Goal: Information Seeking & Learning: Learn about a topic

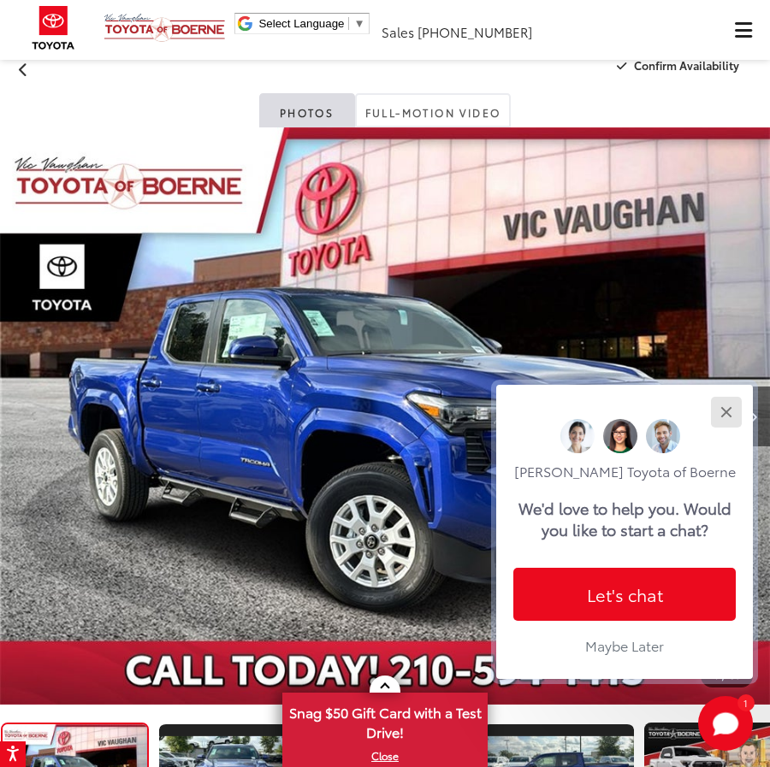
click at [731, 411] on button "Close" at bounding box center [725, 411] width 37 height 37
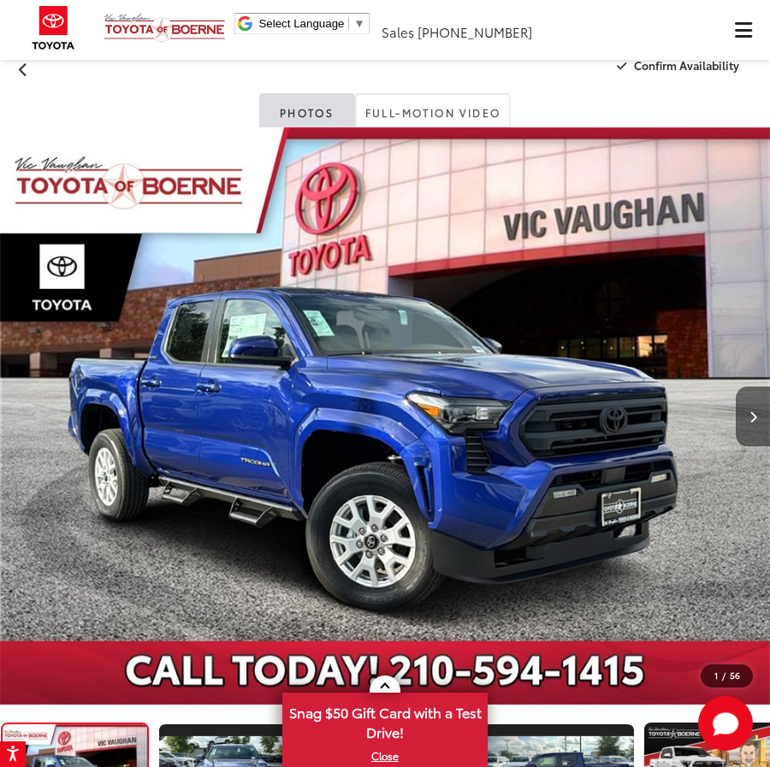
click at [754, 405] on button "Next image" at bounding box center [753, 417] width 34 height 60
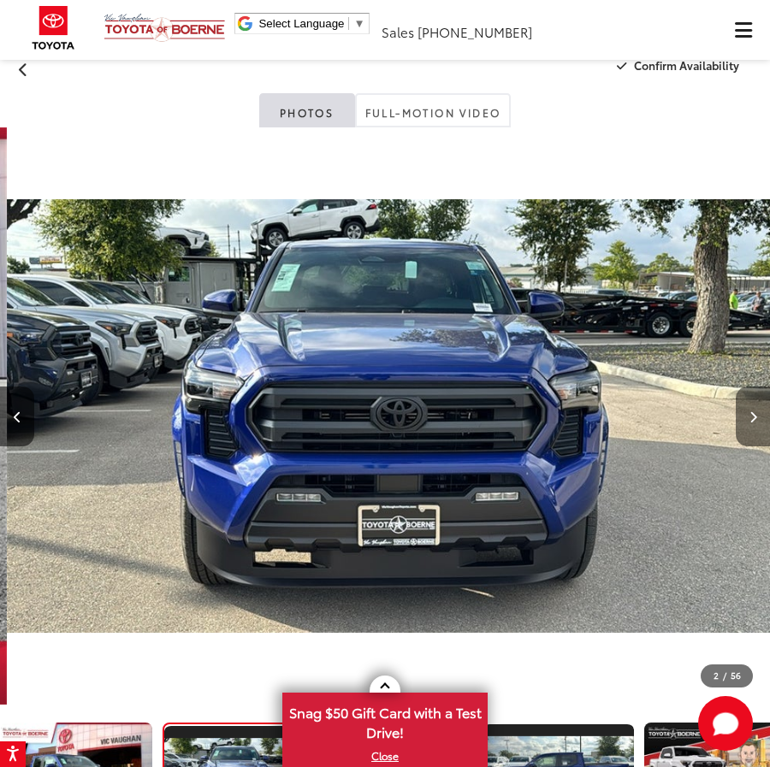
scroll to position [0, 770]
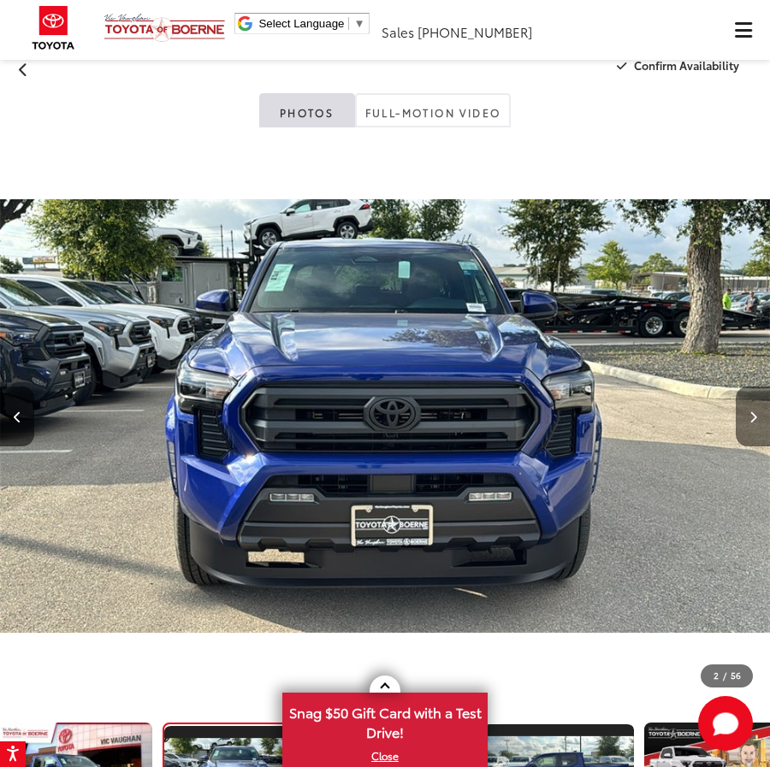
click at [754, 405] on button "Next image" at bounding box center [753, 417] width 34 height 60
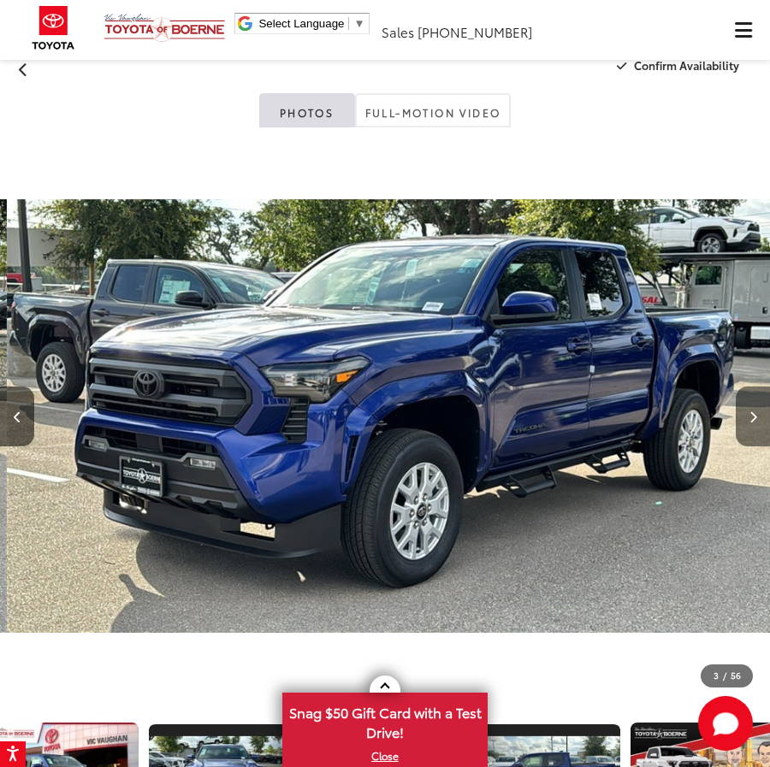
scroll to position [0, 1540]
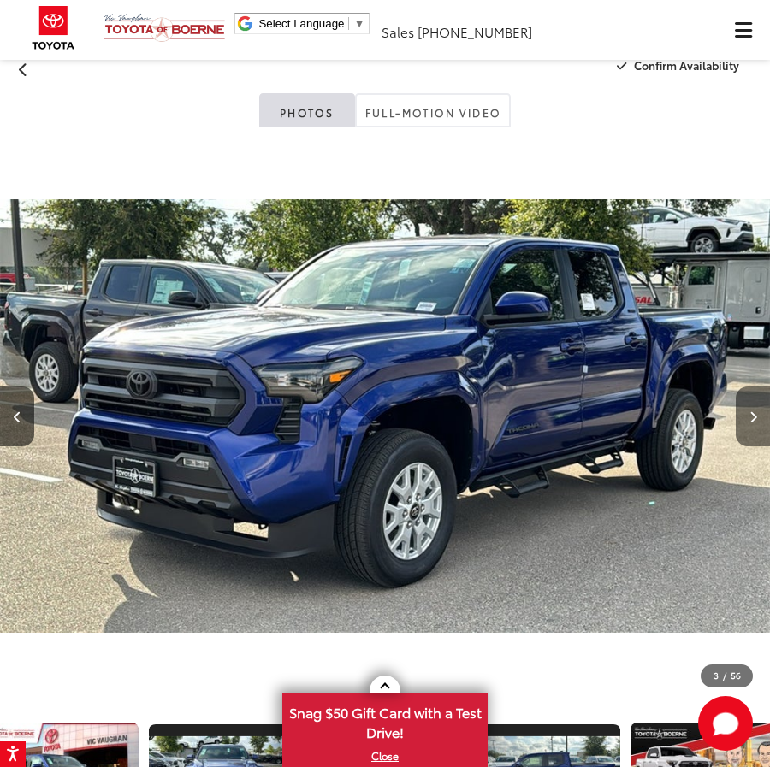
click at [754, 405] on button "Next image" at bounding box center [753, 417] width 34 height 60
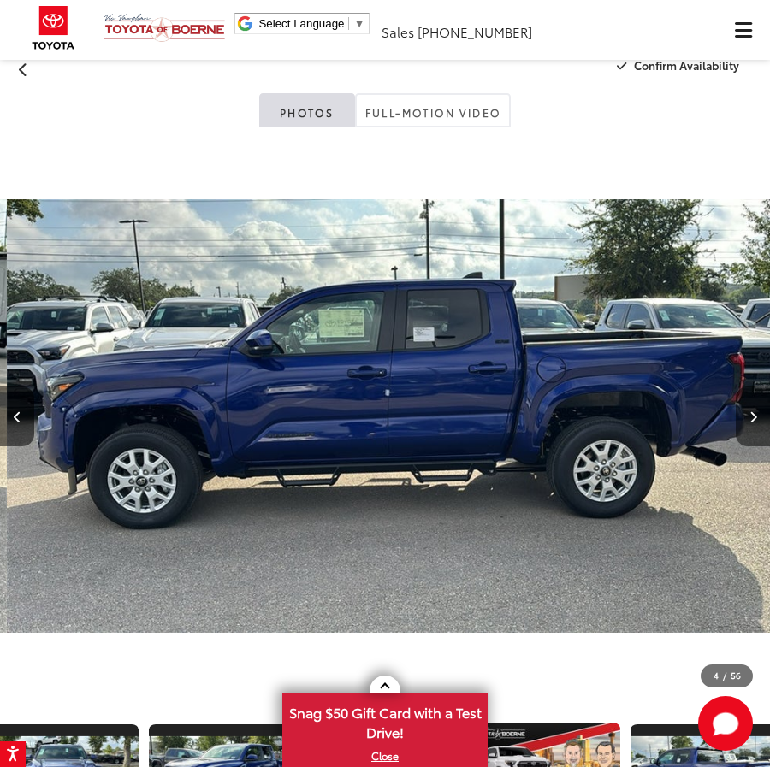
scroll to position [0, 2310]
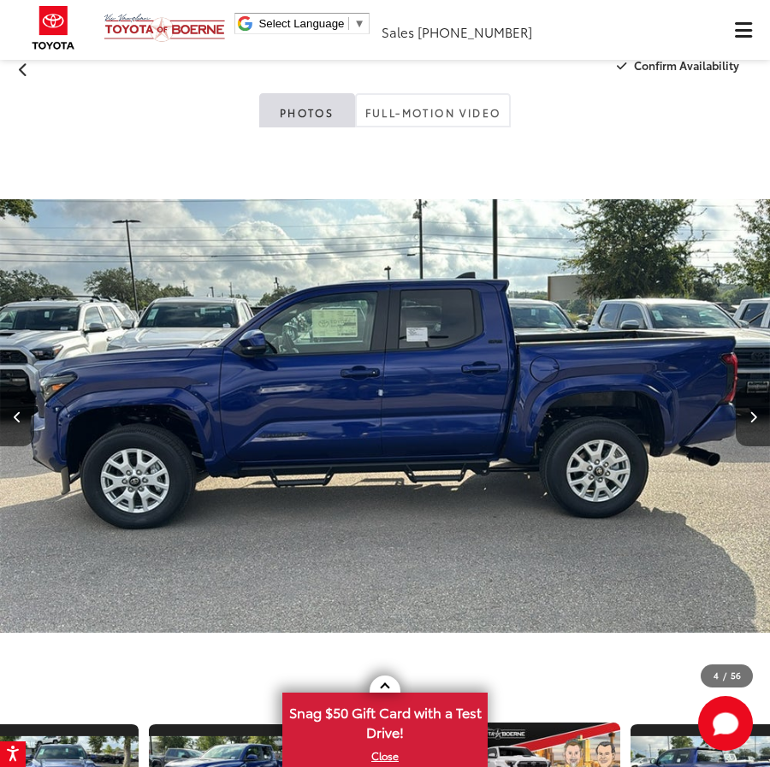
click at [747, 417] on button "Next image" at bounding box center [753, 417] width 34 height 60
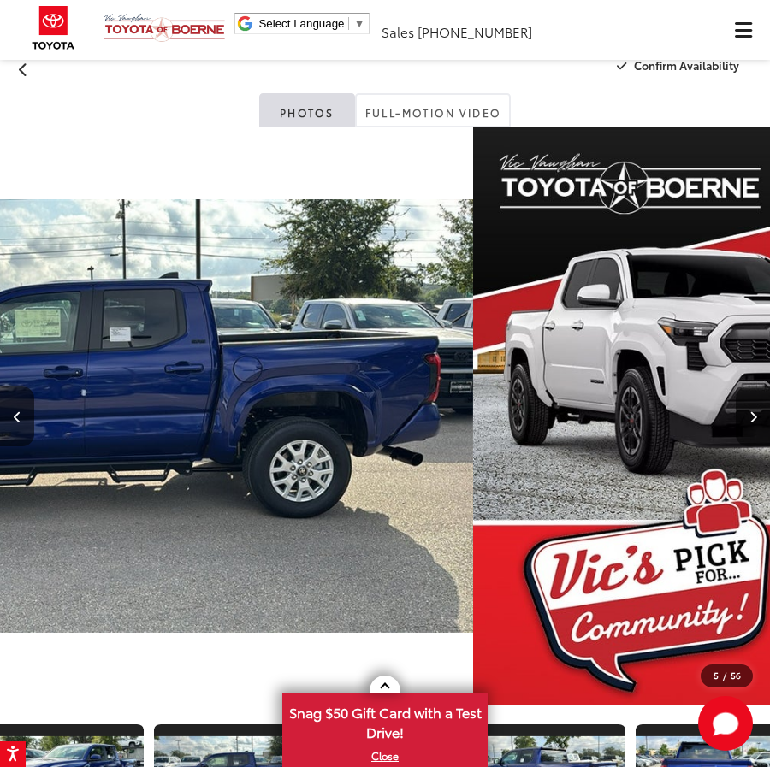
scroll to position [0, 337]
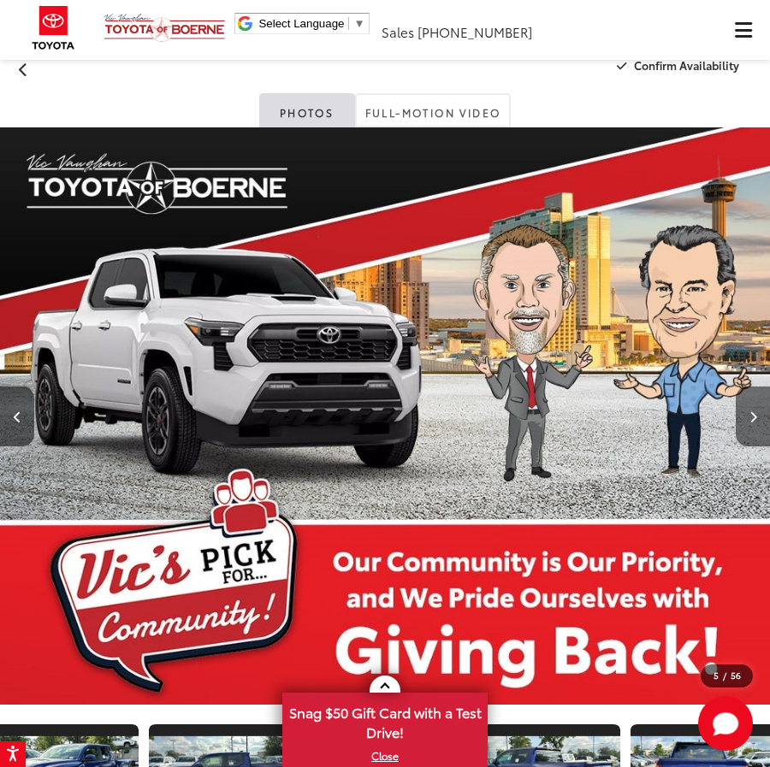
click at [747, 417] on button "Next image" at bounding box center [753, 417] width 34 height 60
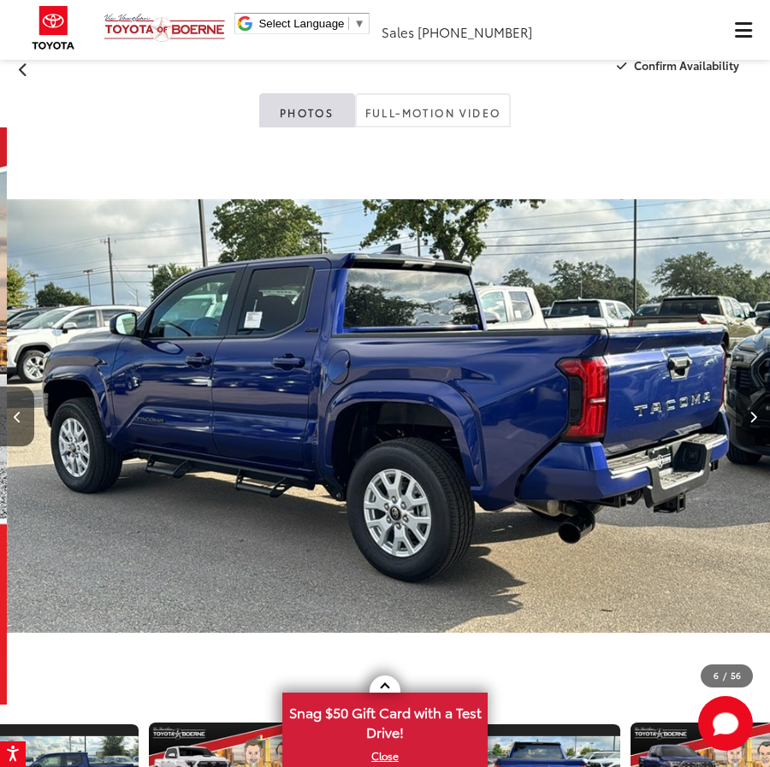
scroll to position [0, 3849]
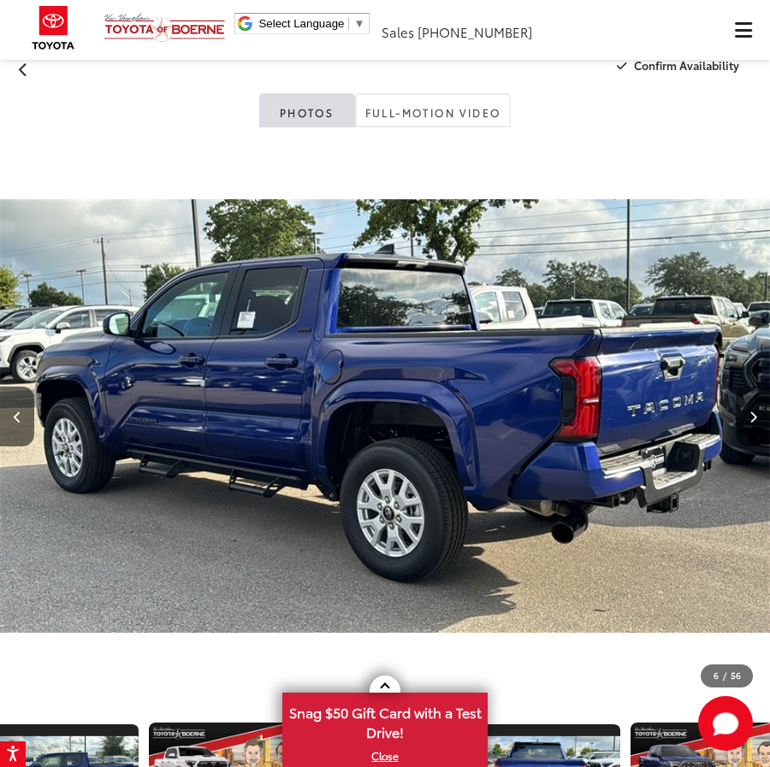
click at [747, 417] on button "Next image" at bounding box center [753, 417] width 34 height 60
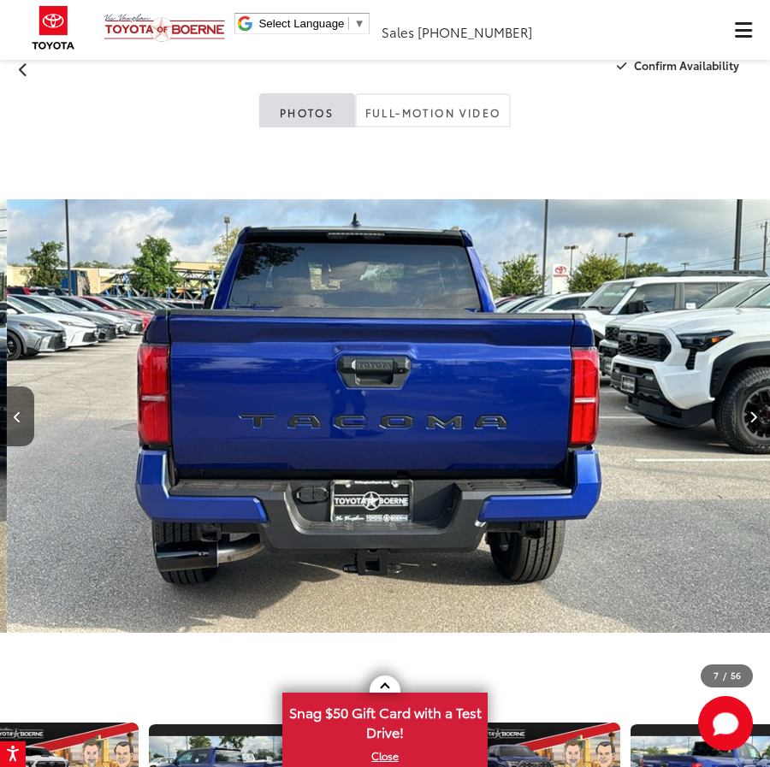
scroll to position [0, 4619]
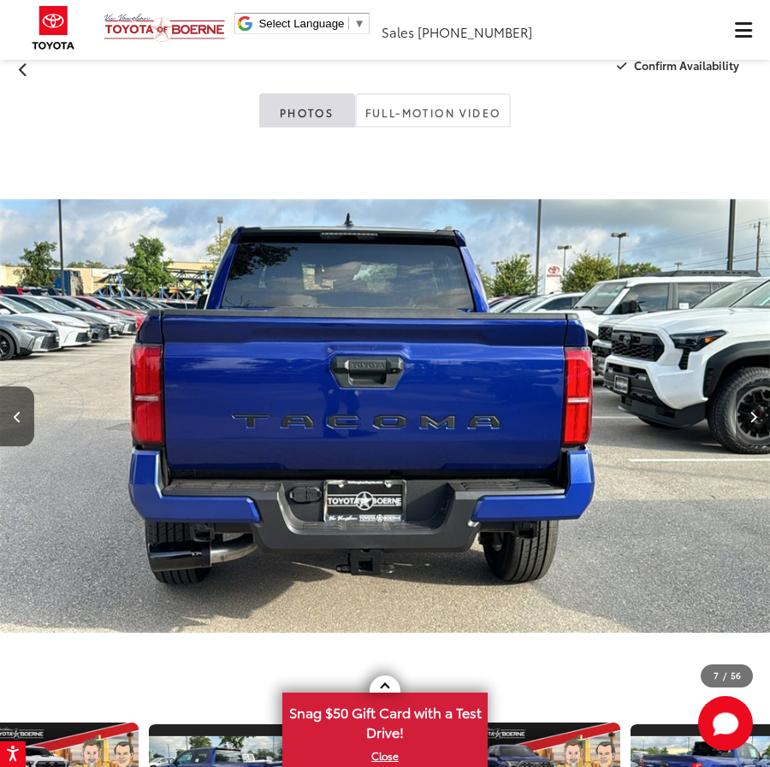
click at [751, 420] on icon "Next image" at bounding box center [753, 417] width 8 height 12
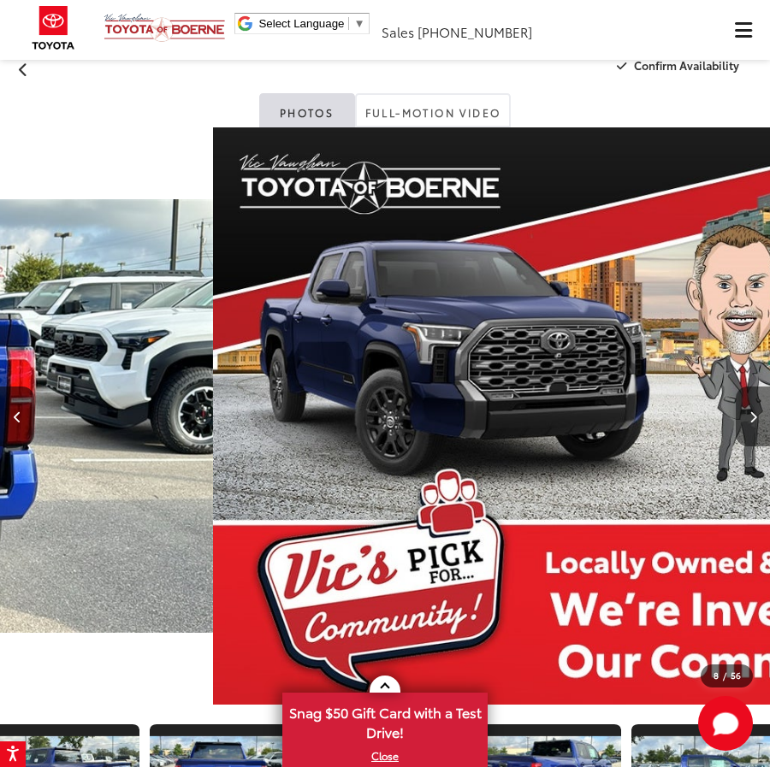
scroll to position [0, 822]
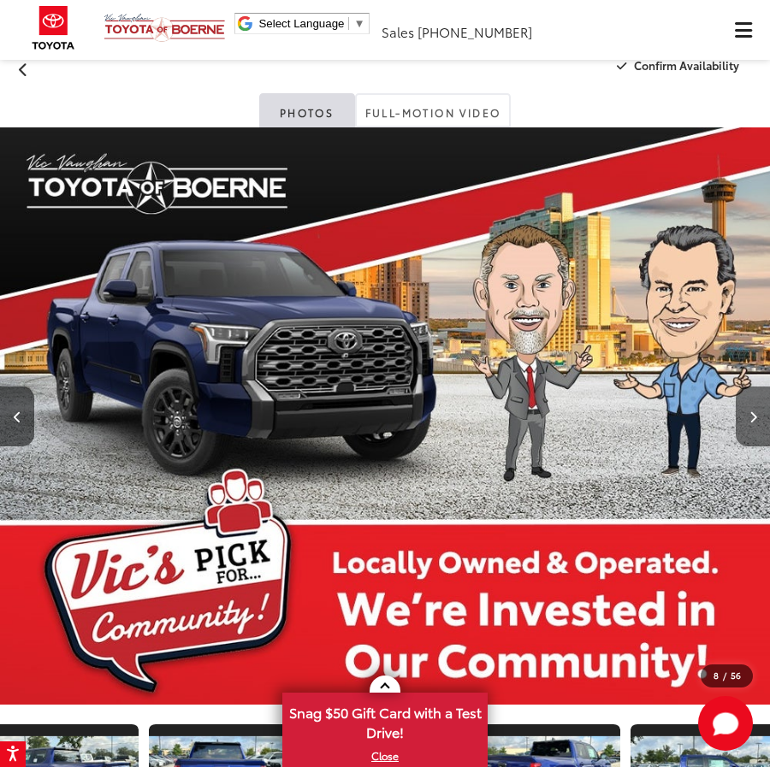
click at [751, 420] on icon "Next image" at bounding box center [753, 417] width 8 height 12
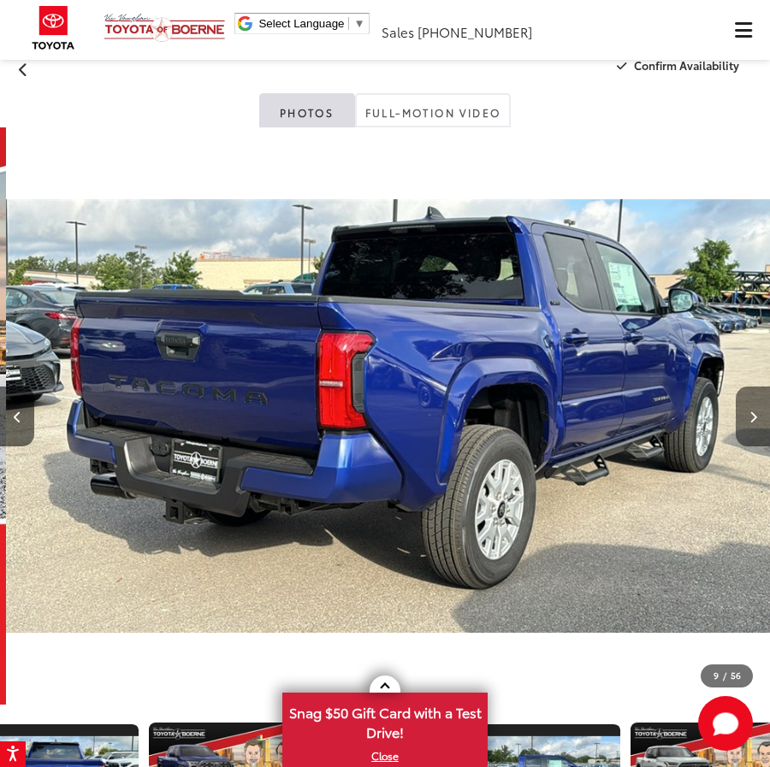
scroll to position [0, 6159]
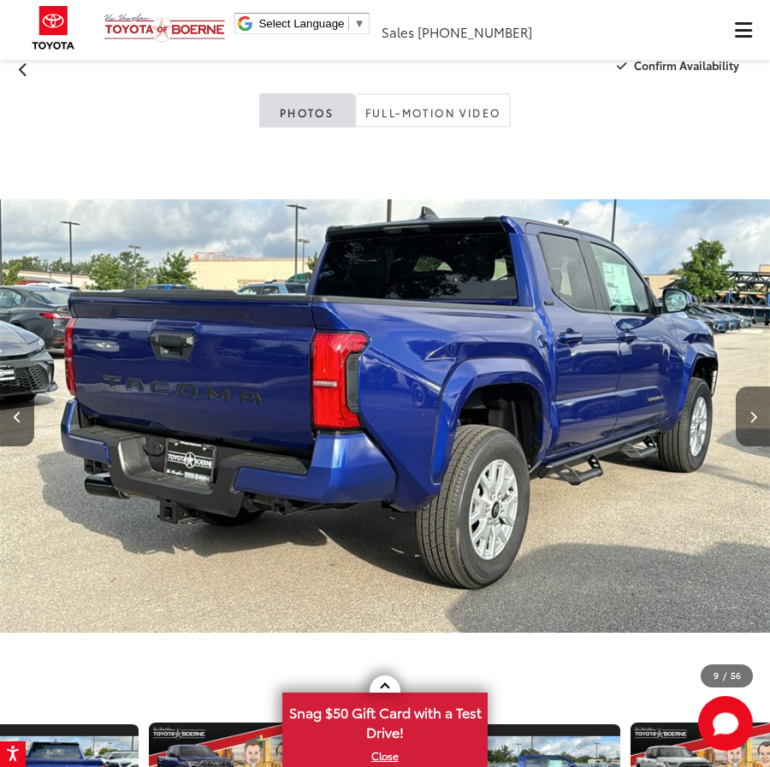
click at [751, 420] on icon "Next image" at bounding box center [753, 417] width 8 height 12
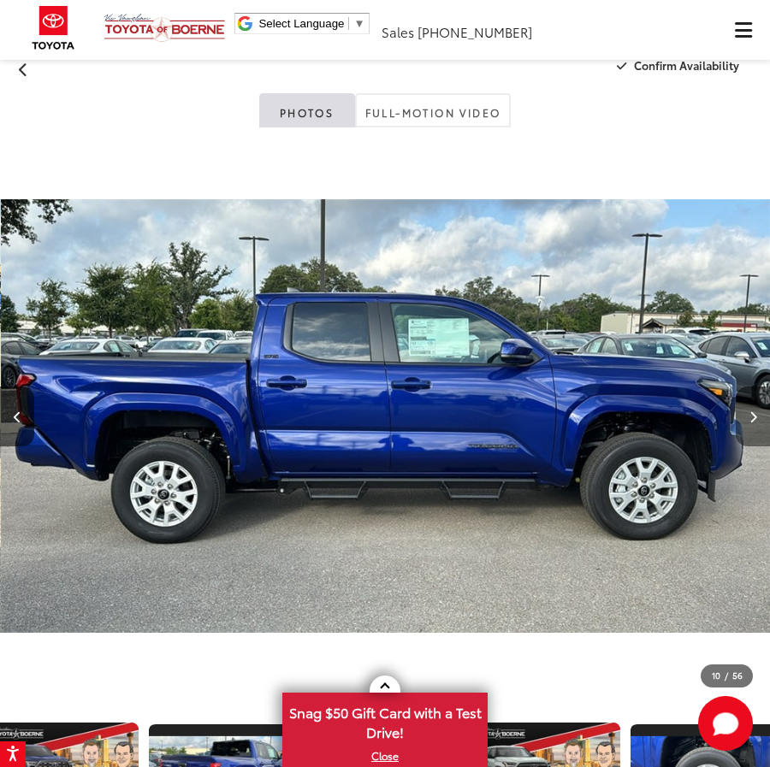
scroll to position [0, 6929]
click at [751, 420] on icon "Next image" at bounding box center [753, 417] width 8 height 12
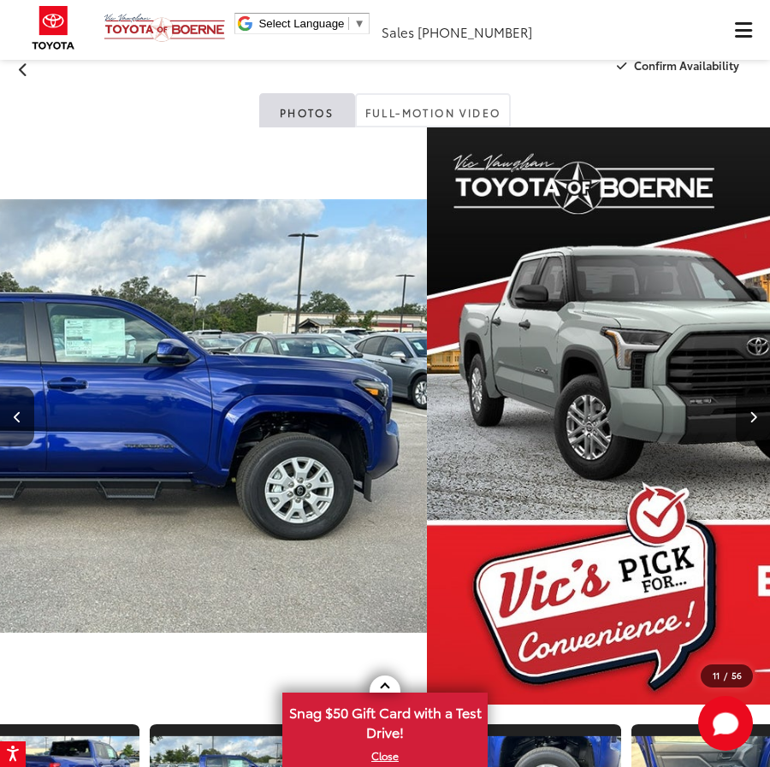
scroll to position [0, 1307]
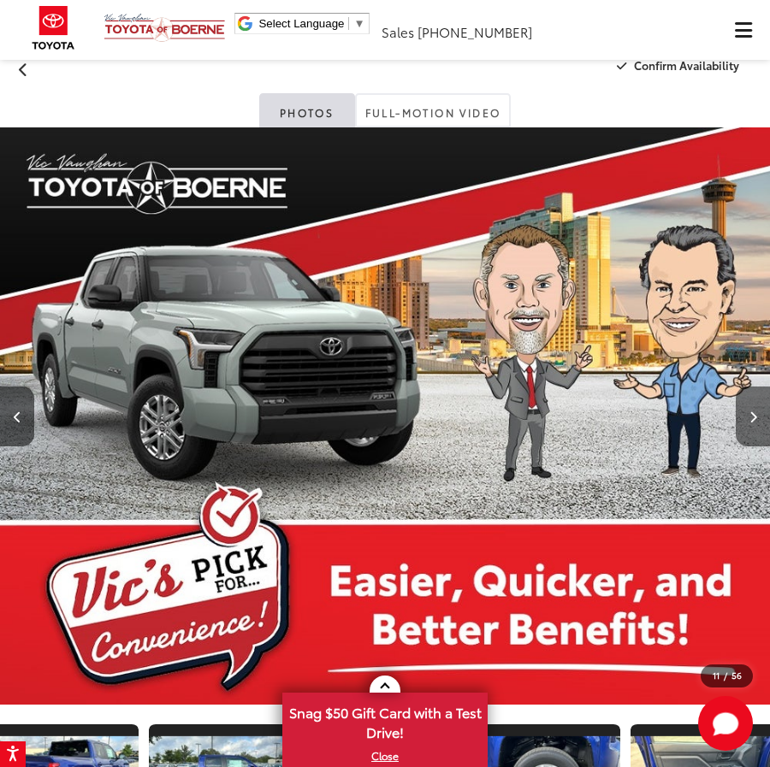
click at [751, 420] on icon "Next image" at bounding box center [753, 417] width 8 height 12
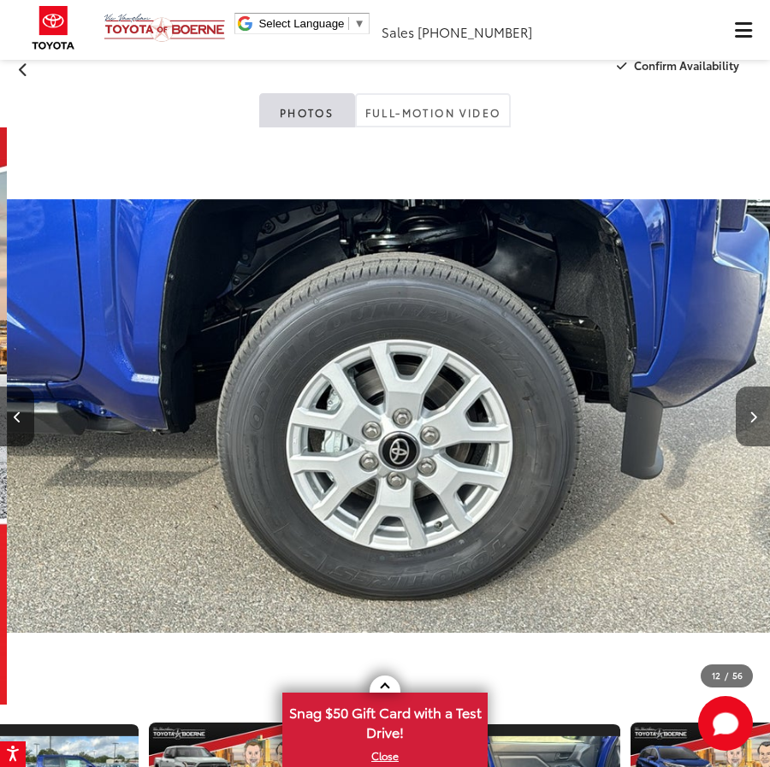
scroll to position [0, 8468]
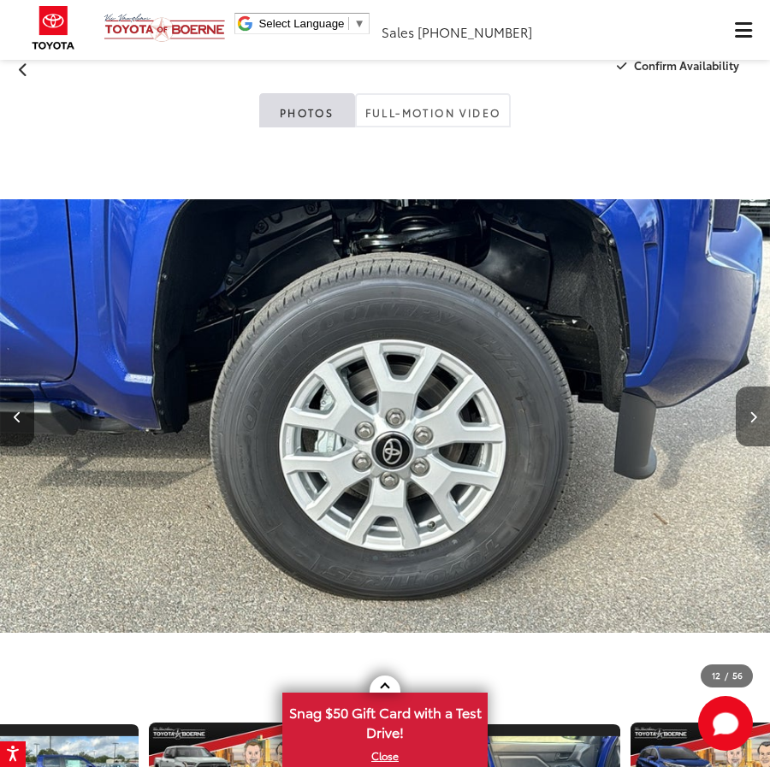
click at [751, 420] on icon "Next image" at bounding box center [753, 417] width 8 height 12
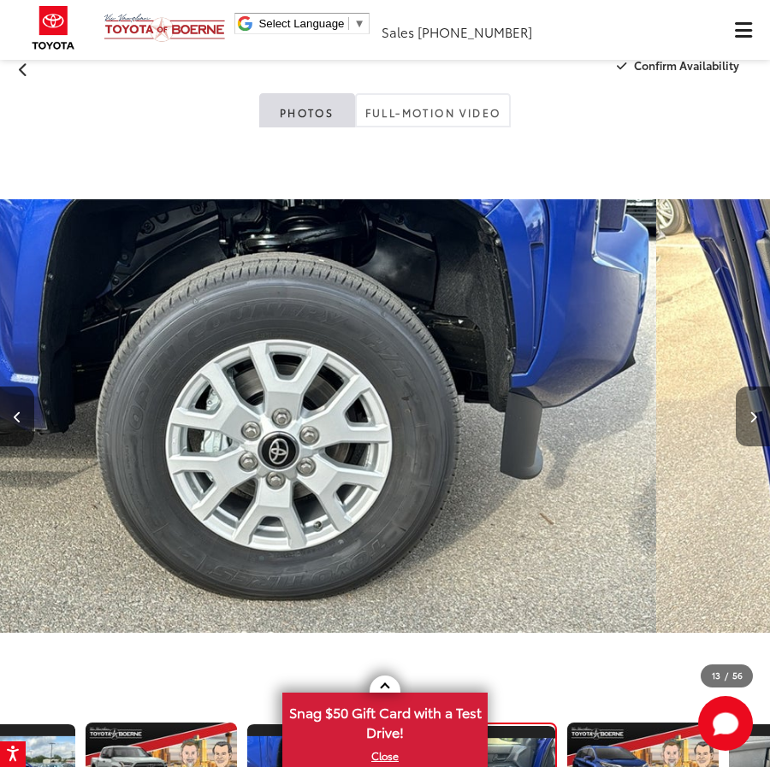
scroll to position [0, 0]
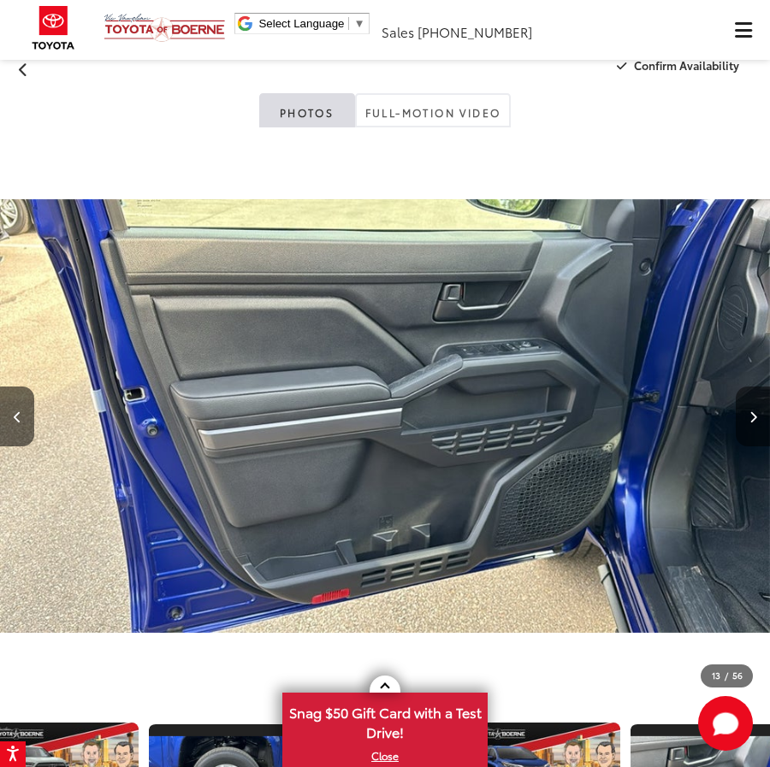
click at [751, 420] on icon "Next image" at bounding box center [753, 417] width 8 height 12
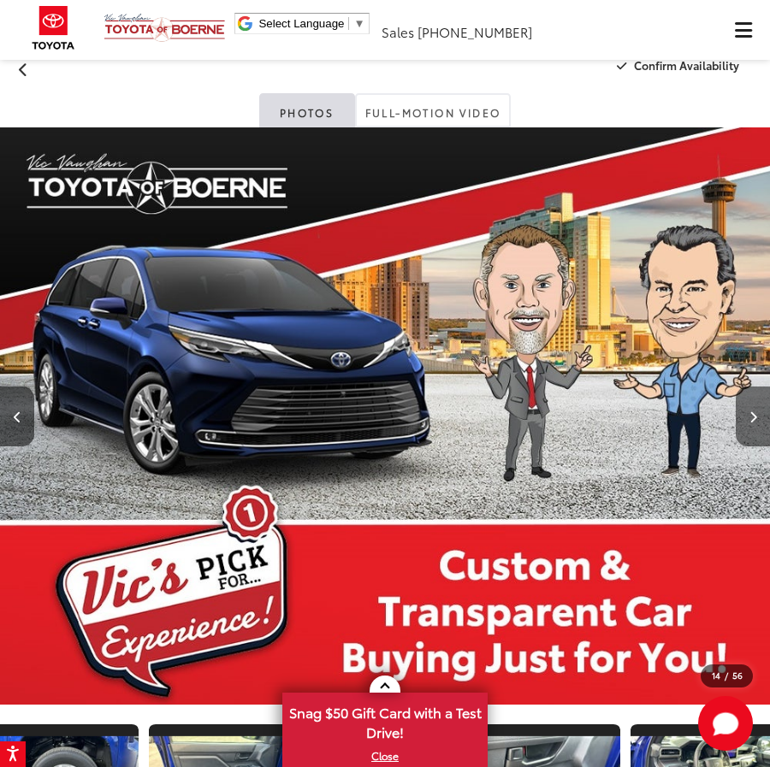
click at [751, 420] on icon "Next image" at bounding box center [753, 417] width 8 height 12
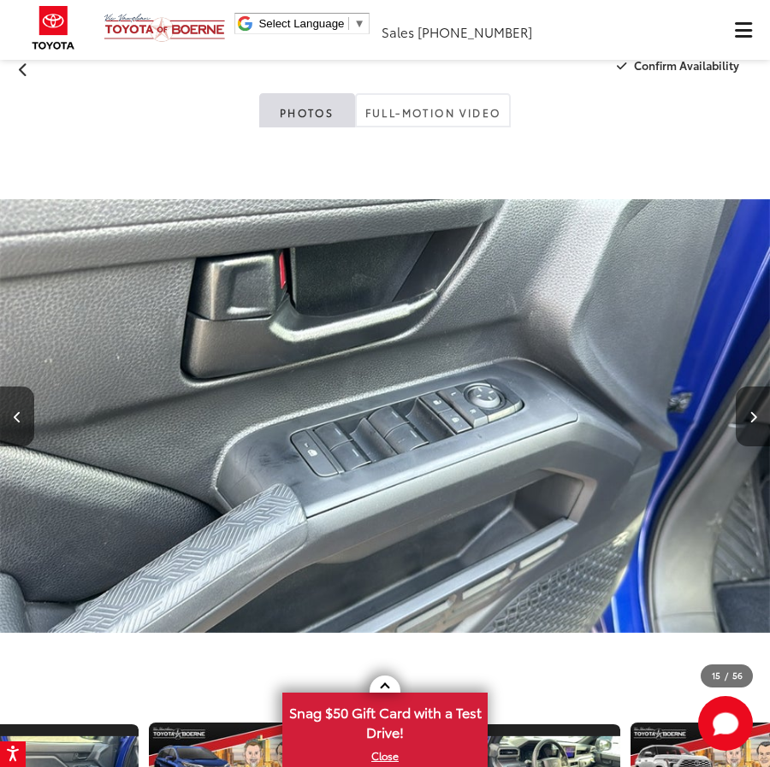
click at [751, 420] on icon "Next image" at bounding box center [753, 417] width 8 height 12
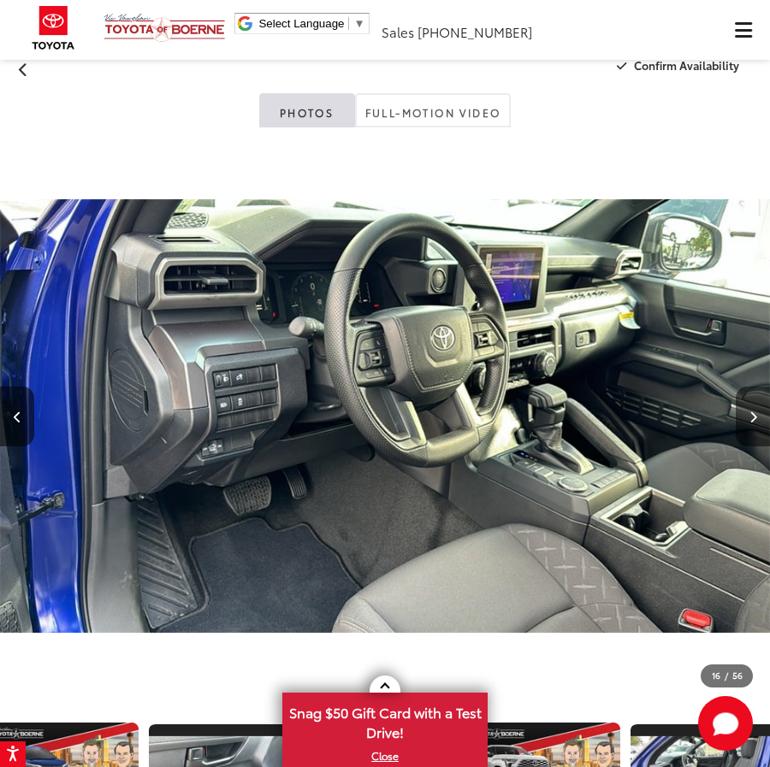
click at [751, 420] on icon "Next image" at bounding box center [753, 417] width 8 height 12
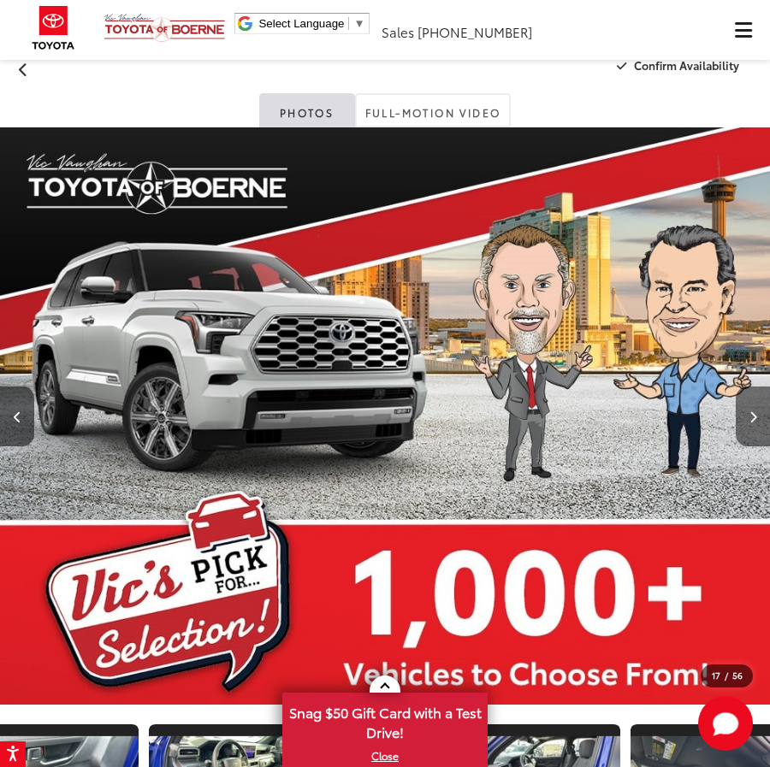
click at [751, 420] on icon "Next image" at bounding box center [753, 417] width 8 height 12
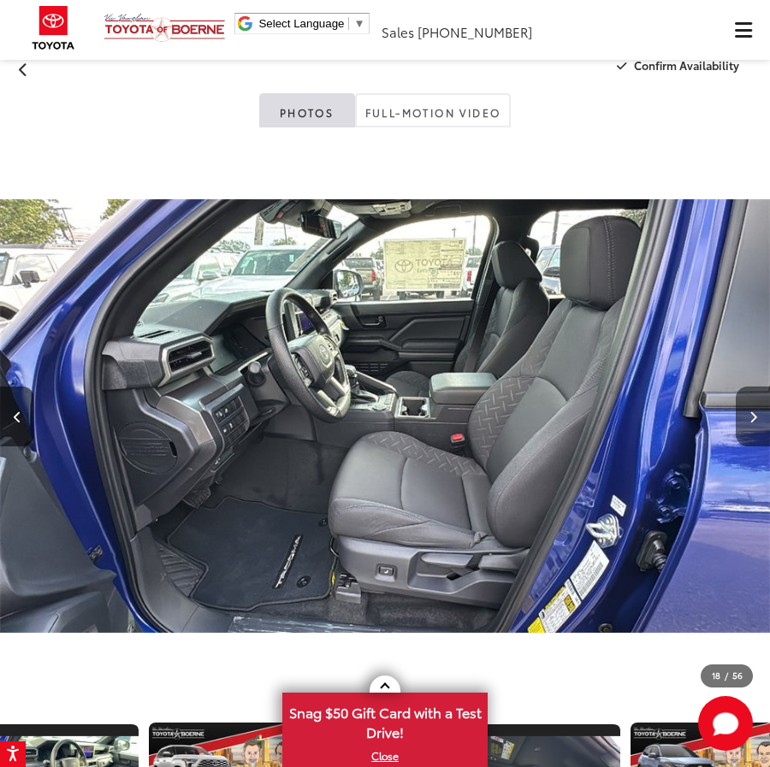
click at [751, 420] on icon "Next image" at bounding box center [753, 417] width 8 height 12
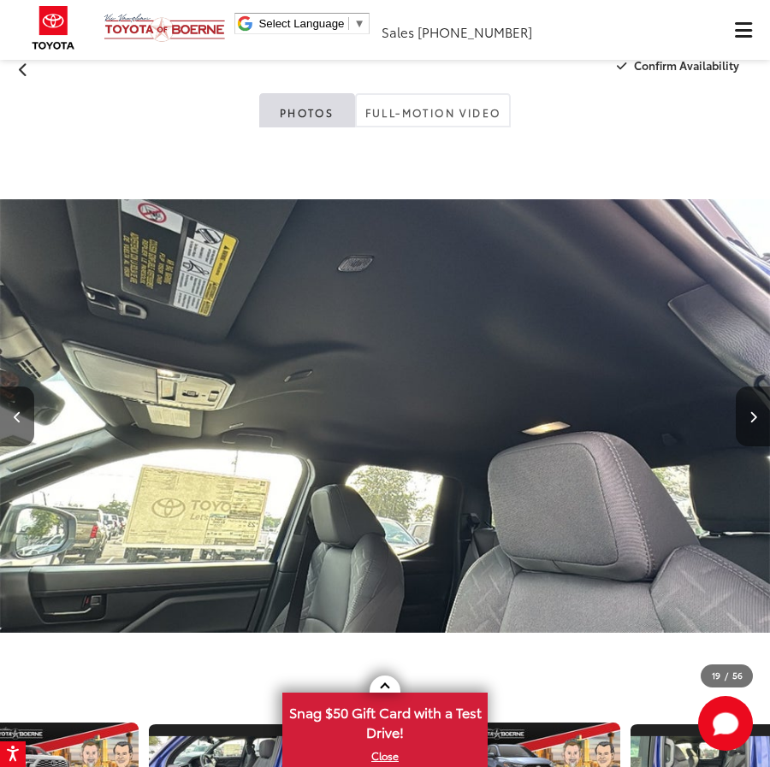
click at [749, 419] on icon "Next image" at bounding box center [753, 417] width 8 height 12
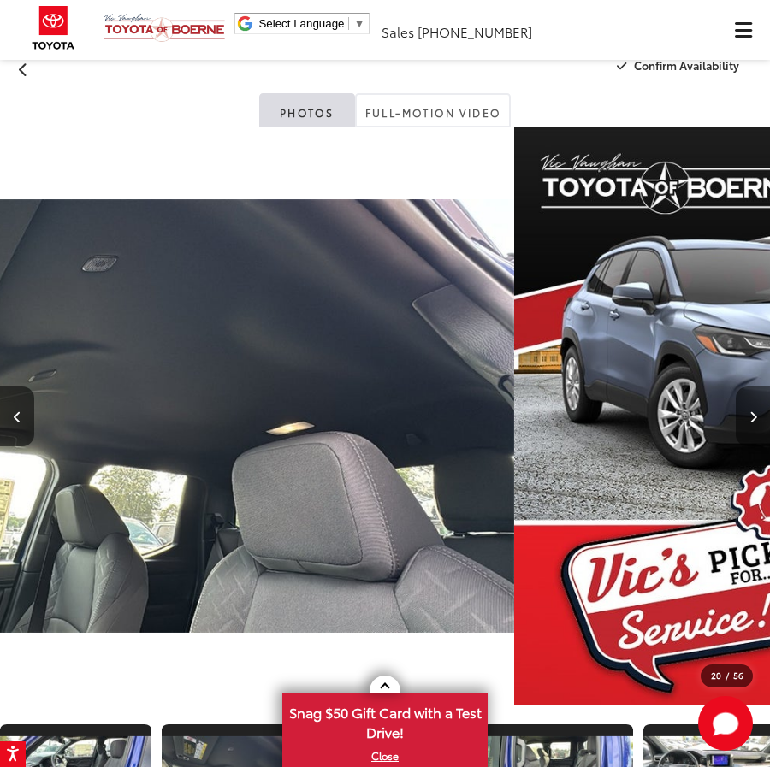
scroll to position [0, 2762]
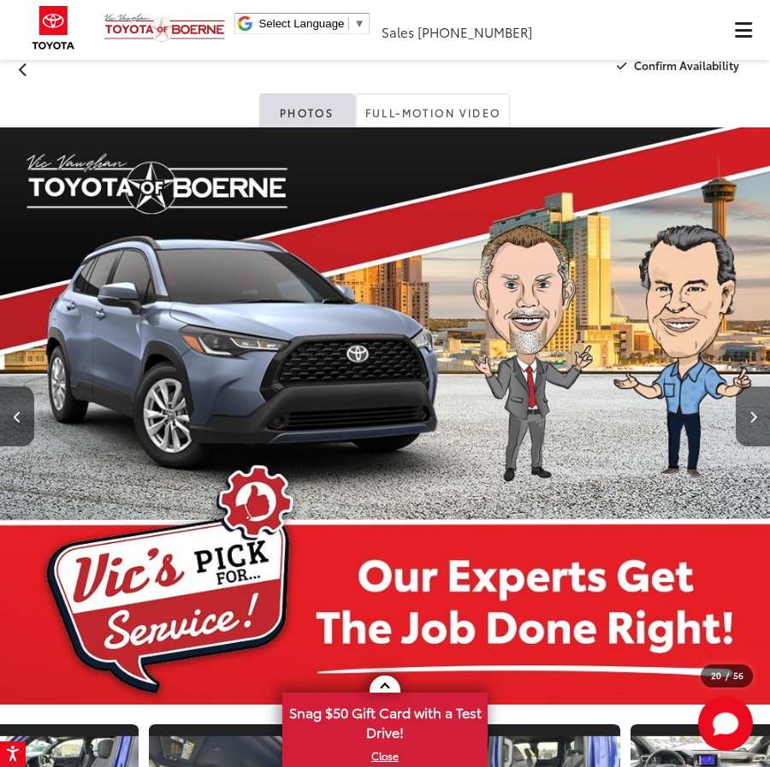
click at [749, 419] on icon "Next image" at bounding box center [753, 417] width 8 height 12
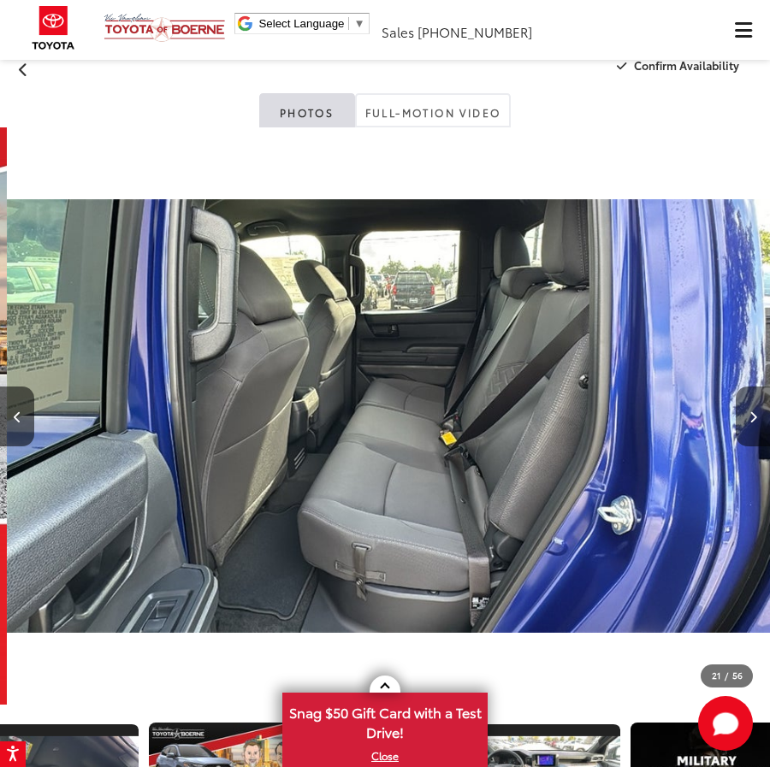
scroll to position [0, 15397]
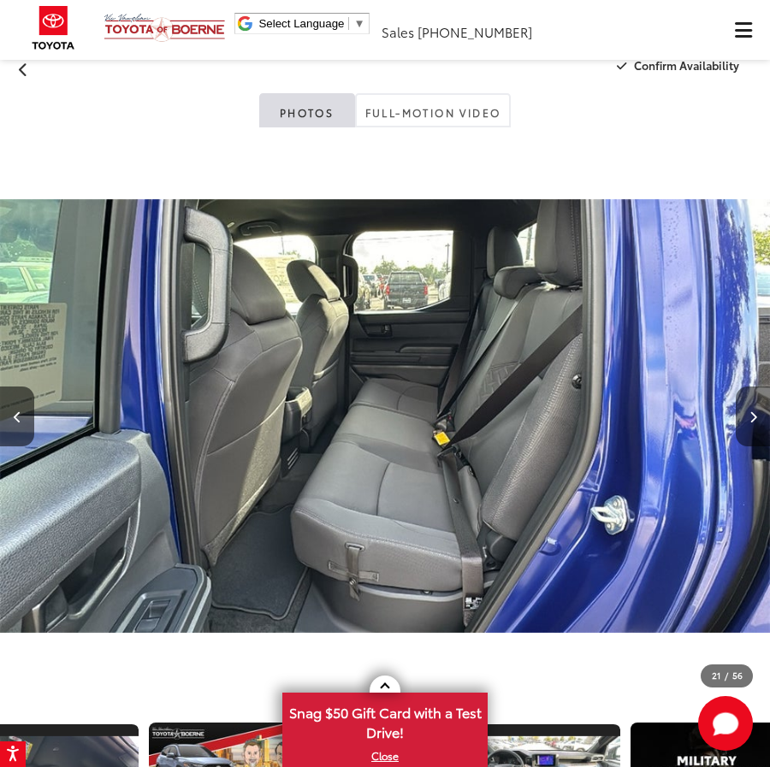
click at [749, 419] on icon "Next image" at bounding box center [753, 417] width 8 height 12
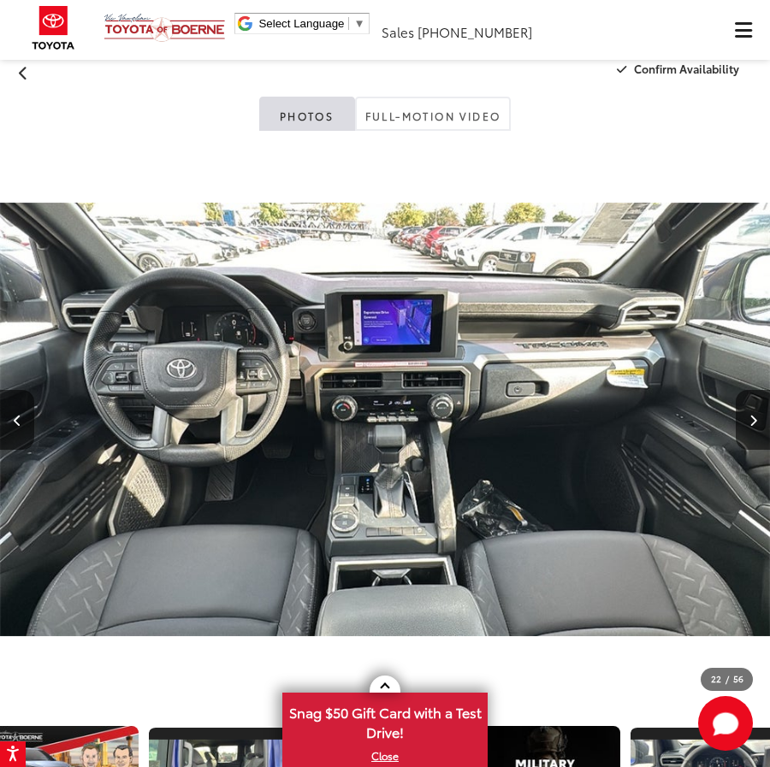
scroll to position [14, 0]
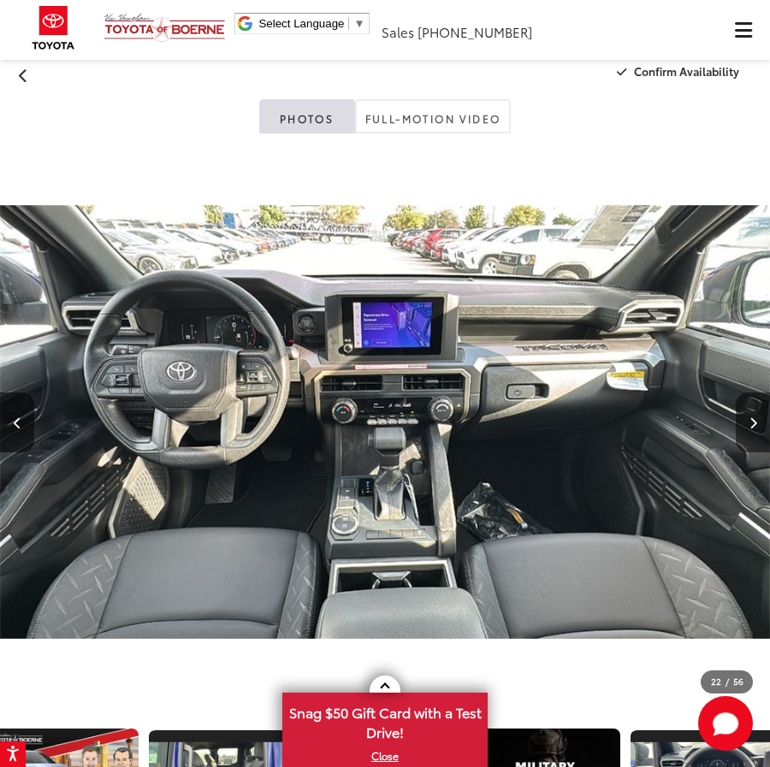
click at [747, 418] on button "Next image" at bounding box center [753, 423] width 34 height 60
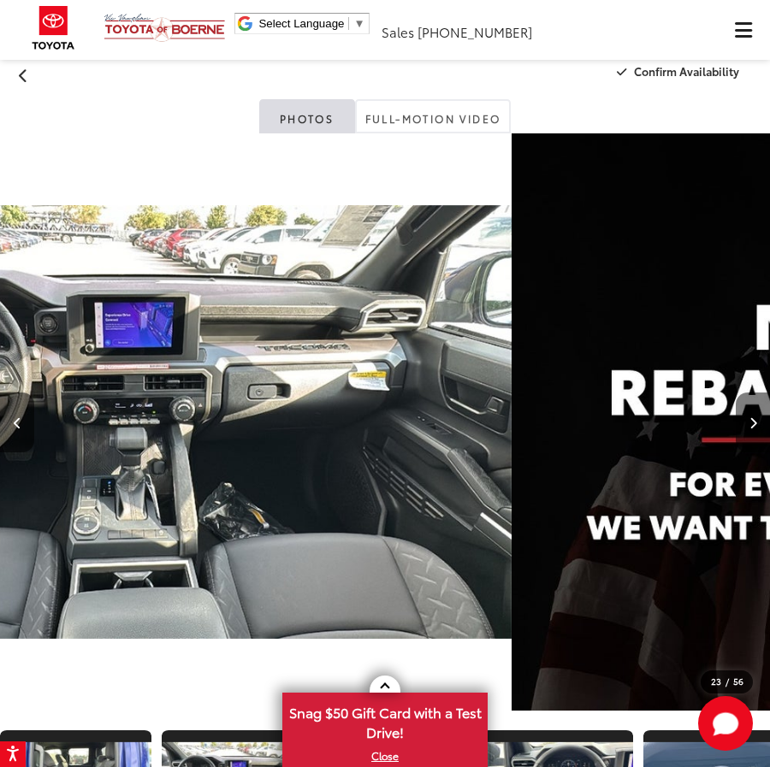
scroll to position [0, 3247]
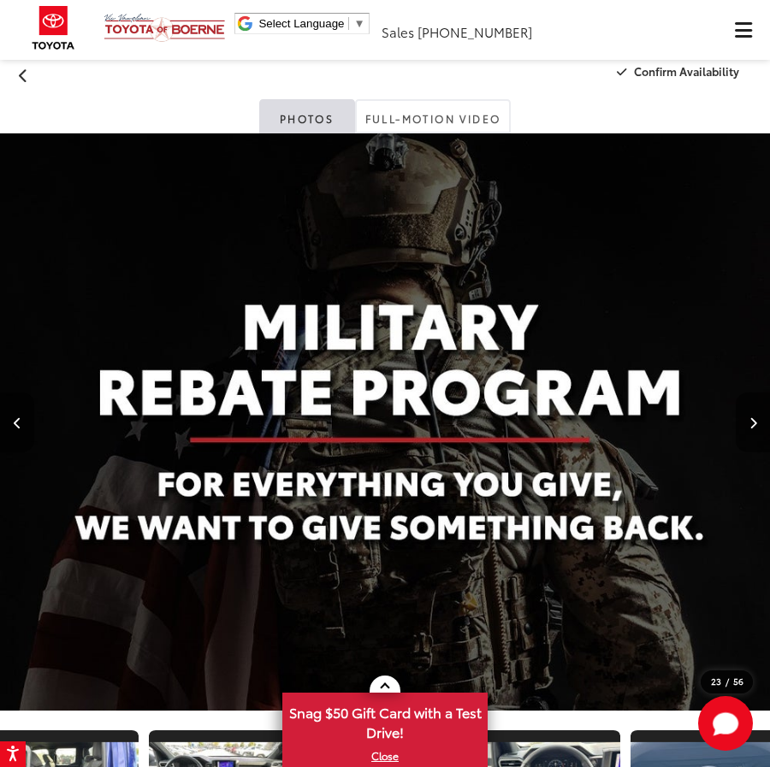
click at [747, 418] on button "Next image" at bounding box center [753, 423] width 34 height 60
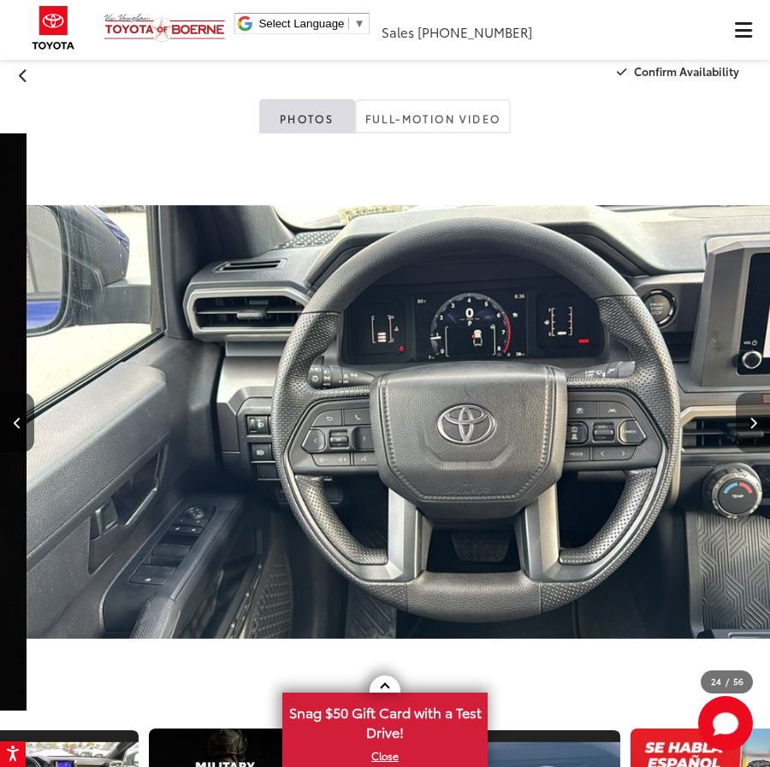
scroll to position [0, 17706]
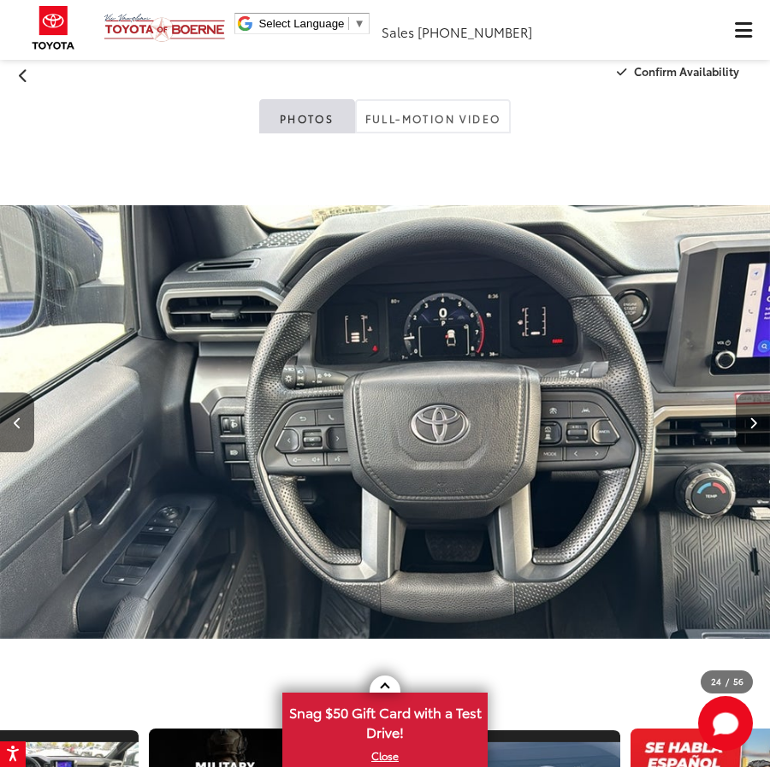
click at [754, 417] on icon "Next image" at bounding box center [753, 423] width 8 height 12
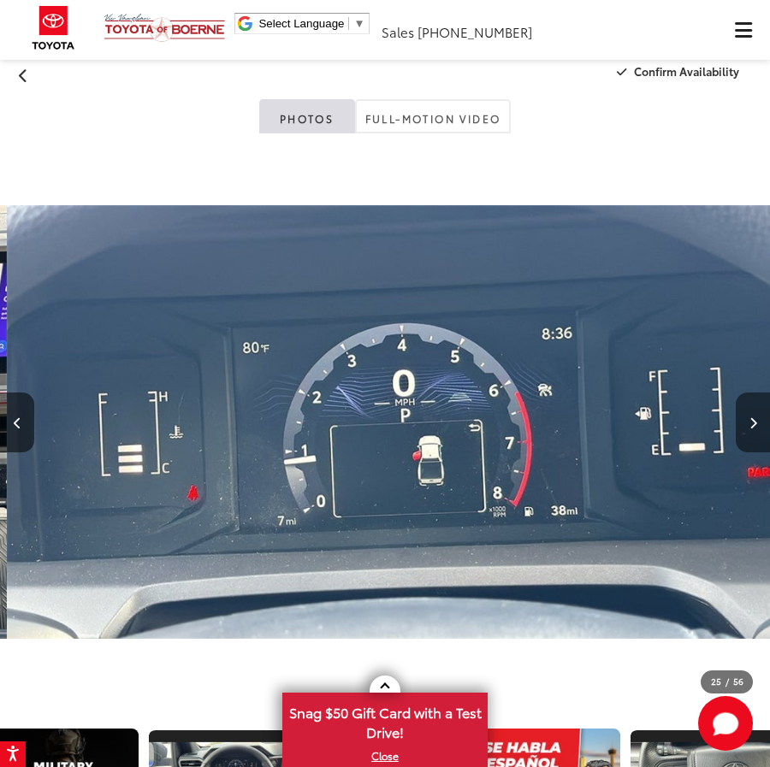
scroll to position [0, 18476]
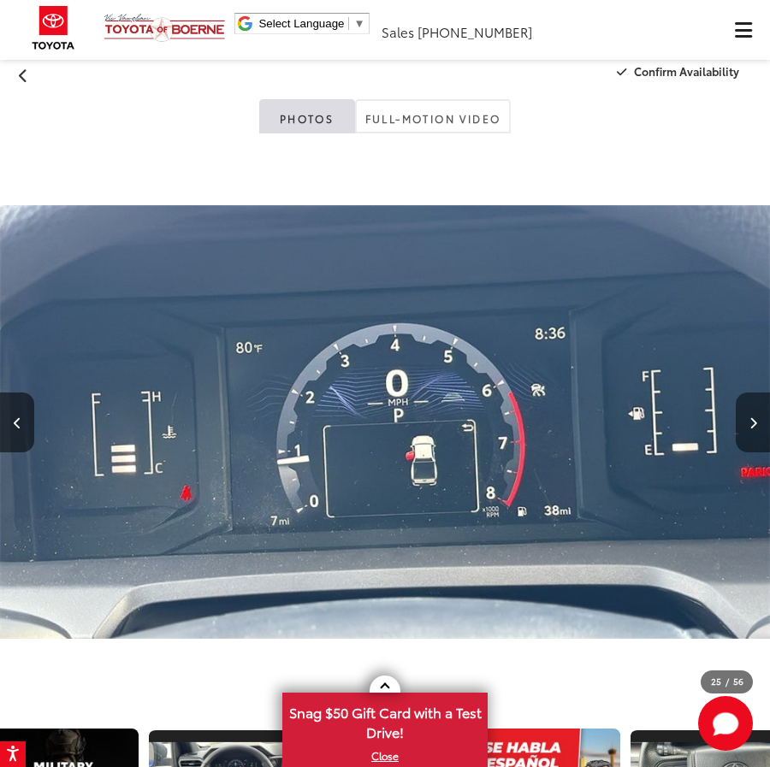
click at [754, 417] on icon "Next image" at bounding box center [753, 423] width 8 height 12
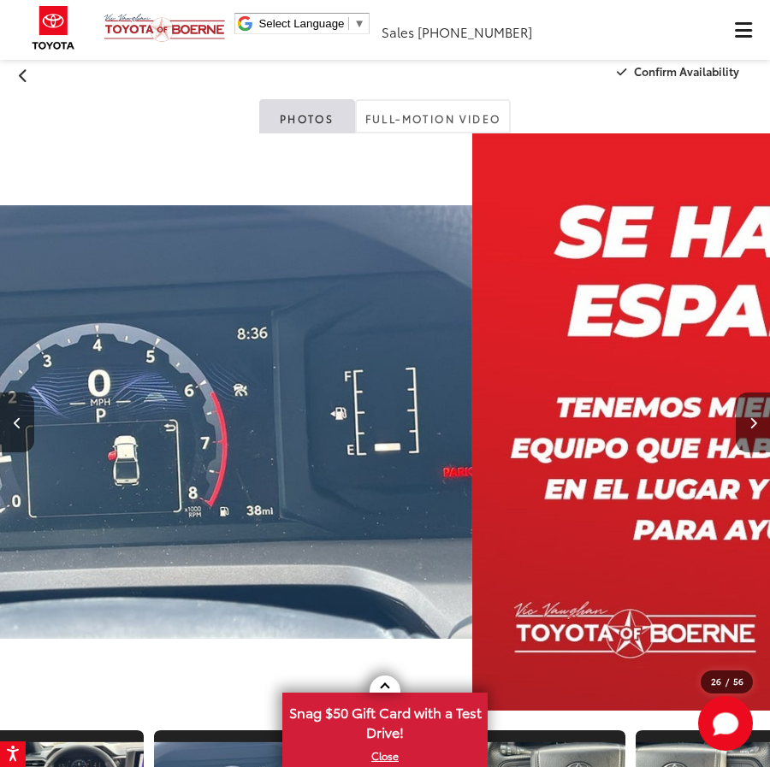
scroll to position [0, 3732]
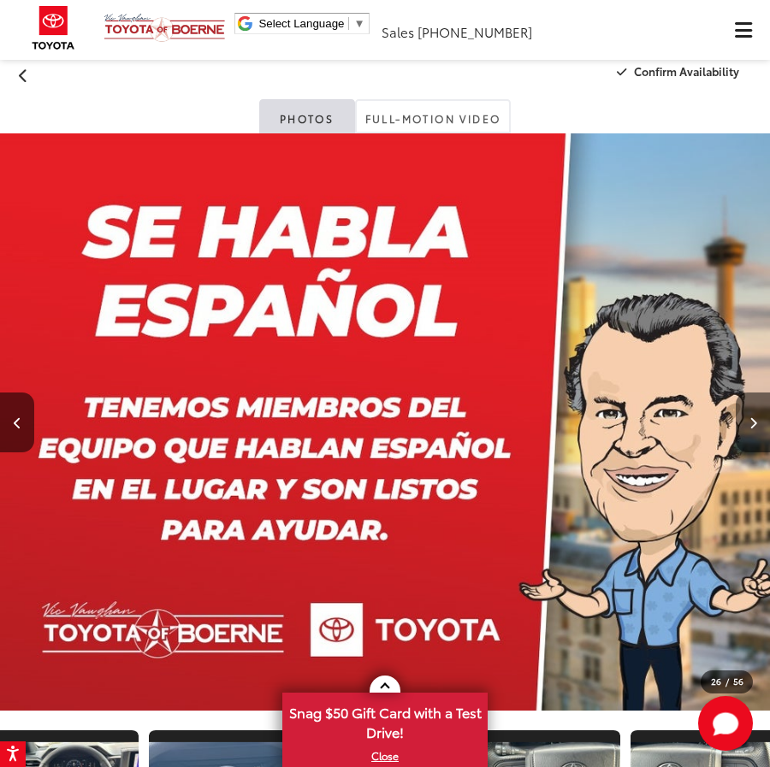
click at [754, 417] on icon "Next image" at bounding box center [753, 423] width 8 height 12
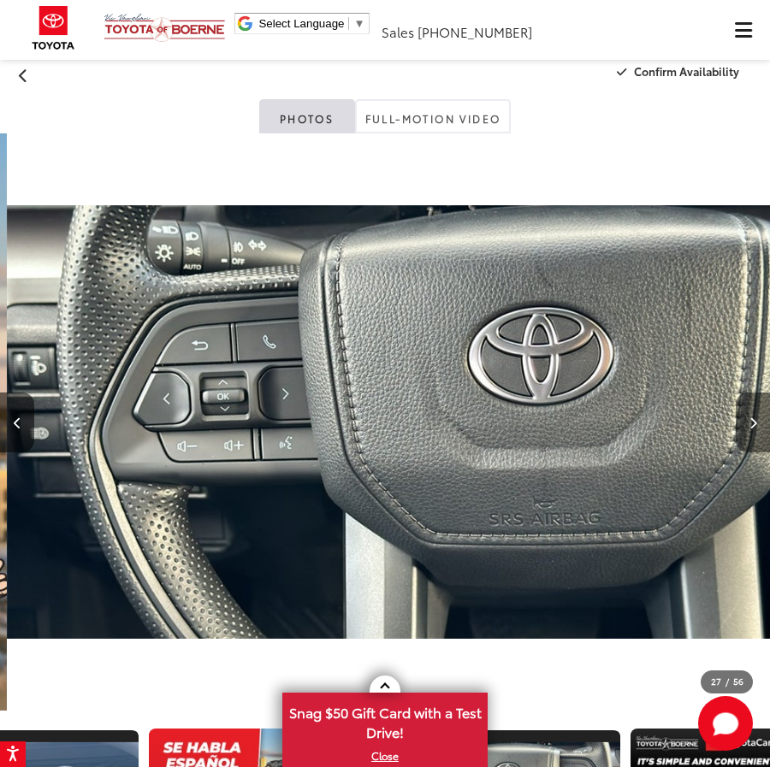
scroll to position [0, 20016]
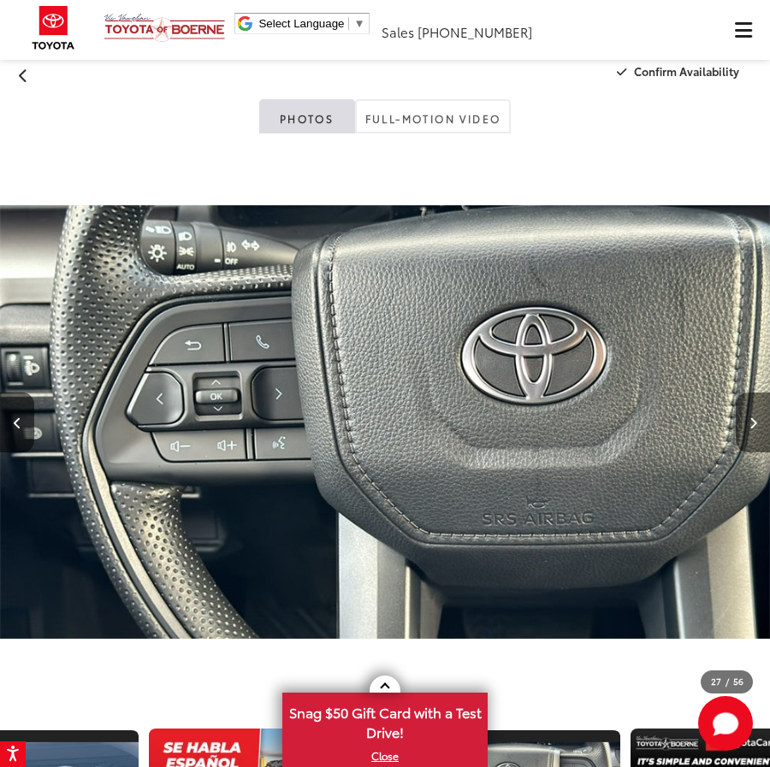
click at [754, 417] on icon "Next image" at bounding box center [753, 423] width 8 height 12
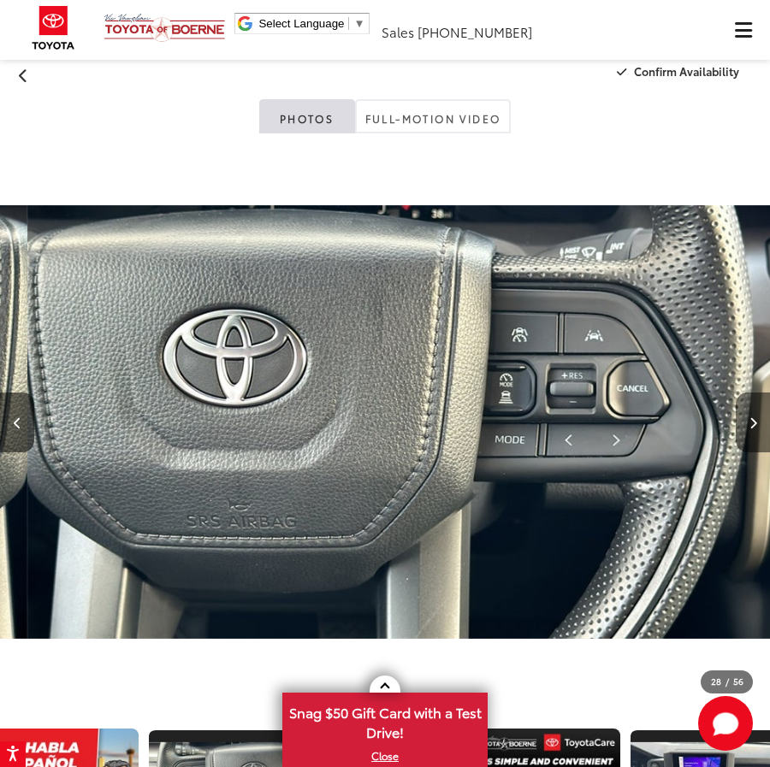
scroll to position [0, 20786]
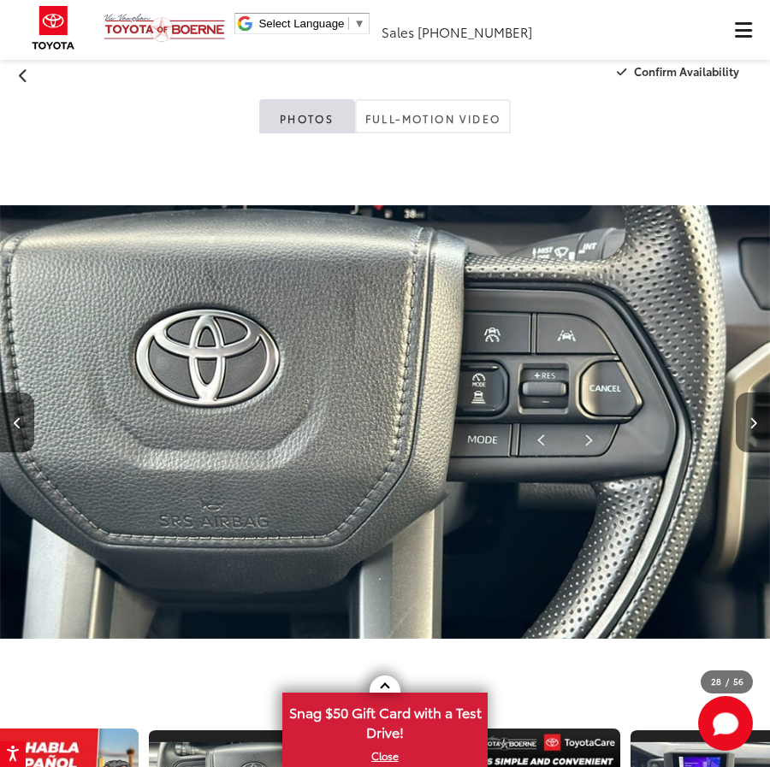
click at [754, 417] on icon "Next image" at bounding box center [753, 423] width 8 height 12
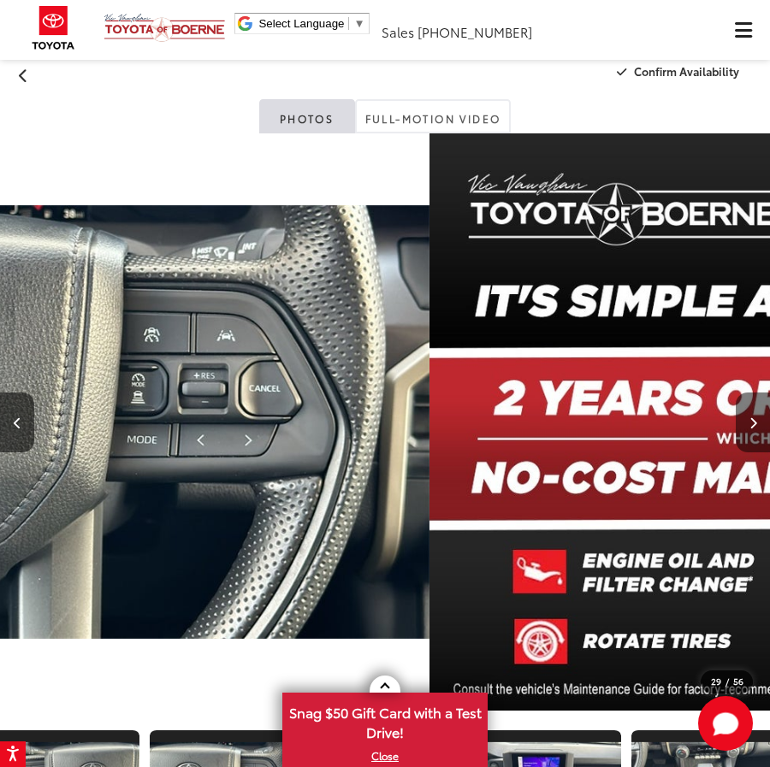
scroll to position [0, 4217]
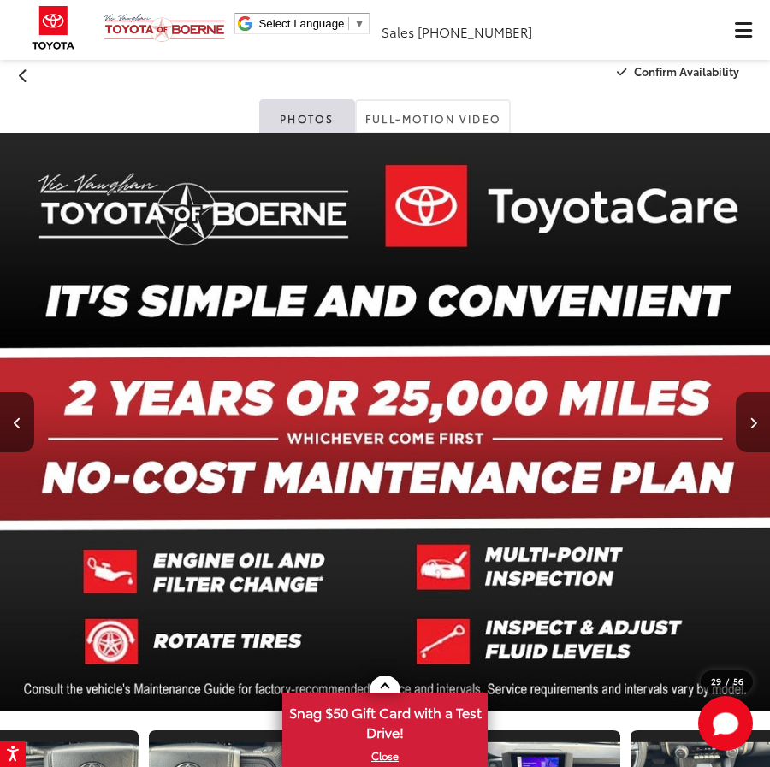
click at [754, 417] on icon "Next image" at bounding box center [753, 423] width 8 height 12
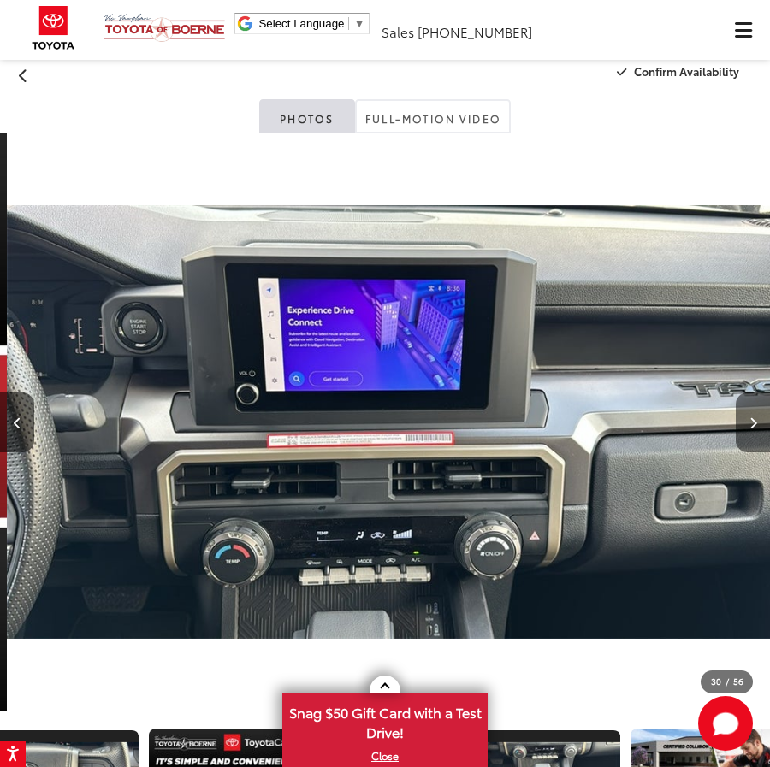
scroll to position [0, 22326]
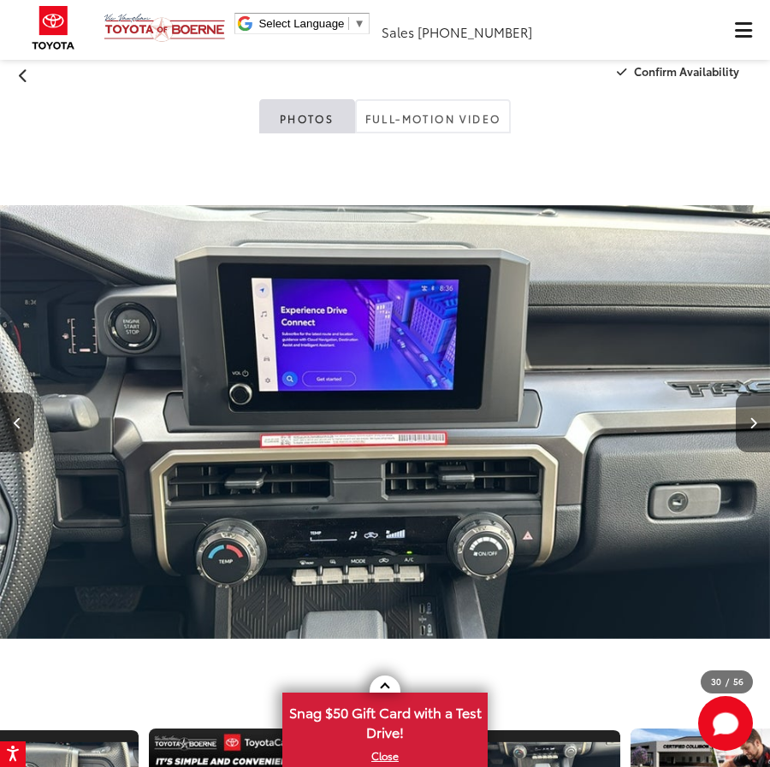
click at [758, 413] on button "Next image" at bounding box center [753, 423] width 34 height 60
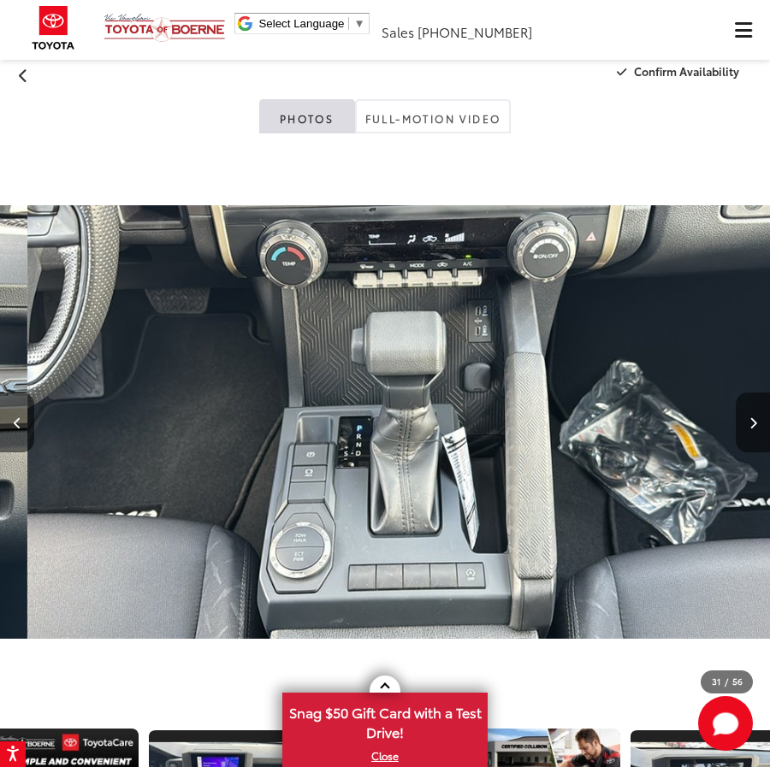
scroll to position [0, 23095]
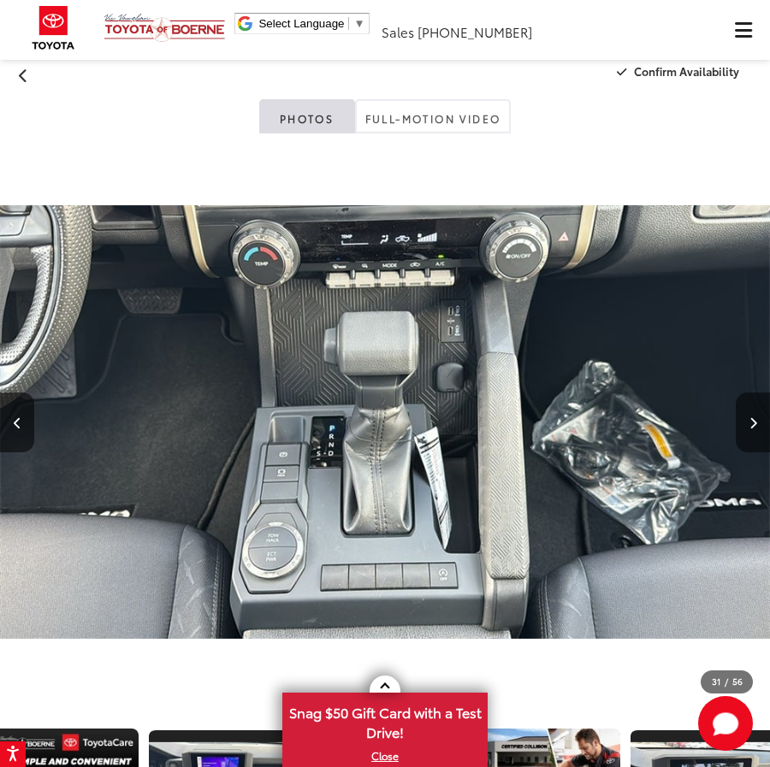
click at [758, 413] on button "Next image" at bounding box center [753, 423] width 34 height 60
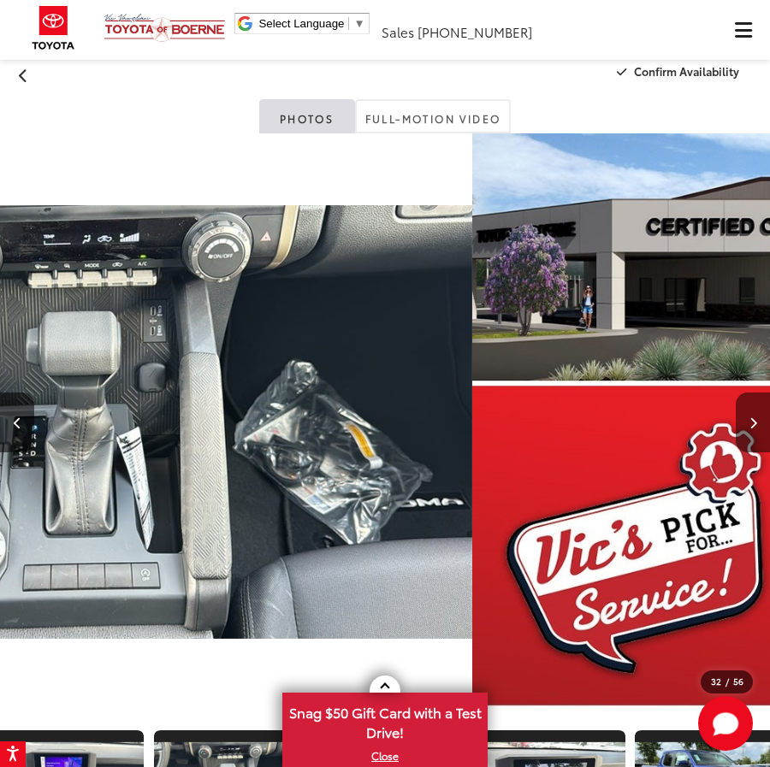
scroll to position [0, 4702]
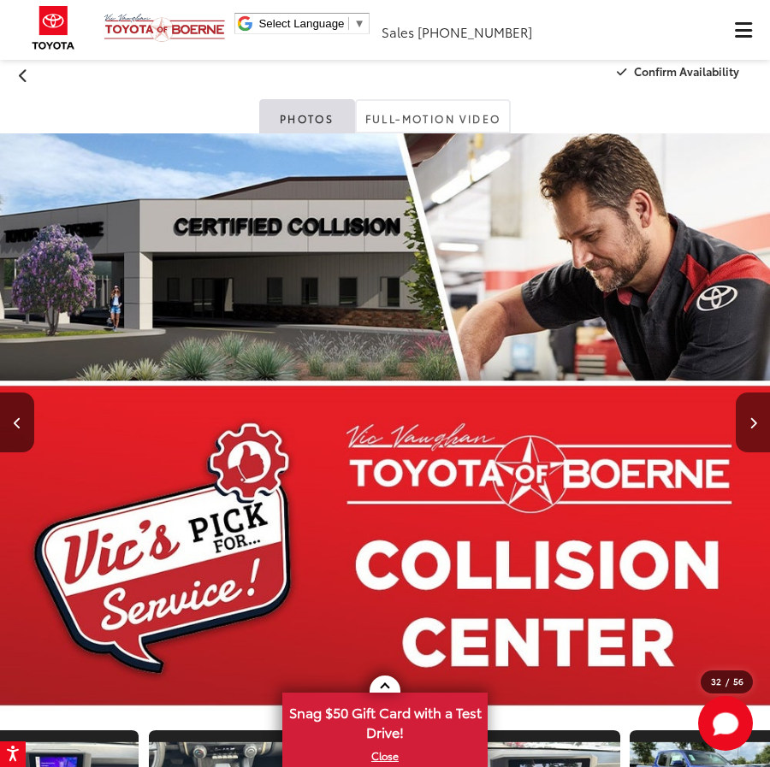
click at [758, 413] on button "Next image" at bounding box center [753, 423] width 34 height 60
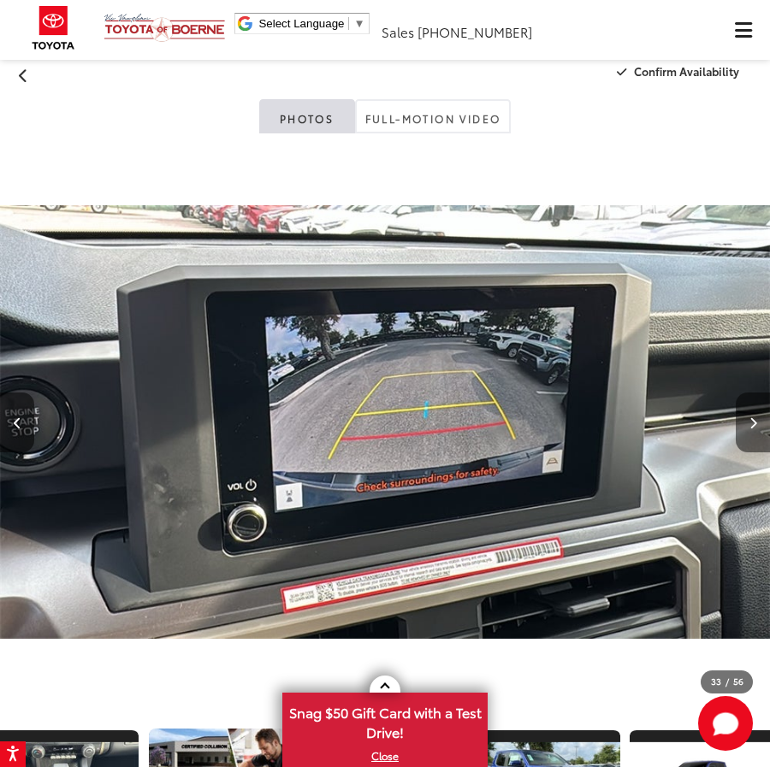
click at [758, 413] on button "Next image" at bounding box center [753, 423] width 34 height 60
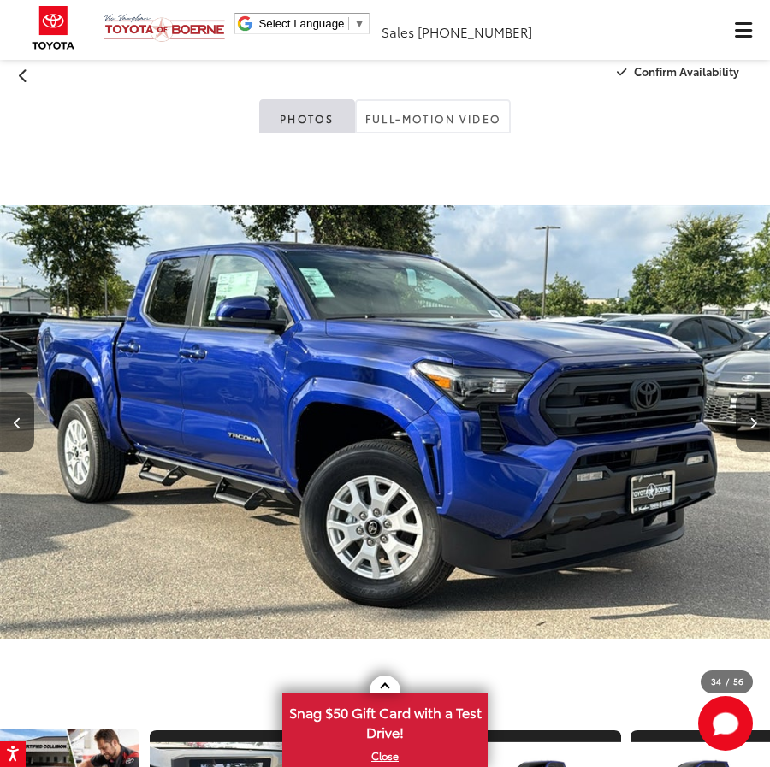
click at [751, 422] on icon "Next image" at bounding box center [753, 423] width 8 height 12
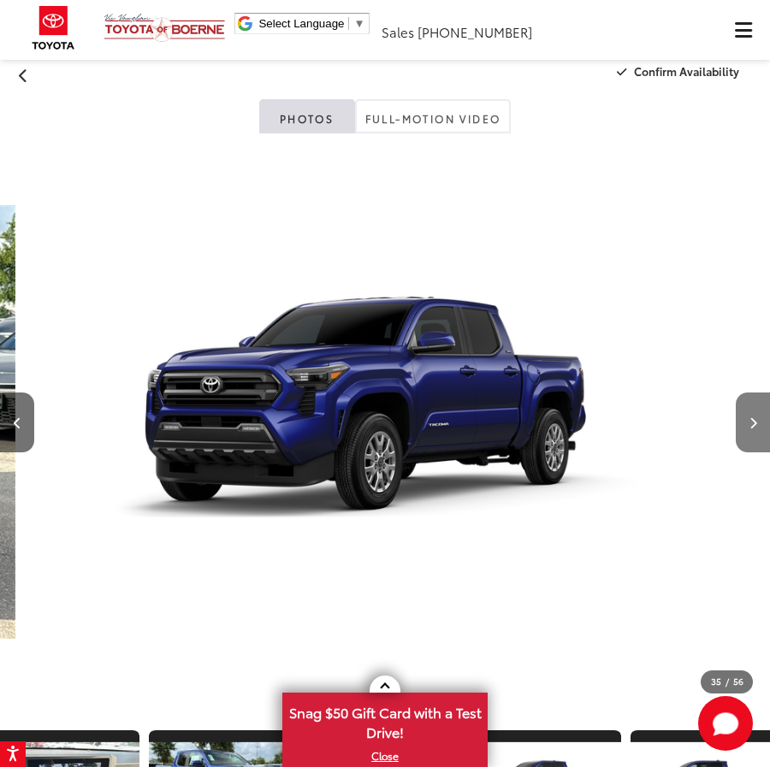
scroll to position [0, 26175]
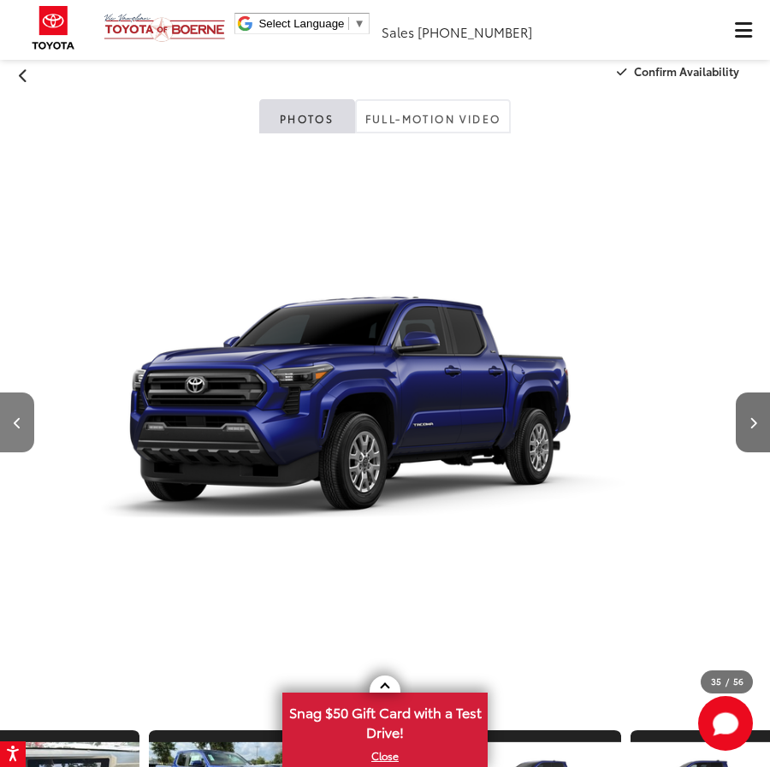
click at [17, 421] on icon "Previous image" at bounding box center [18, 423] width 8 height 12
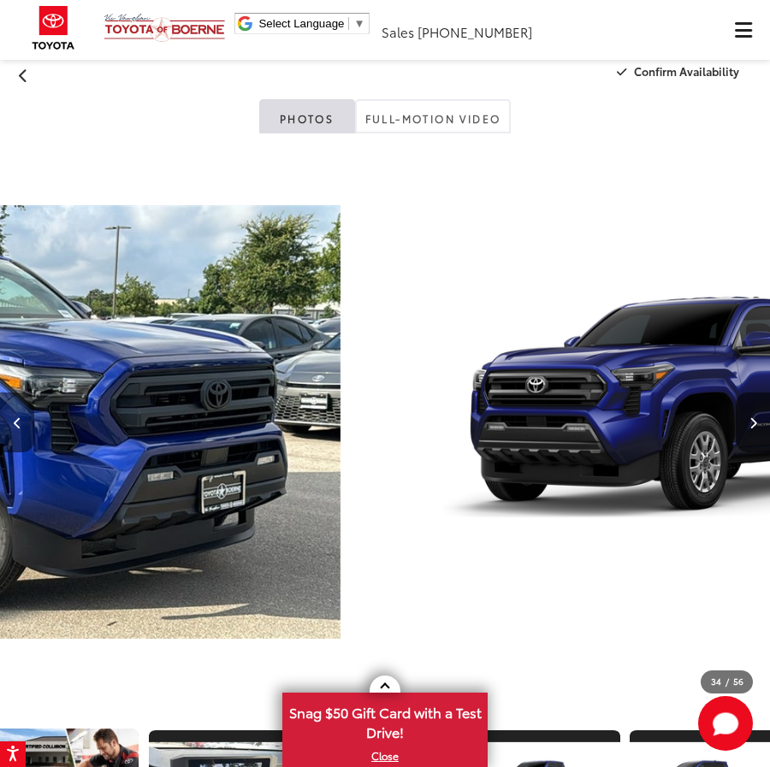
scroll to position [0, 5025]
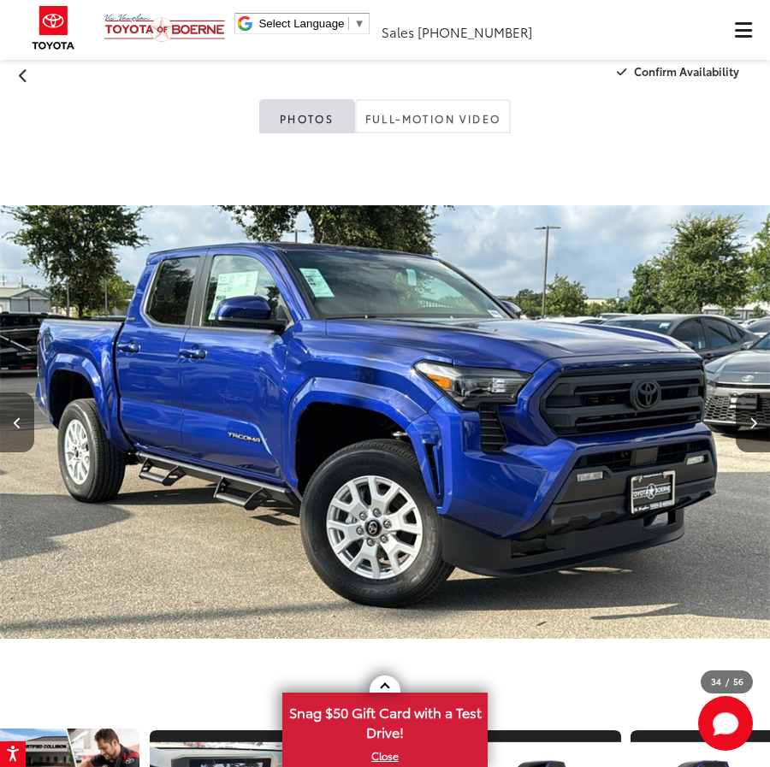
click at [17, 421] on icon "Previous image" at bounding box center [18, 423] width 8 height 12
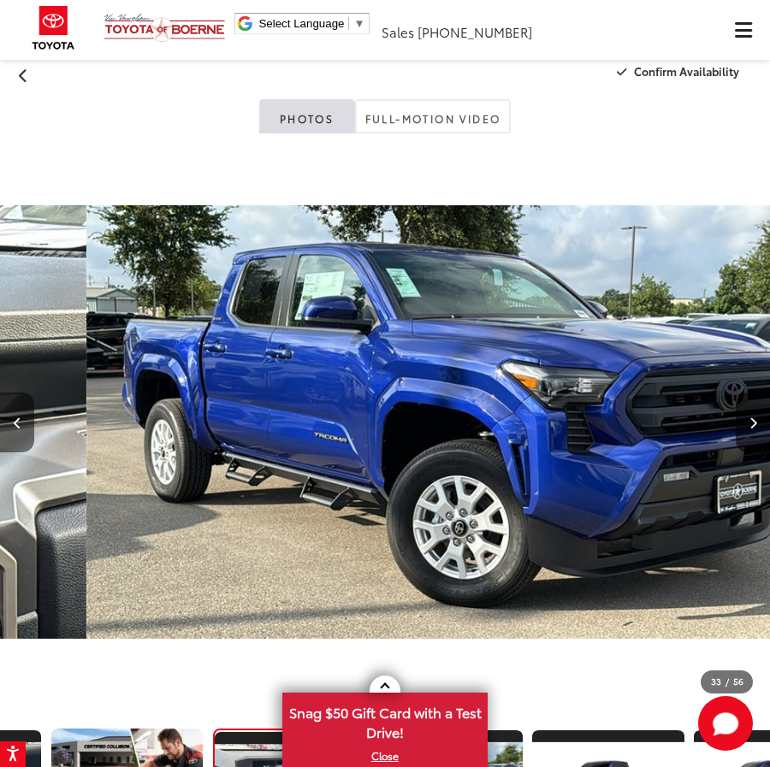
click at [17, 421] on icon "Previous image" at bounding box center [18, 423] width 8 height 12
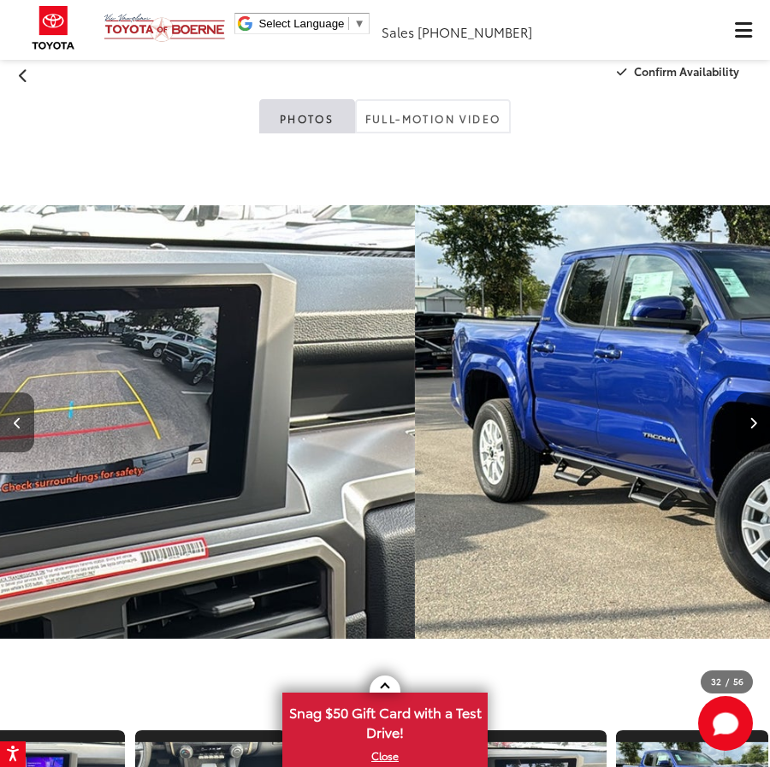
click at [17, 421] on icon "Previous image" at bounding box center [18, 423] width 8 height 12
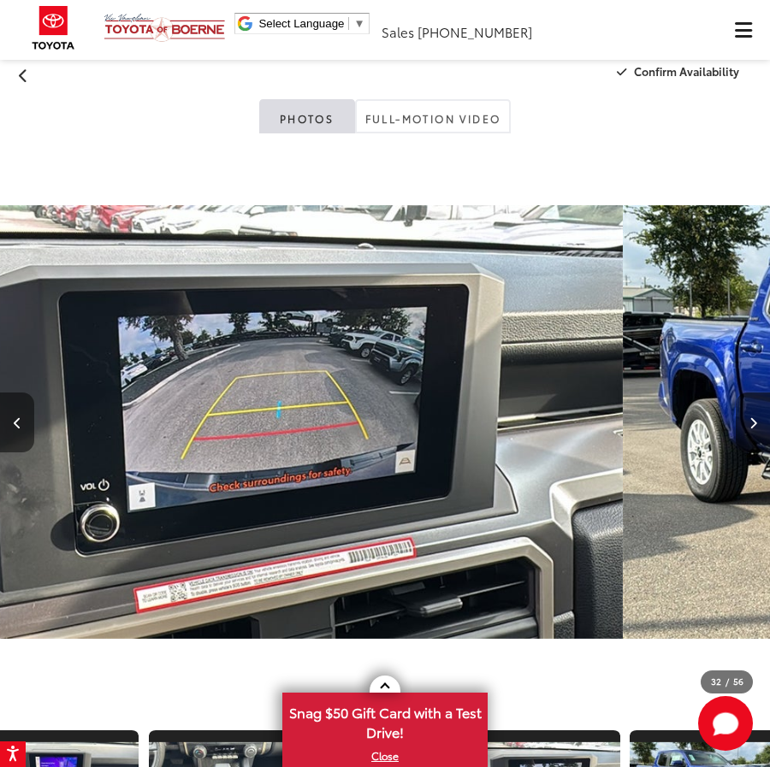
click at [17, 421] on icon "Previous image" at bounding box center [18, 423] width 8 height 12
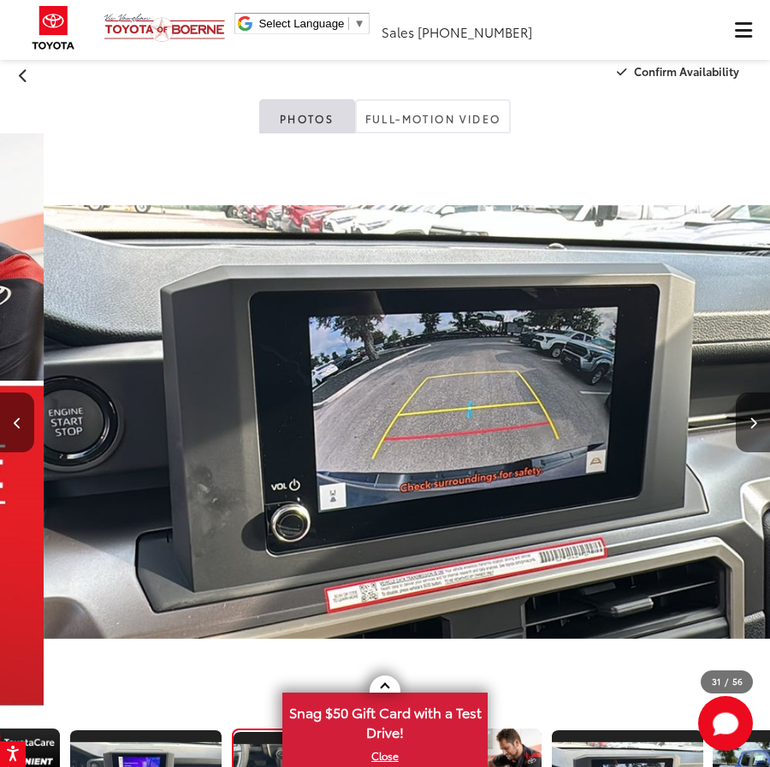
click at [17, 421] on icon "Previous image" at bounding box center [18, 423] width 8 height 12
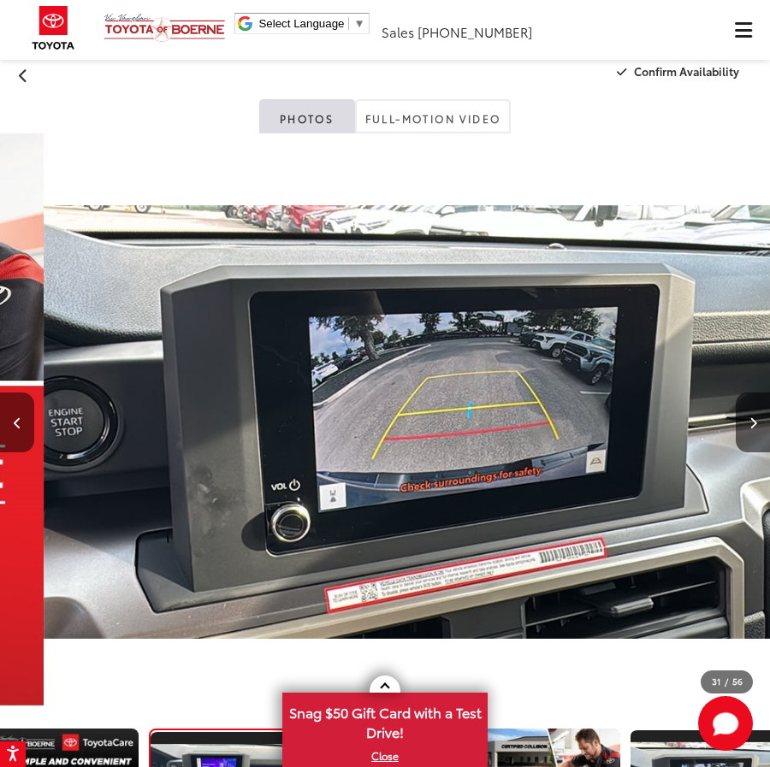
scroll to position [0, 24434]
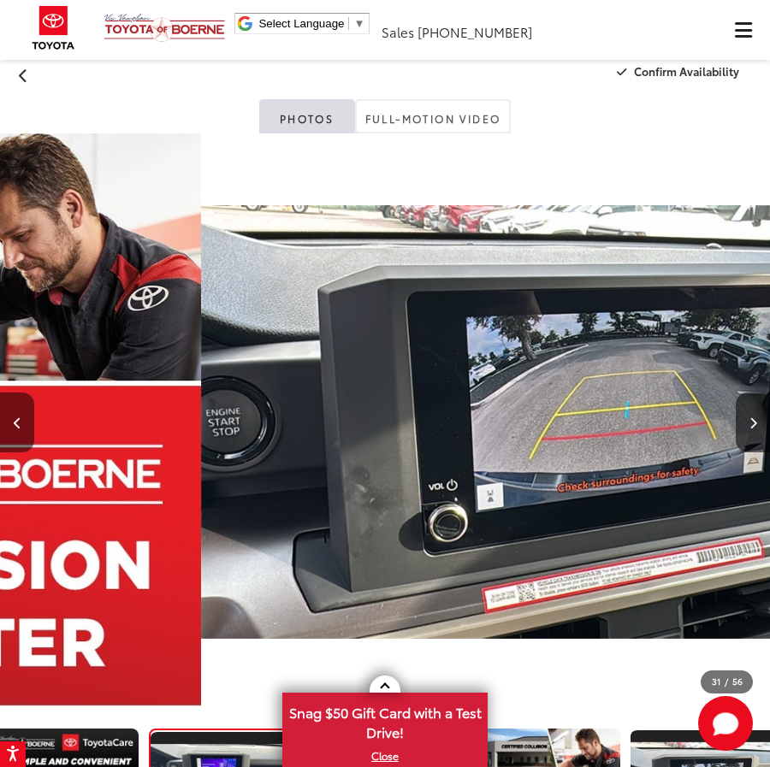
click at [17, 421] on icon "Previous image" at bounding box center [18, 423] width 8 height 12
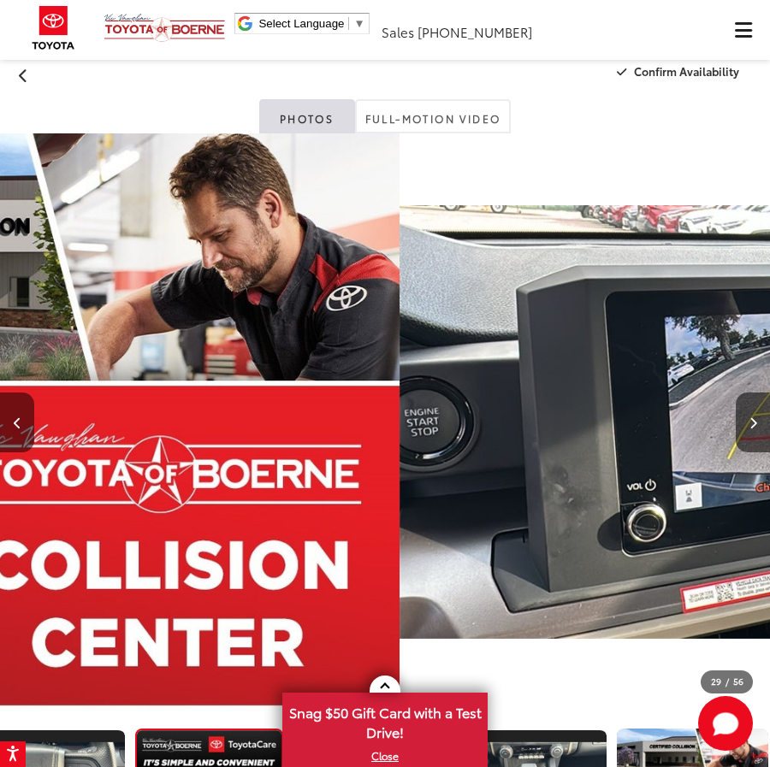
scroll to position [0, 24149]
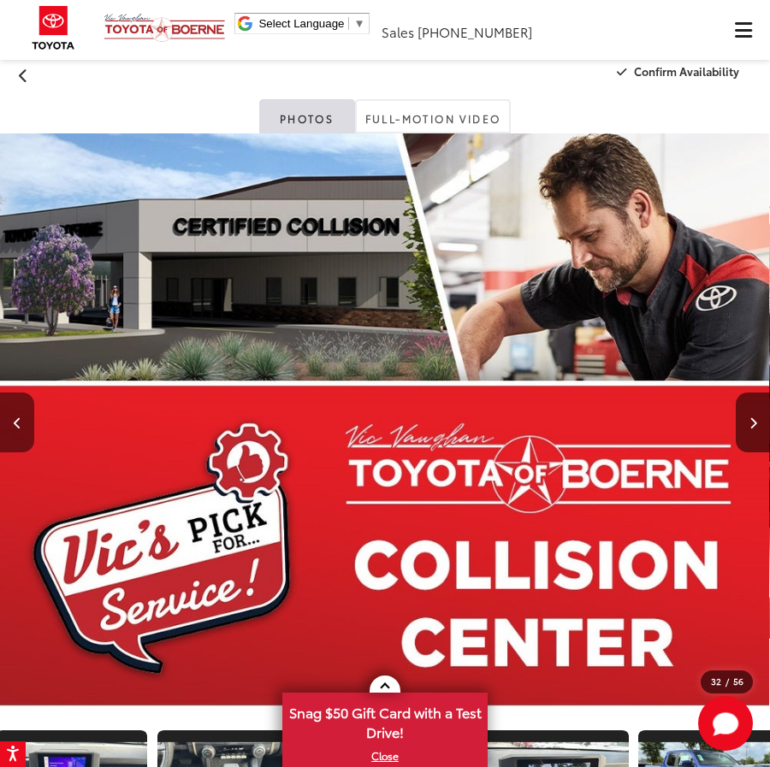
click at [17, 421] on icon "Previous image" at bounding box center [18, 423] width 8 height 12
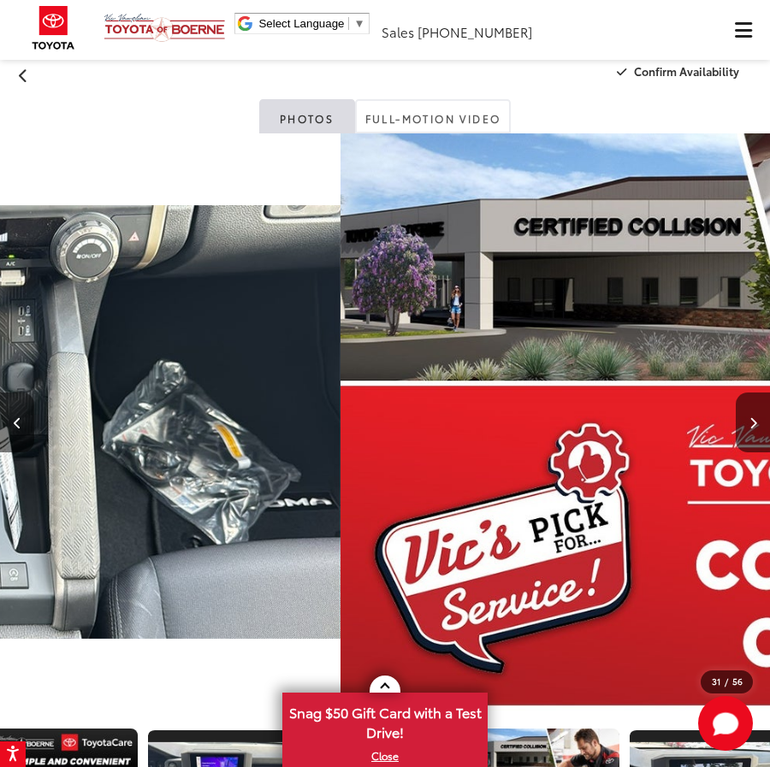
click at [17, 421] on icon "Previous image" at bounding box center [18, 423] width 8 height 12
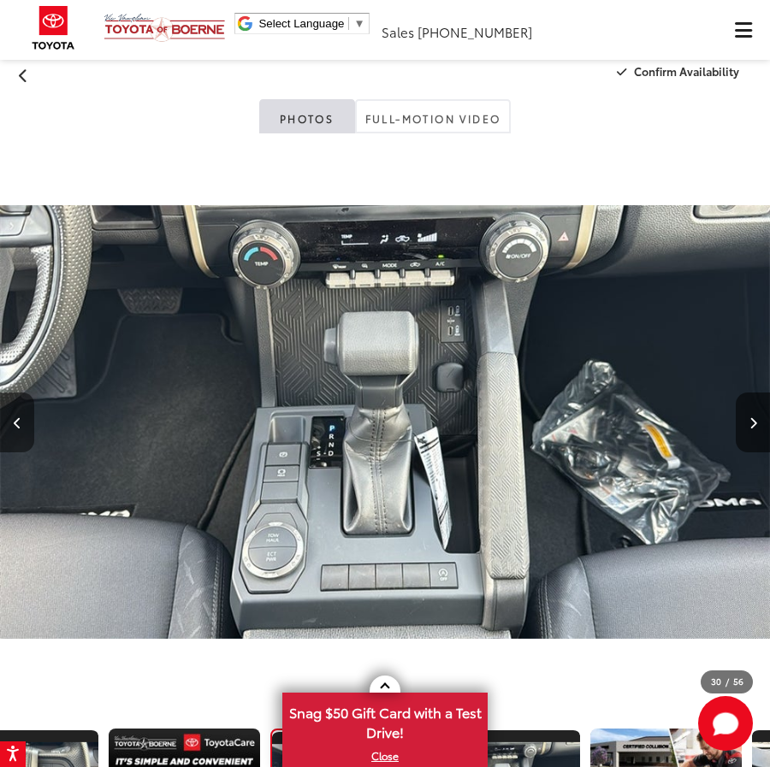
click at [17, 421] on icon "Previous image" at bounding box center [18, 423] width 8 height 12
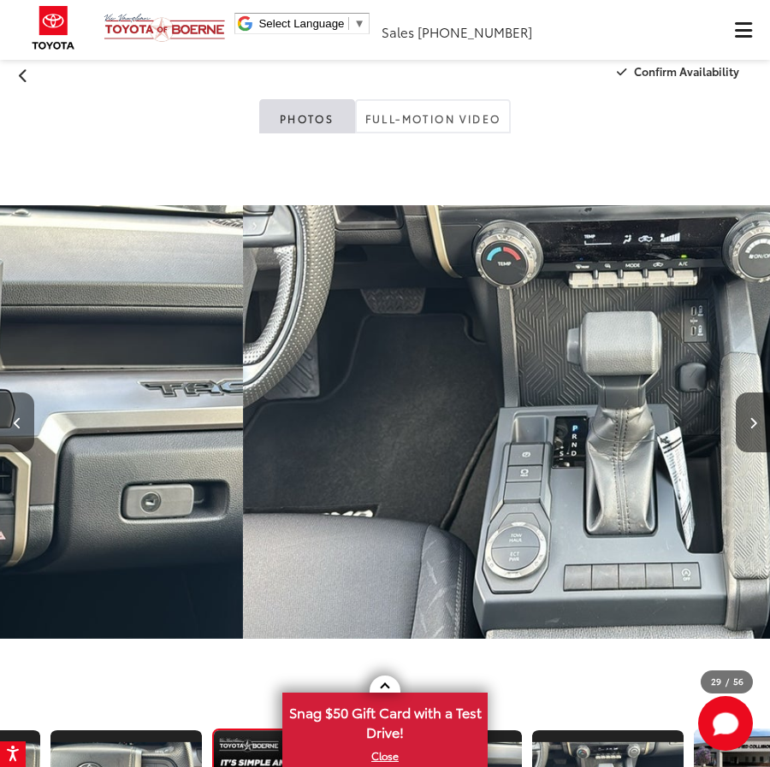
click at [17, 421] on icon "Previous image" at bounding box center [18, 423] width 8 height 12
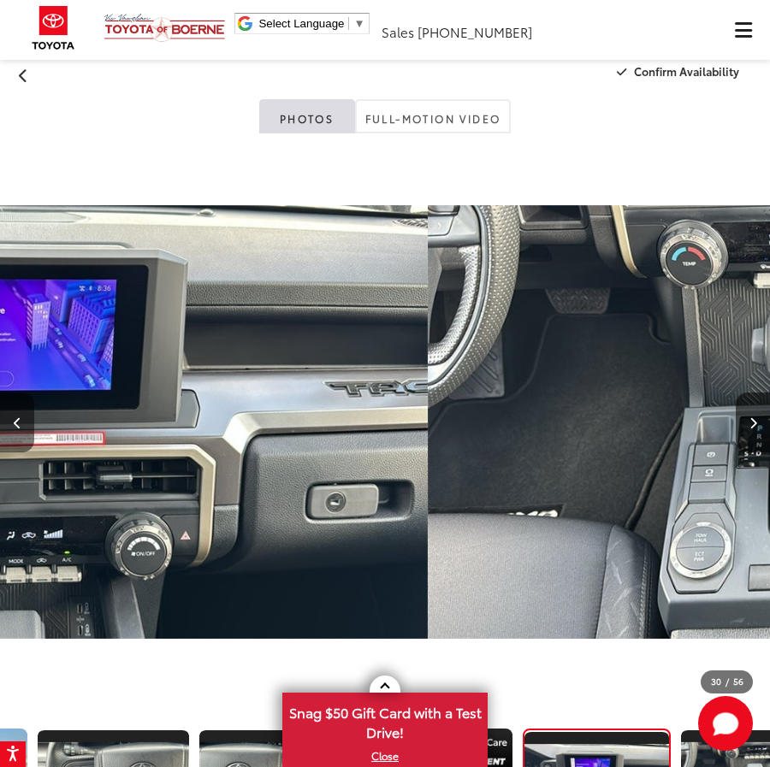
click at [17, 421] on icon "Previous image" at bounding box center [18, 423] width 8 height 12
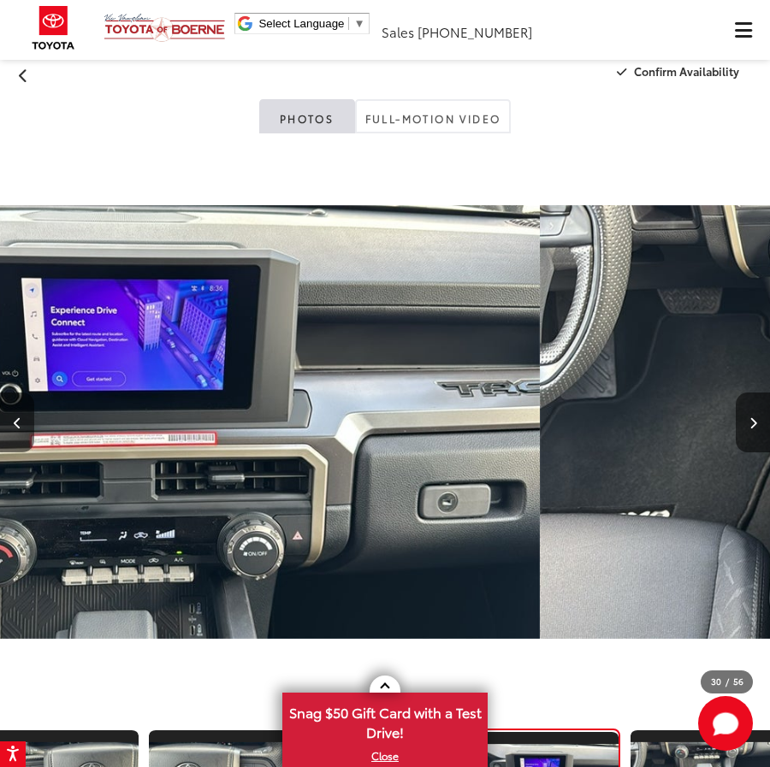
click at [17, 421] on icon "Previous image" at bounding box center [18, 423] width 8 height 12
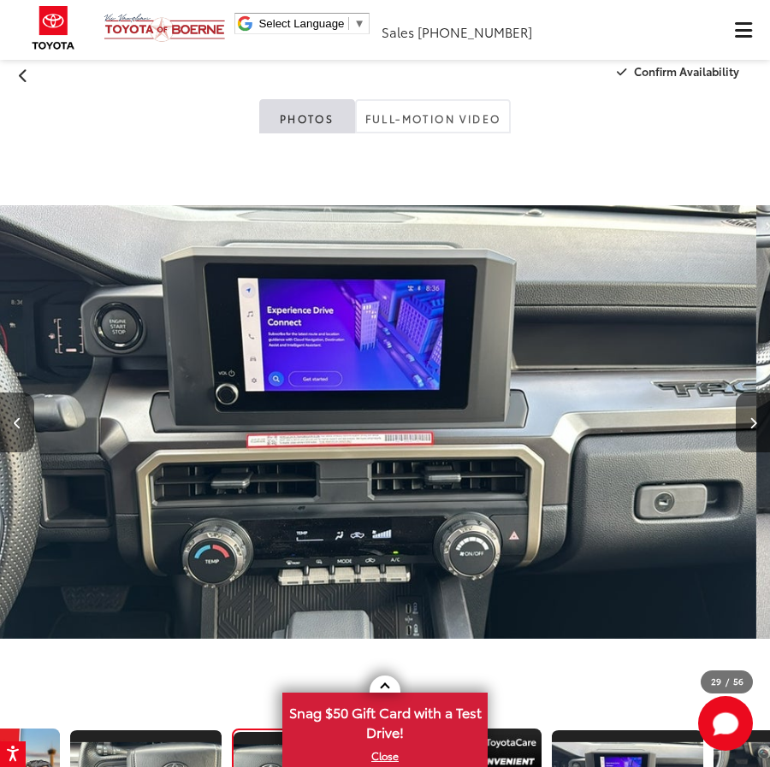
click at [17, 421] on icon "Previous image" at bounding box center [18, 423] width 8 height 12
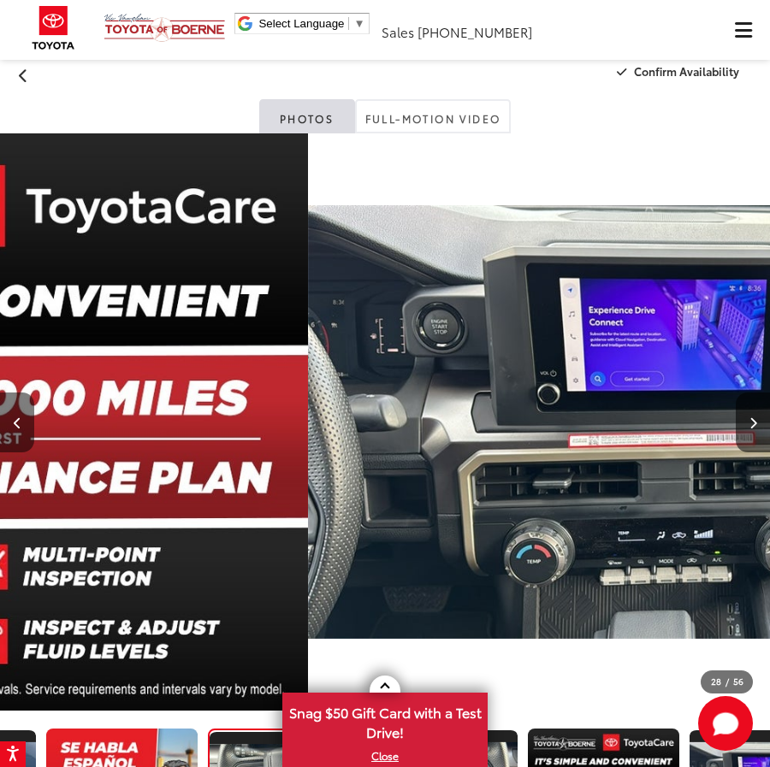
click at [17, 421] on icon "Previous image" at bounding box center [18, 423] width 8 height 12
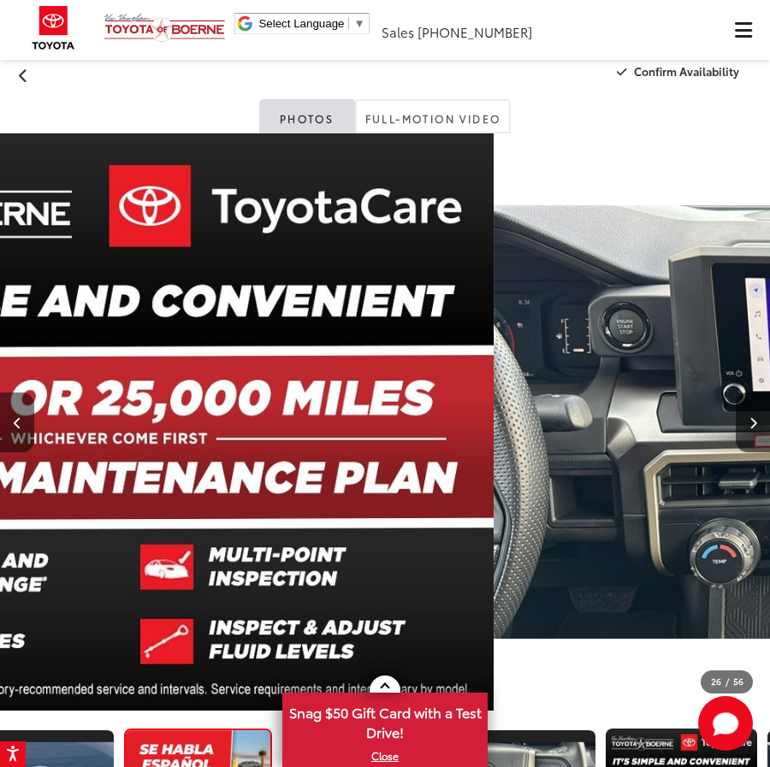
click at [17, 421] on icon "Previous image" at bounding box center [18, 423] width 8 height 12
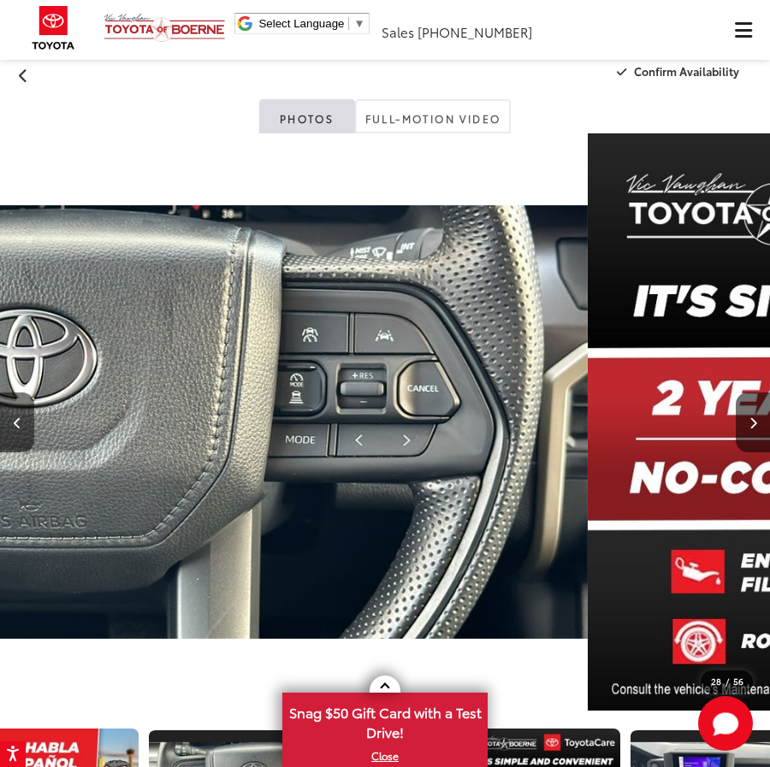
click at [17, 421] on icon "Previous image" at bounding box center [18, 423] width 8 height 12
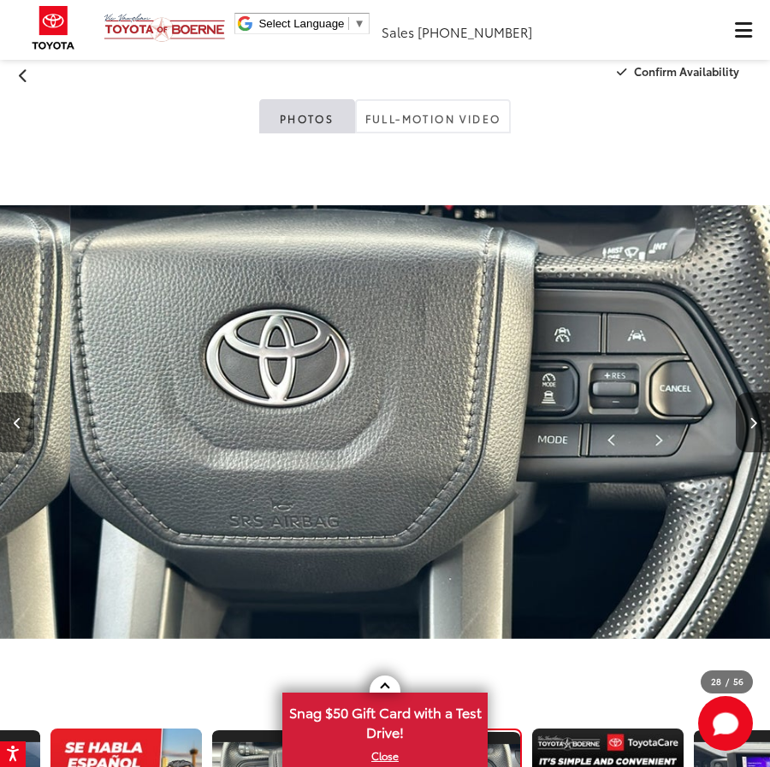
click at [17, 421] on icon "Previous image" at bounding box center [18, 423] width 8 height 12
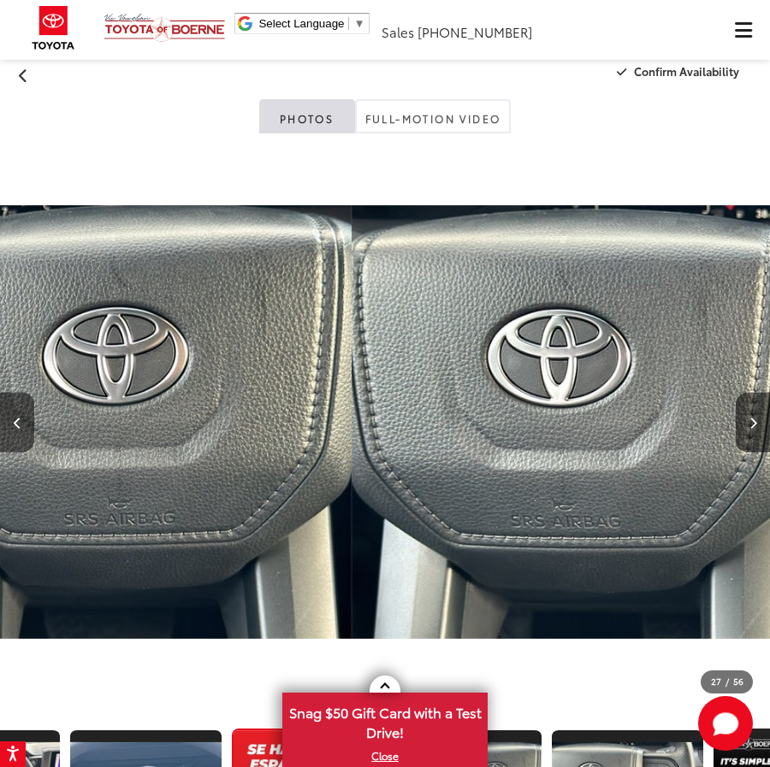
click at [17, 421] on icon "Previous image" at bounding box center [18, 423] width 8 height 12
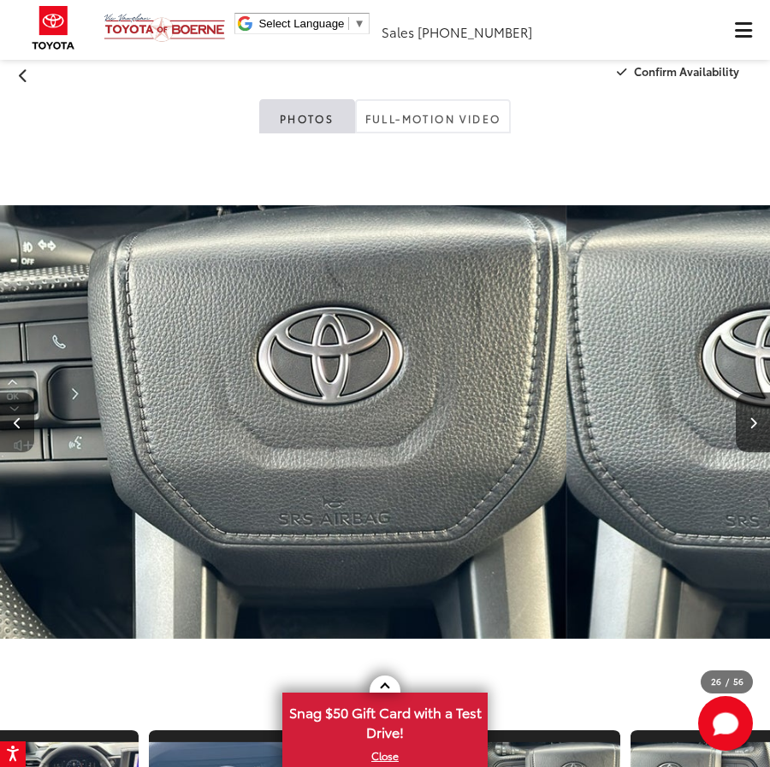
click at [17, 421] on icon "Previous image" at bounding box center [18, 423] width 8 height 12
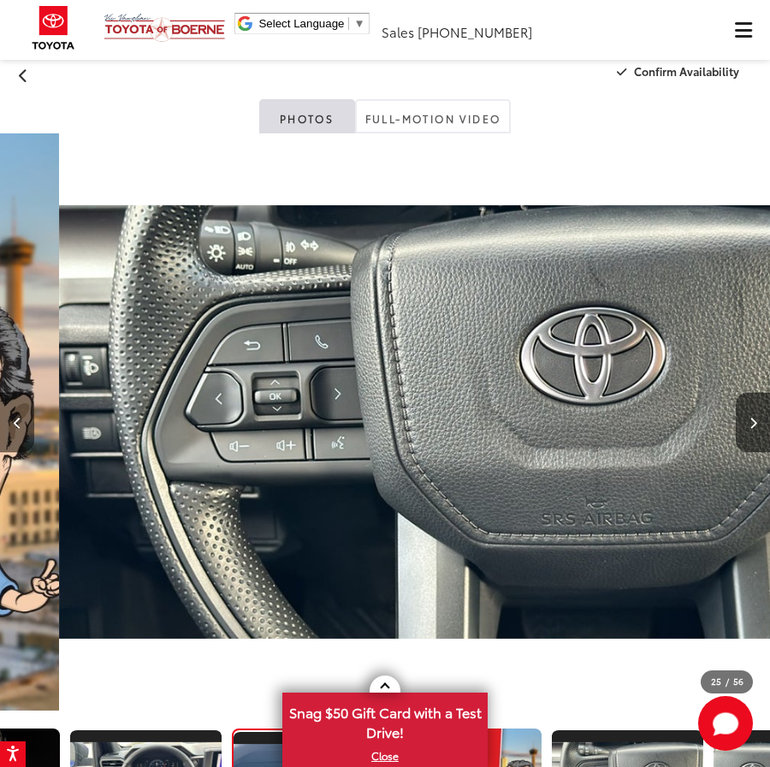
click at [17, 421] on icon "Previous image" at bounding box center [18, 423] width 8 height 12
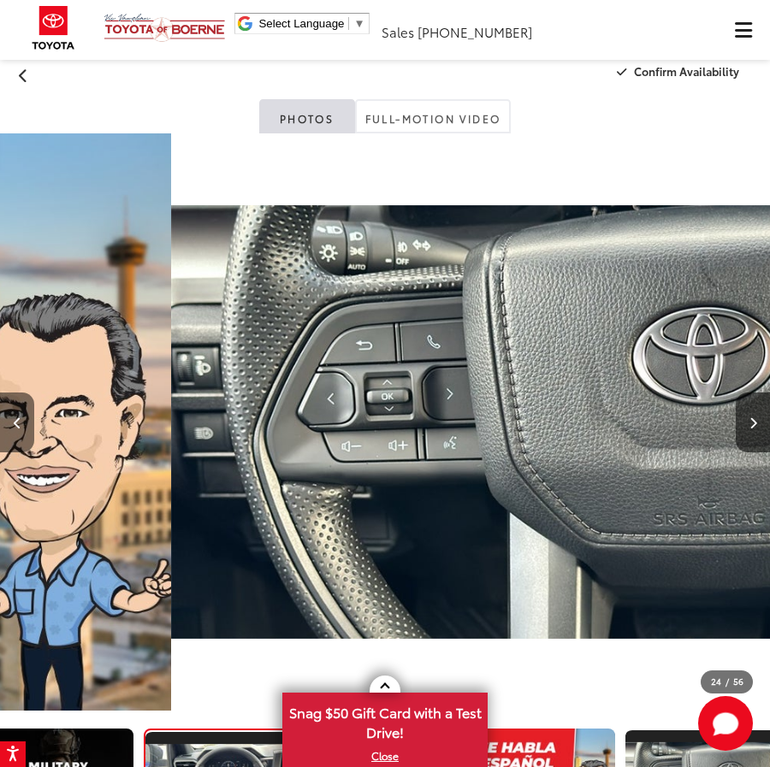
click at [17, 421] on icon "Previous image" at bounding box center [18, 423] width 8 height 12
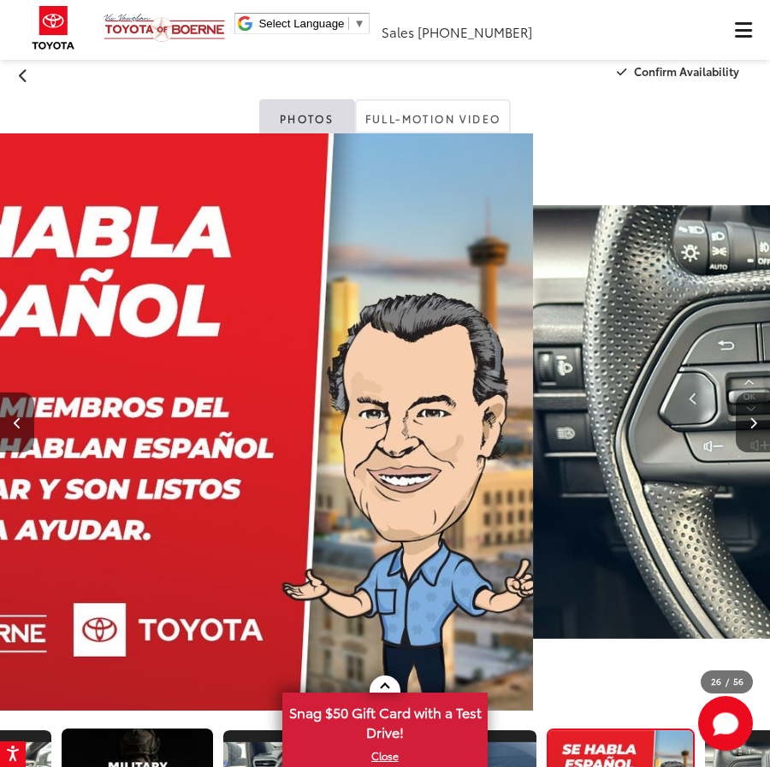
click at [17, 421] on icon "Previous image" at bounding box center [18, 423] width 8 height 12
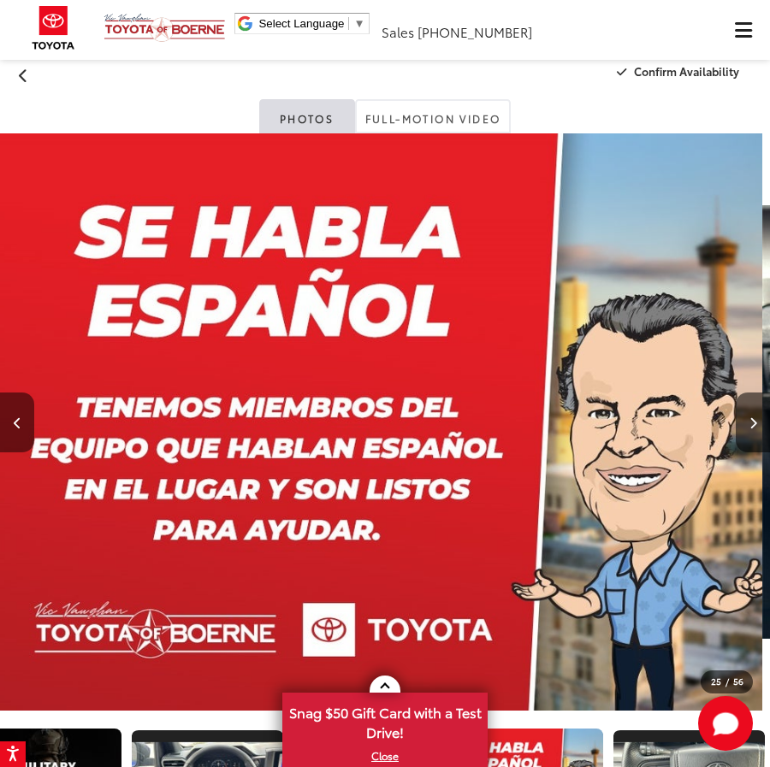
click at [17, 421] on icon "Previous image" at bounding box center [18, 423] width 8 height 12
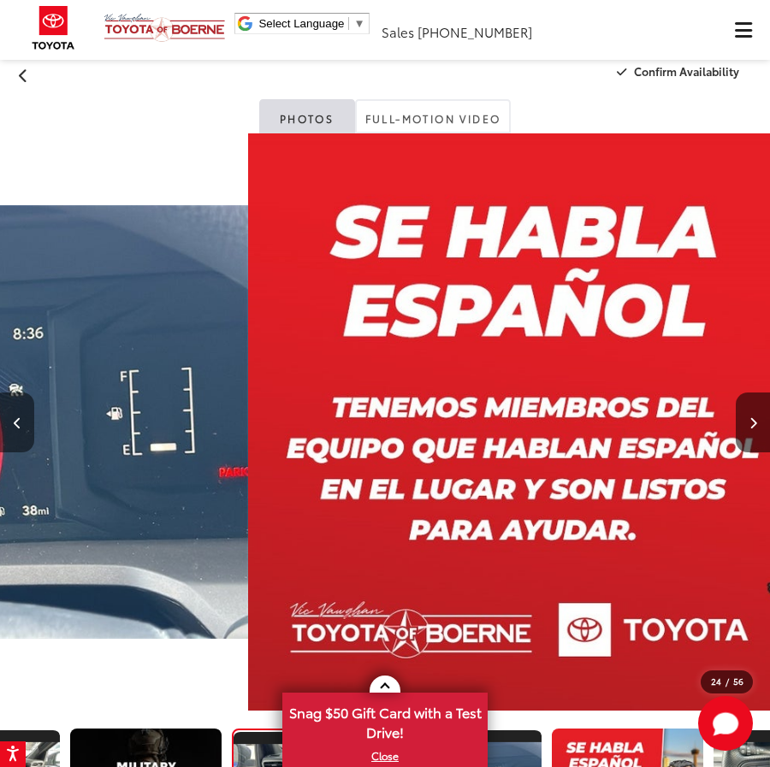
click at [17, 421] on icon "Previous image" at bounding box center [18, 423] width 8 height 12
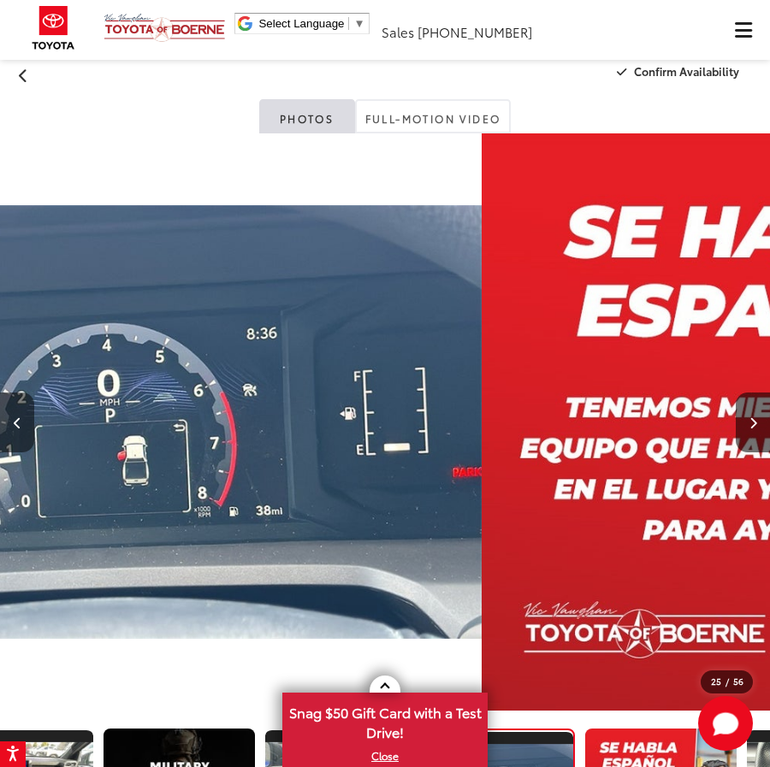
click at [17, 421] on icon "Previous image" at bounding box center [18, 423] width 8 height 12
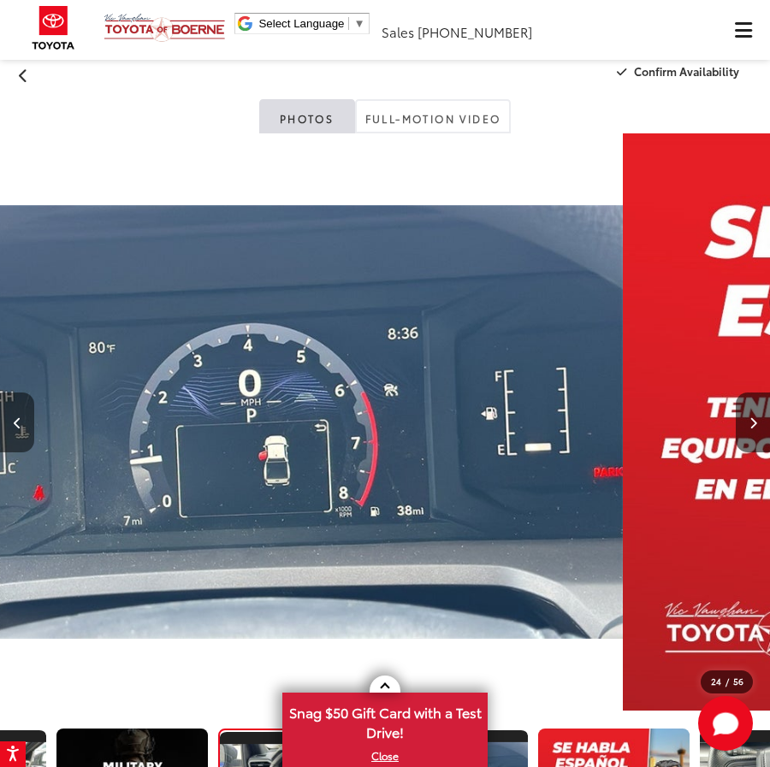
click at [17, 421] on icon "Previous image" at bounding box center [18, 423] width 8 height 12
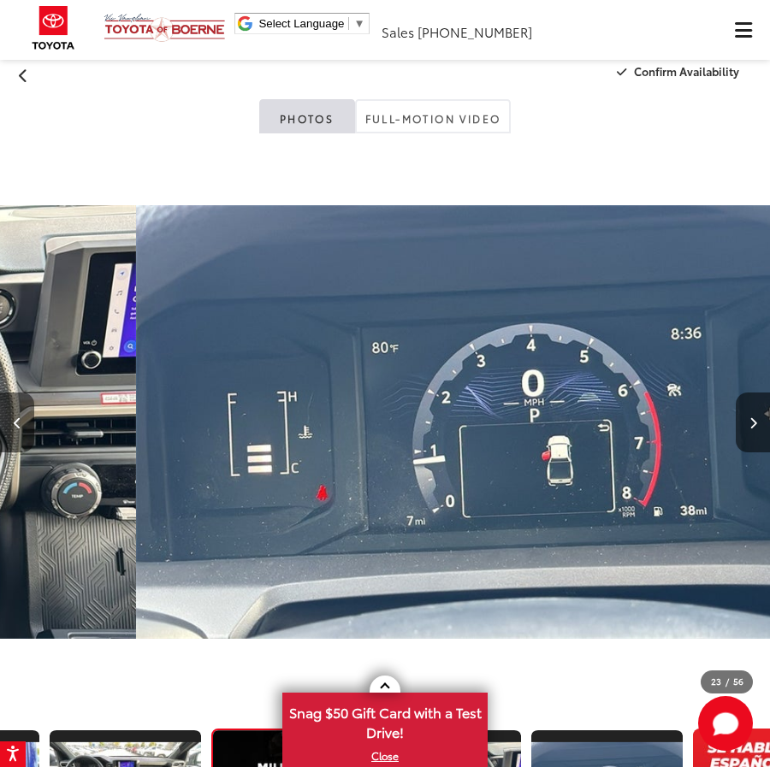
click at [17, 421] on icon "Previous image" at bounding box center [18, 423] width 8 height 12
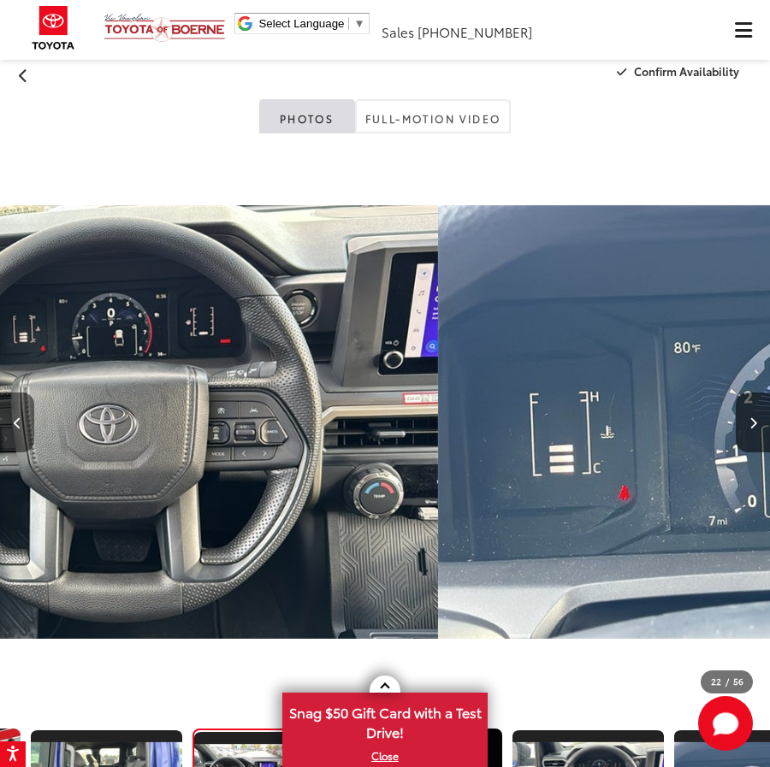
click at [17, 421] on icon "Previous image" at bounding box center [18, 423] width 8 height 12
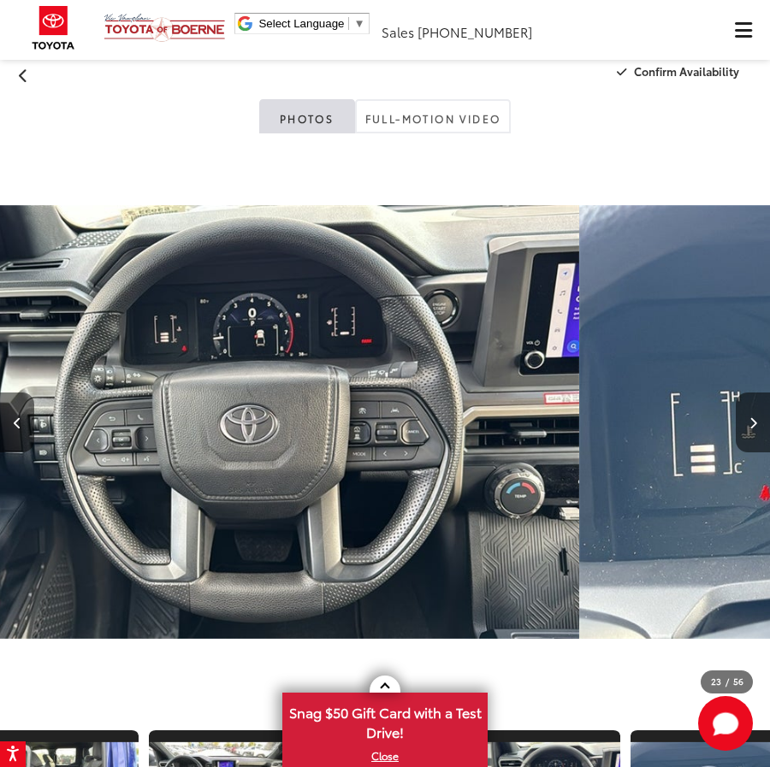
click at [17, 421] on icon "Previous image" at bounding box center [18, 423] width 8 height 12
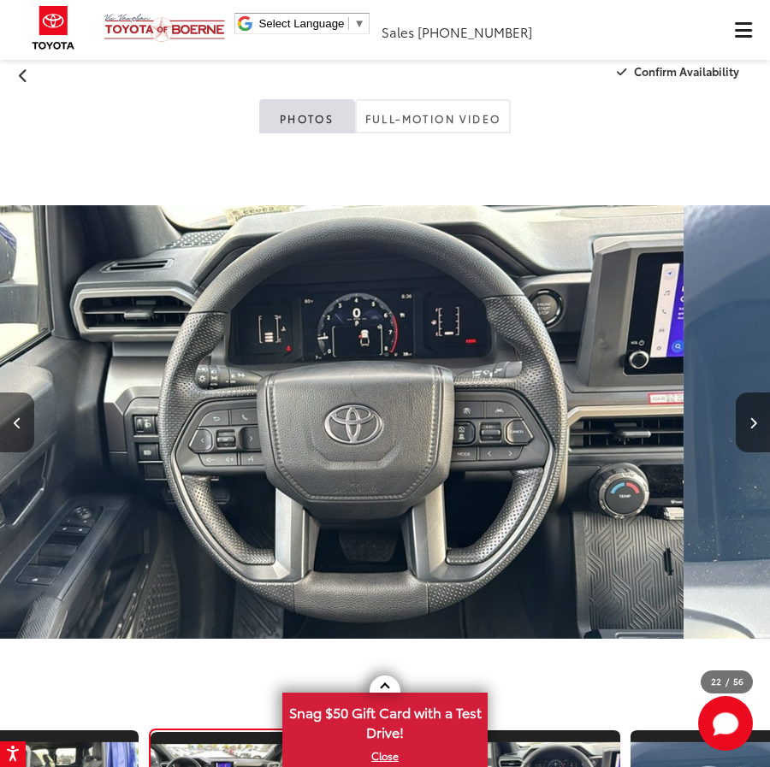
click at [17, 421] on icon "Previous image" at bounding box center [18, 423] width 8 height 12
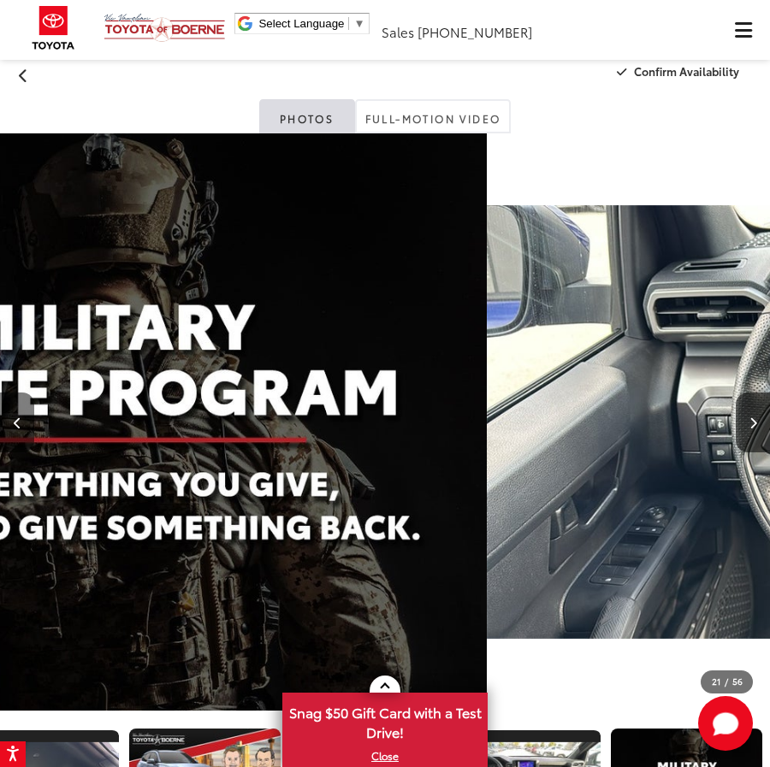
click at [17, 421] on icon "Previous image" at bounding box center [18, 423] width 8 height 12
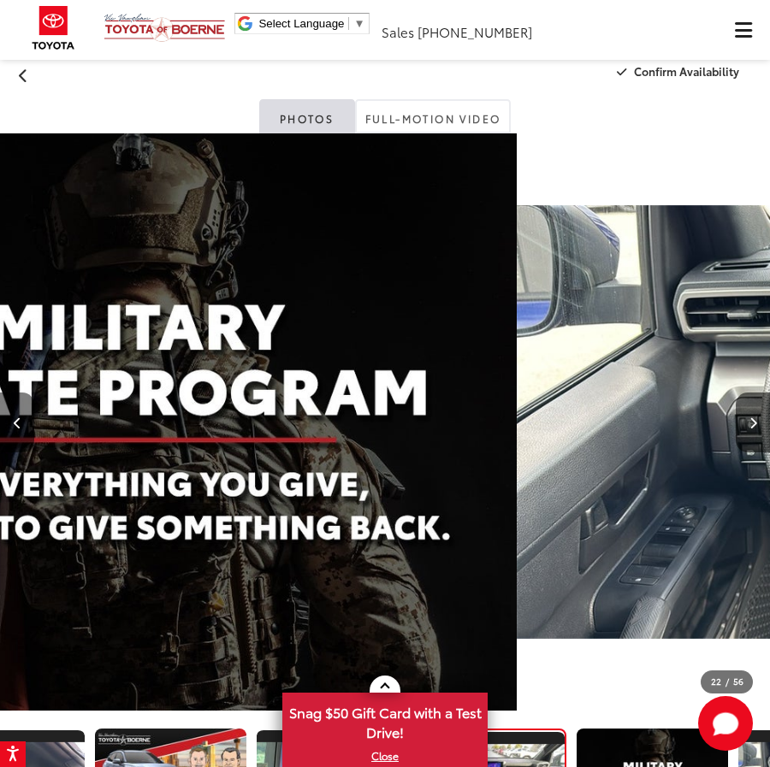
click at [17, 421] on icon "Previous image" at bounding box center [18, 423] width 8 height 12
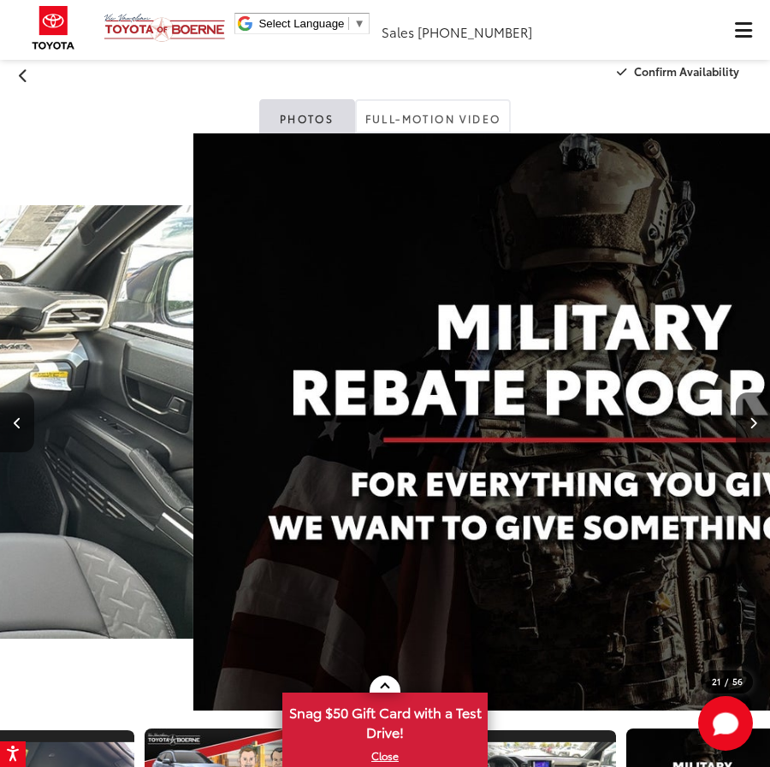
click at [17, 421] on icon "Previous image" at bounding box center [18, 423] width 8 height 12
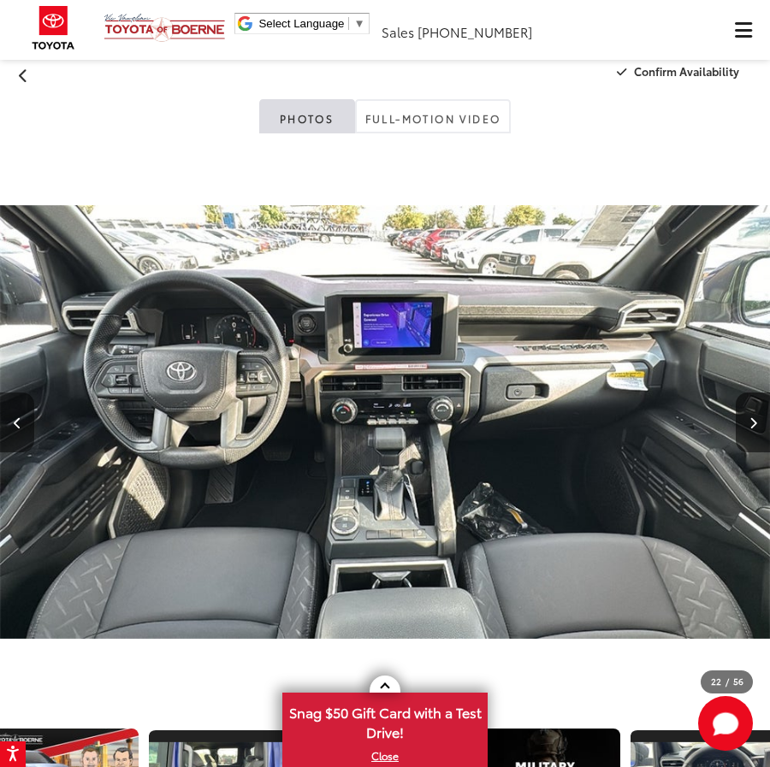
click at [17, 421] on icon "Previous image" at bounding box center [18, 423] width 8 height 12
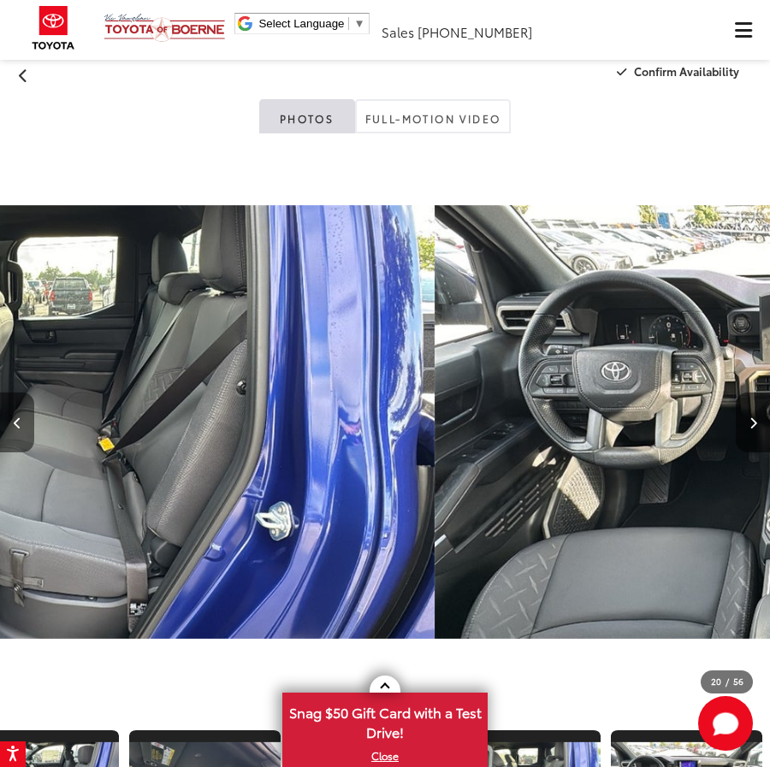
click at [17, 421] on icon "Previous image" at bounding box center [18, 423] width 8 height 12
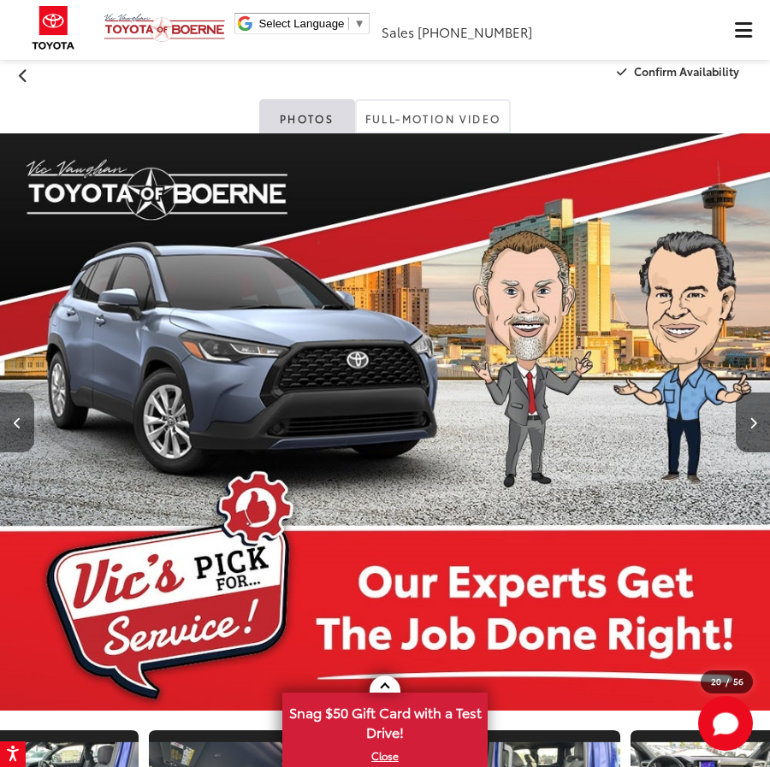
click at [17, 421] on icon "Previous image" at bounding box center [18, 423] width 8 height 12
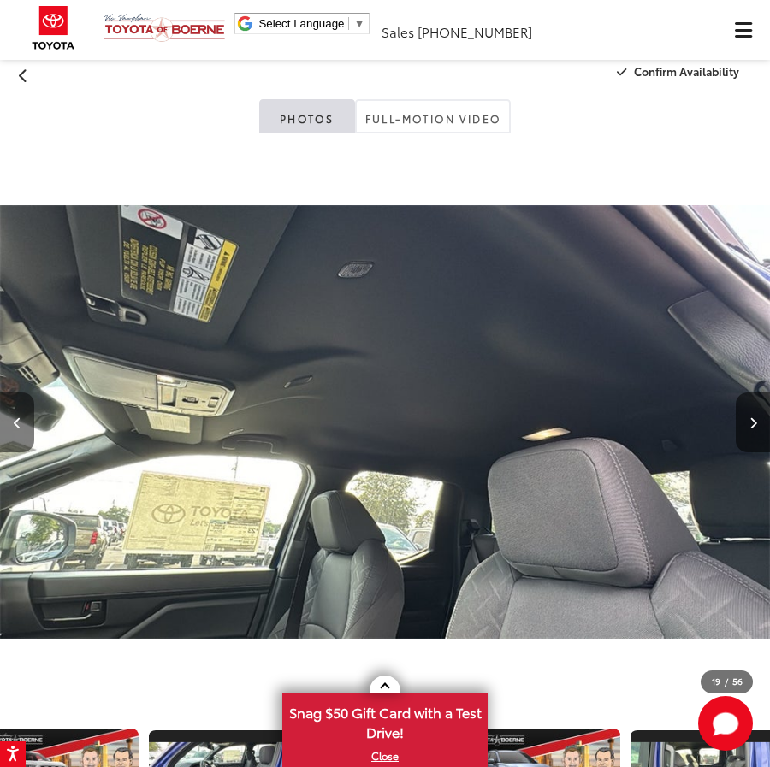
click at [17, 421] on icon "Previous image" at bounding box center [18, 423] width 8 height 12
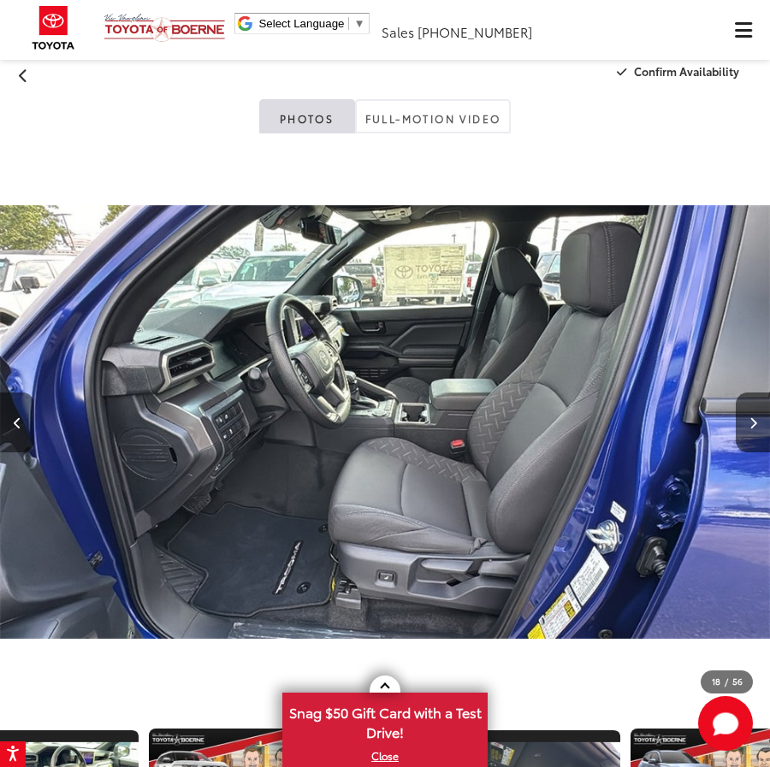
click at [17, 421] on icon "Previous image" at bounding box center [18, 423] width 8 height 12
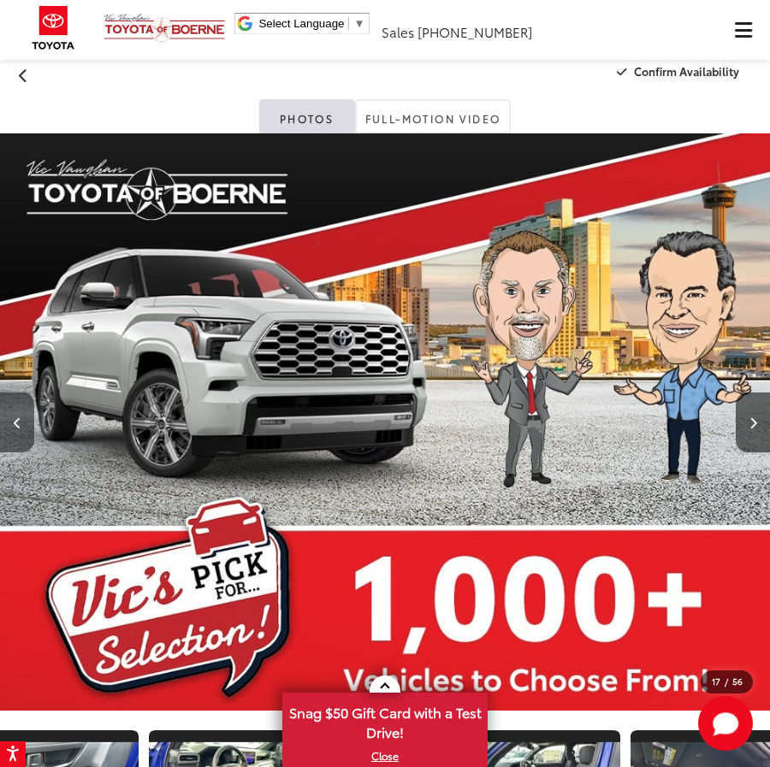
click at [17, 421] on icon "Previous image" at bounding box center [18, 423] width 8 height 12
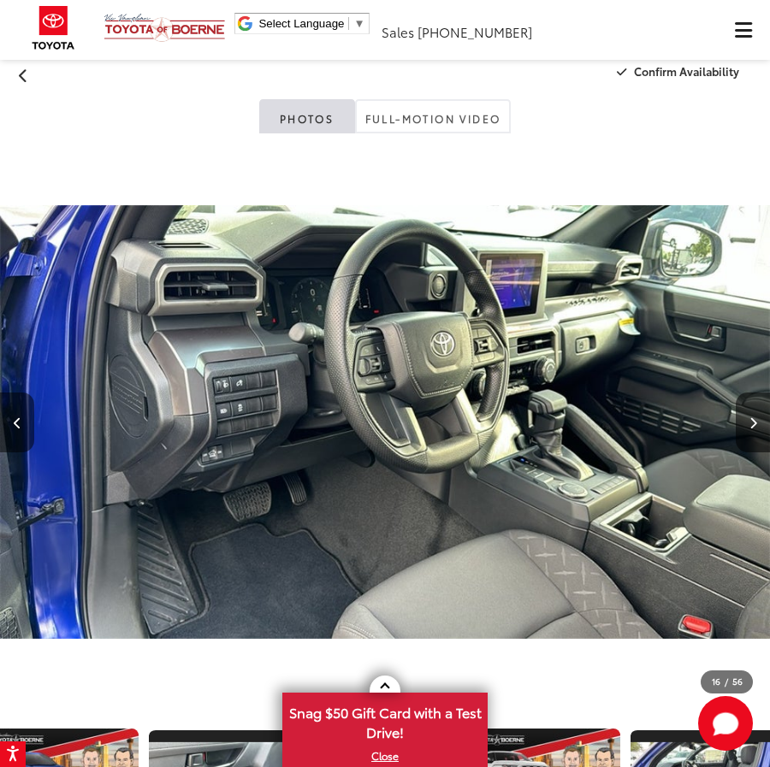
click at [17, 421] on icon "Previous image" at bounding box center [18, 423] width 8 height 12
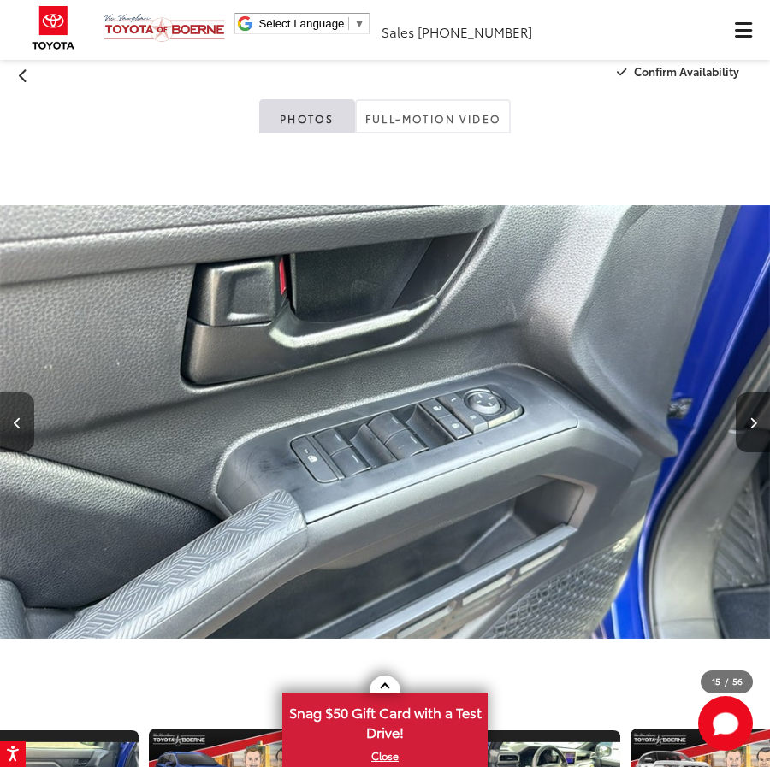
click at [17, 421] on icon "Previous image" at bounding box center [18, 423] width 8 height 12
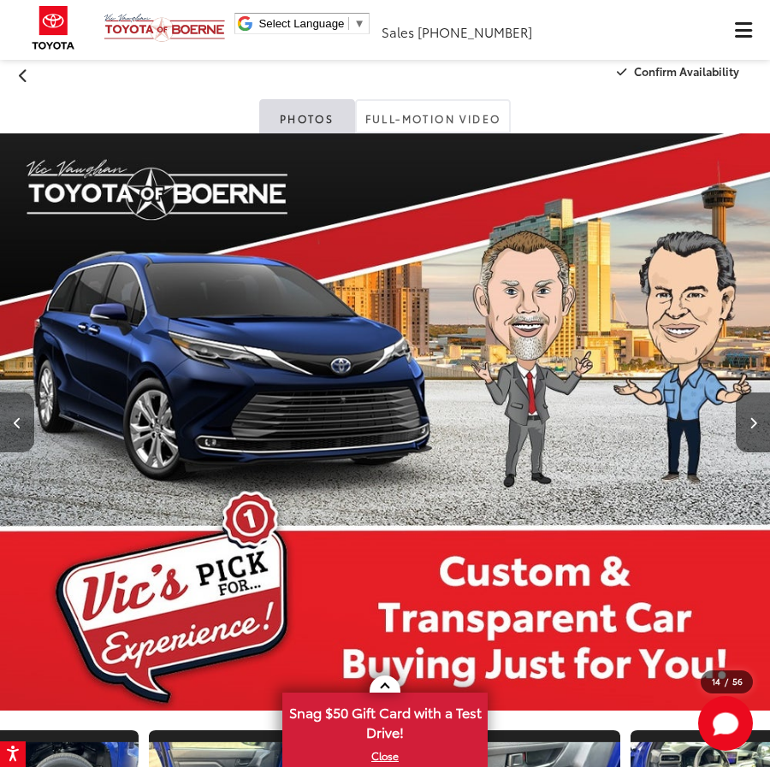
click at [17, 421] on icon "Previous image" at bounding box center [18, 423] width 8 height 12
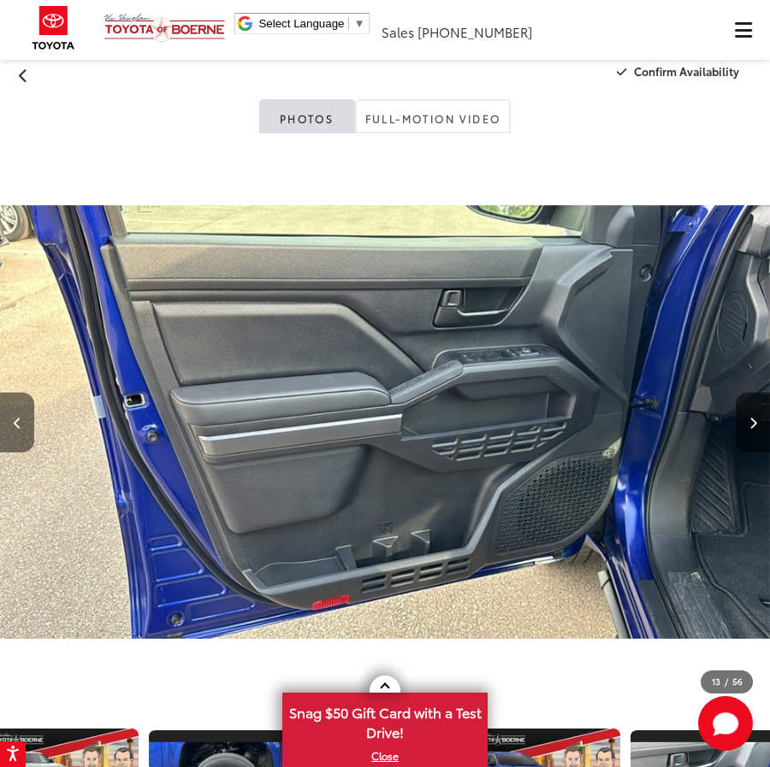
click at [17, 421] on icon "Previous image" at bounding box center [18, 423] width 8 height 12
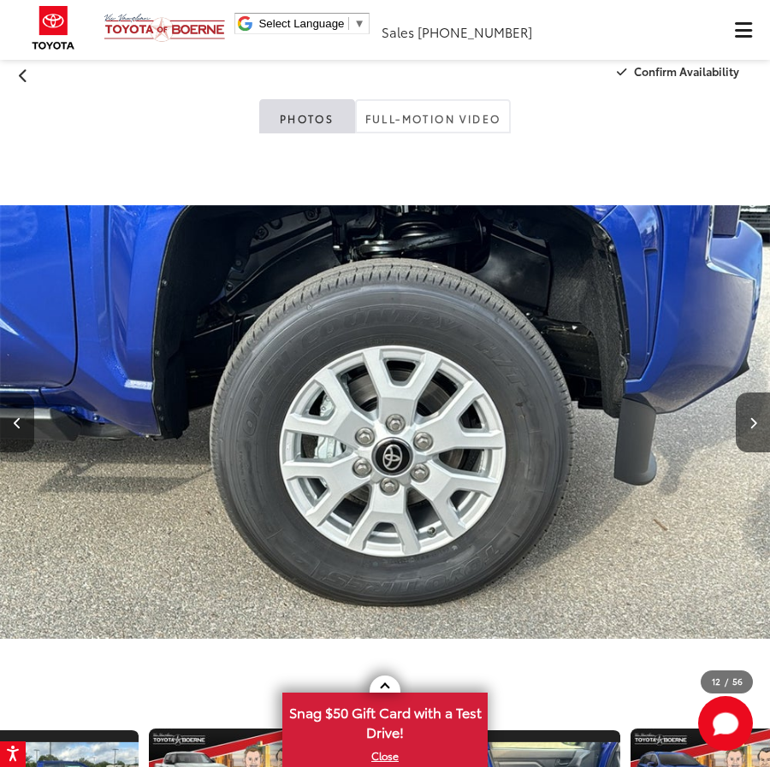
click at [17, 421] on icon "Previous image" at bounding box center [18, 423] width 8 height 12
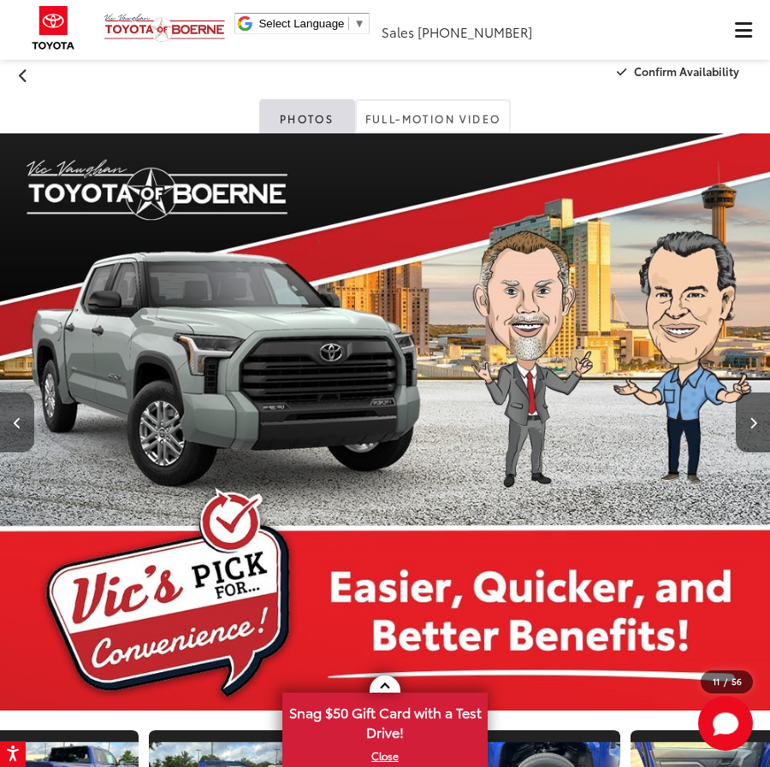
click at [17, 421] on icon "Previous image" at bounding box center [18, 423] width 8 height 12
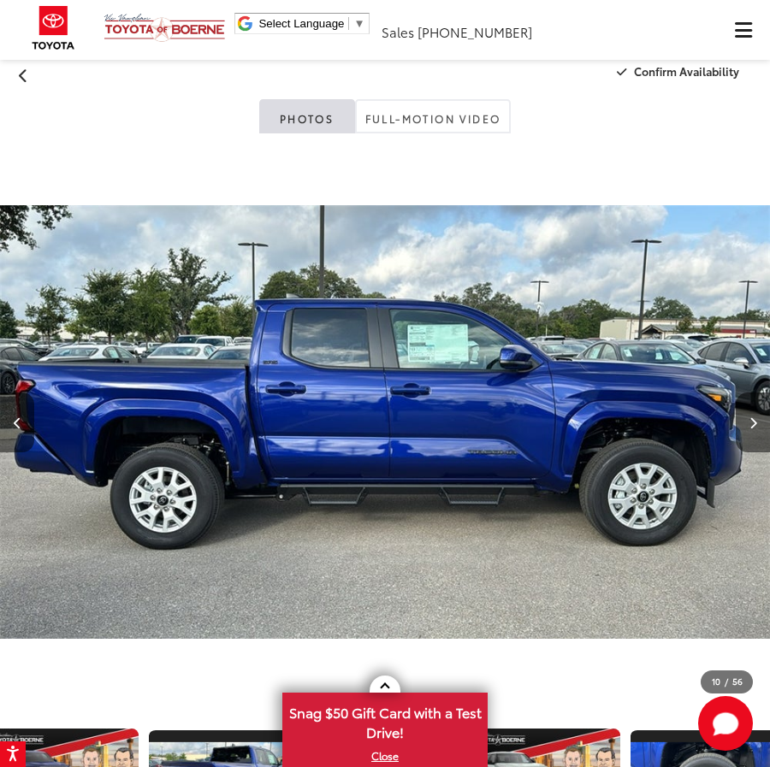
click at [17, 421] on icon "Previous image" at bounding box center [18, 423] width 8 height 12
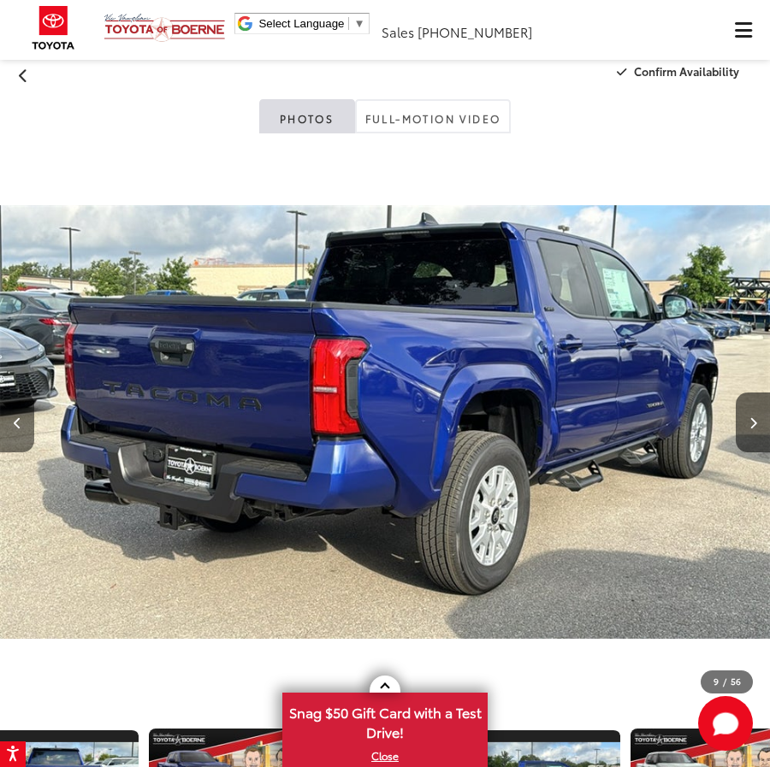
click at [17, 421] on icon "Previous image" at bounding box center [18, 423] width 8 height 12
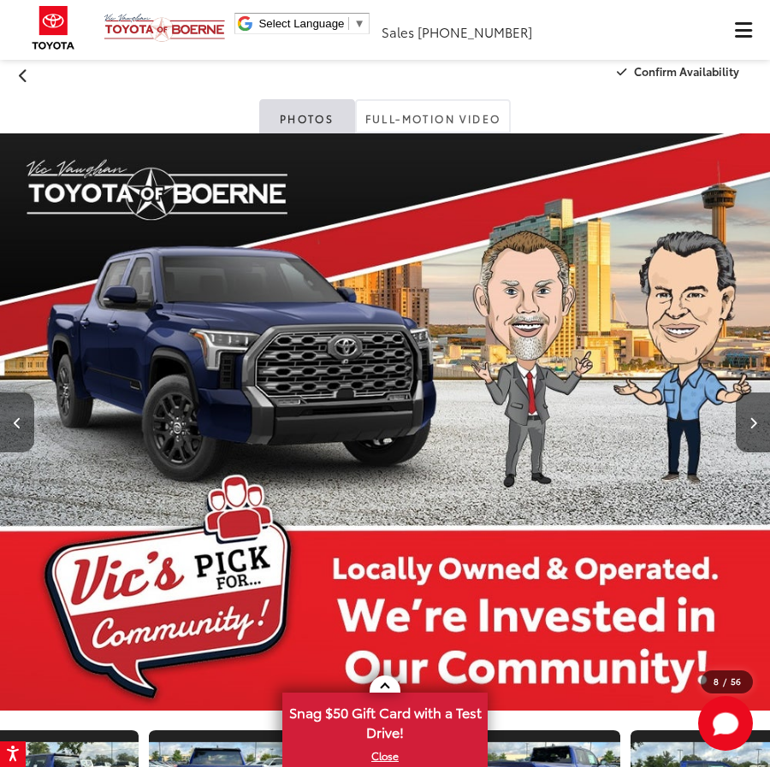
click at [17, 421] on icon "Previous image" at bounding box center [18, 423] width 8 height 12
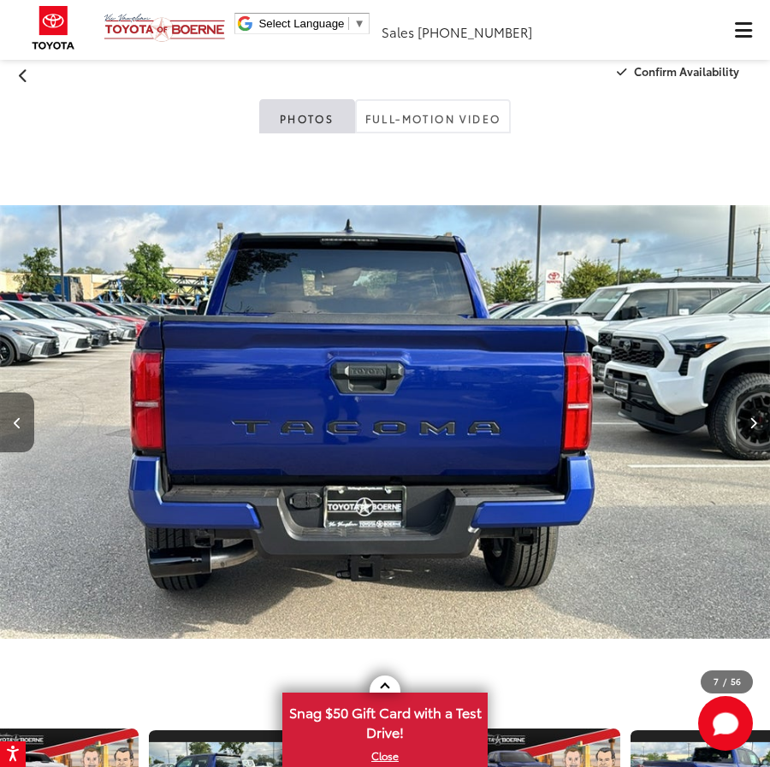
click at [17, 421] on icon "Previous image" at bounding box center [18, 423] width 8 height 12
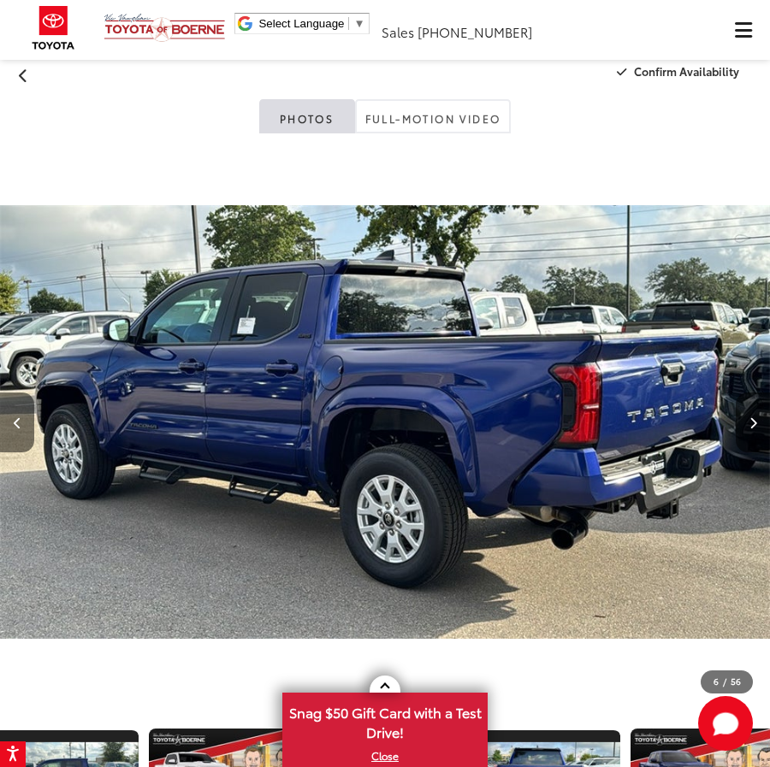
click at [17, 421] on icon "Previous image" at bounding box center [18, 423] width 8 height 12
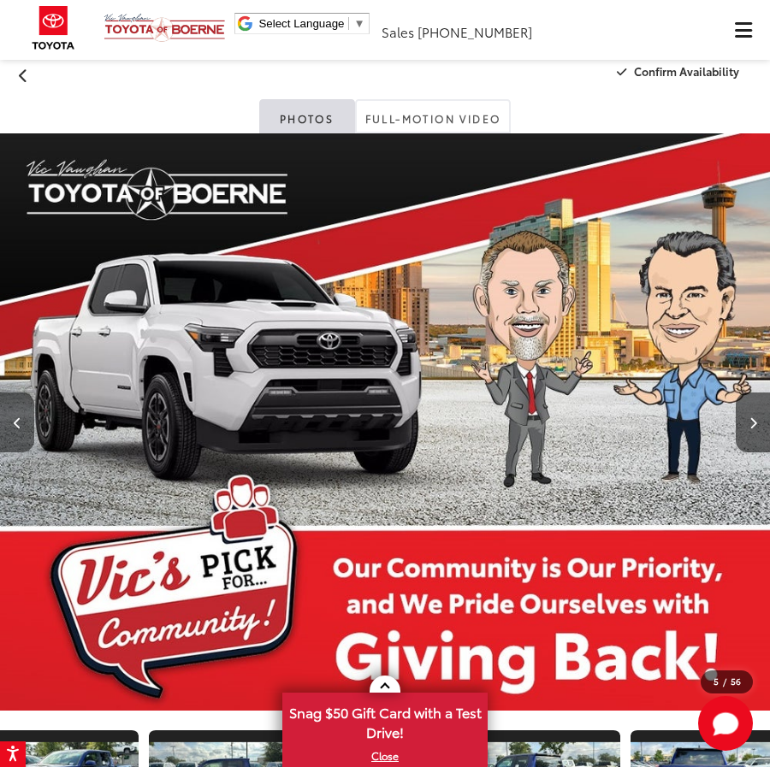
click at [17, 421] on icon "Previous image" at bounding box center [18, 423] width 8 height 12
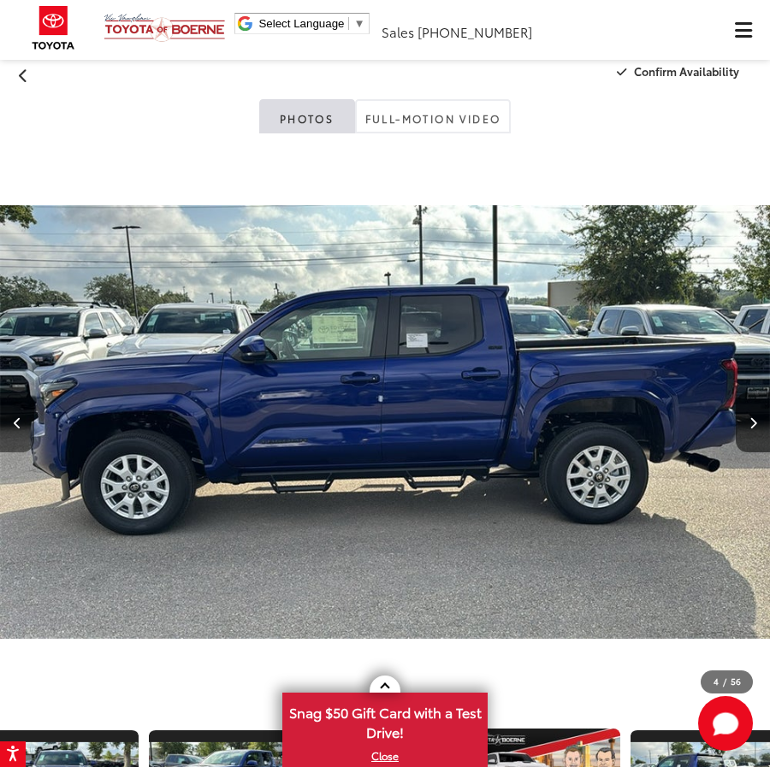
click at [17, 421] on icon "Previous image" at bounding box center [18, 423] width 8 height 12
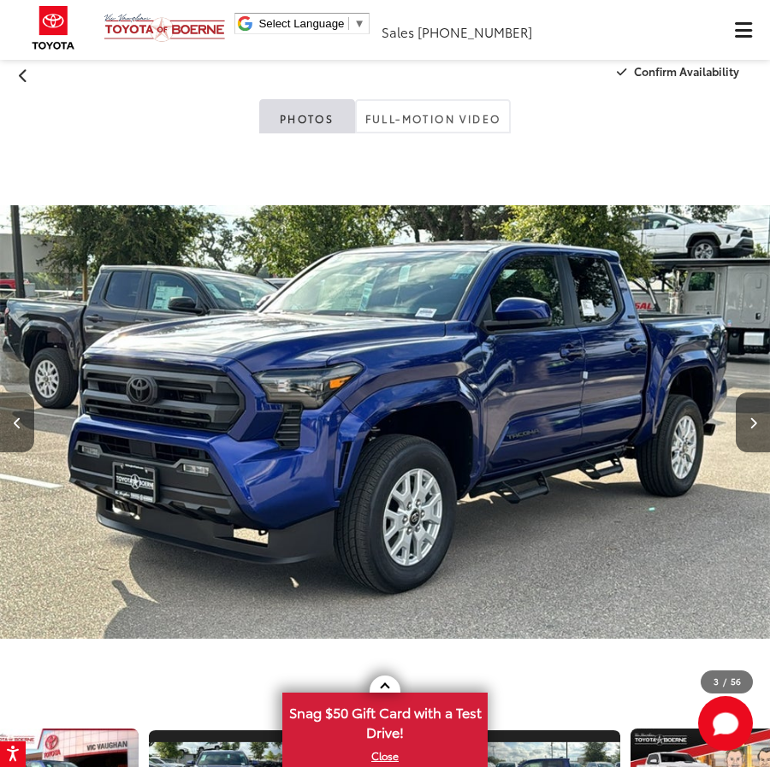
click at [26, 424] on button "Previous image" at bounding box center [17, 423] width 34 height 60
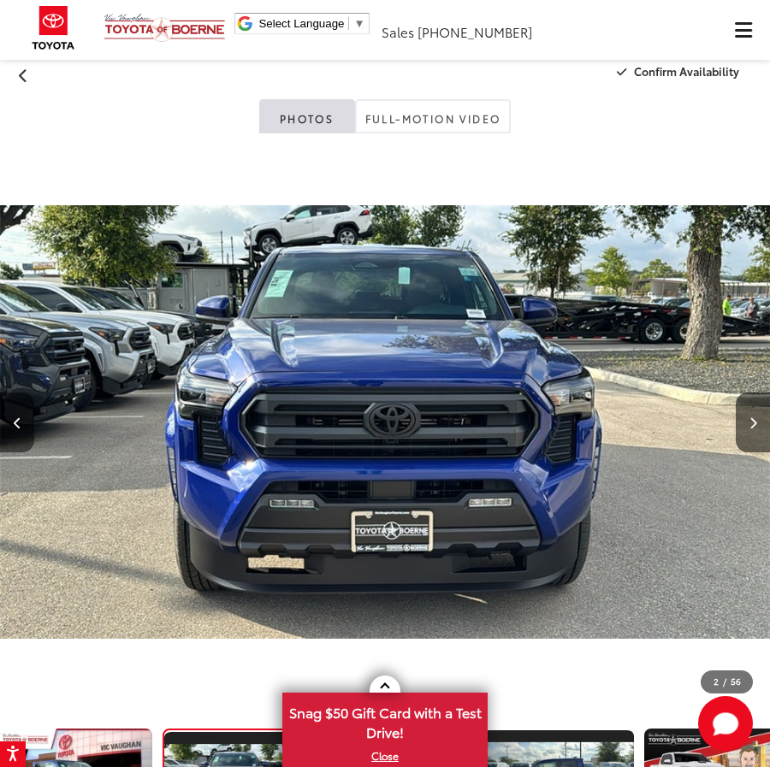
click at [26, 424] on button "Previous image" at bounding box center [17, 423] width 34 height 60
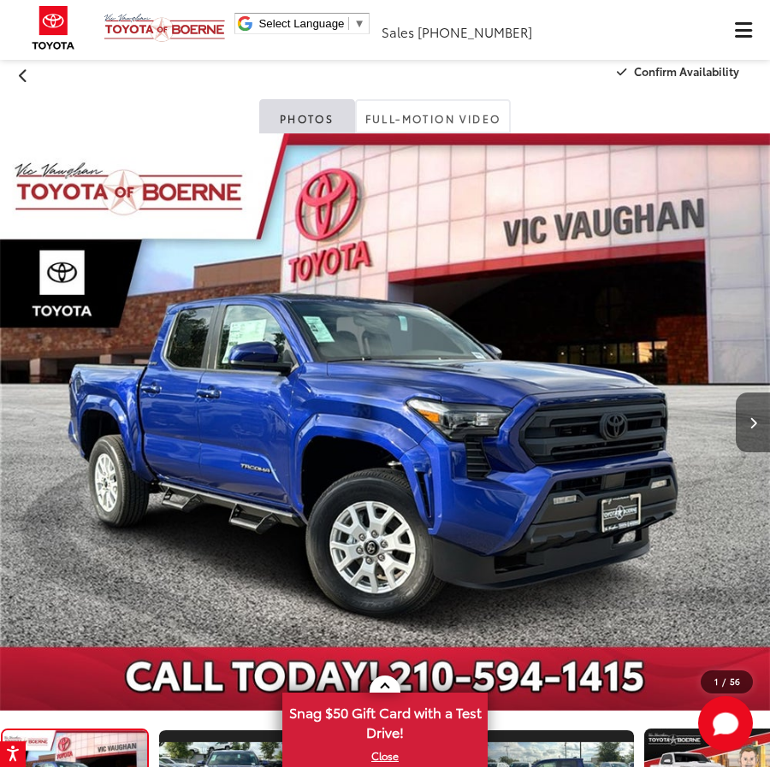
click at [753, 411] on button "Next image" at bounding box center [753, 423] width 34 height 60
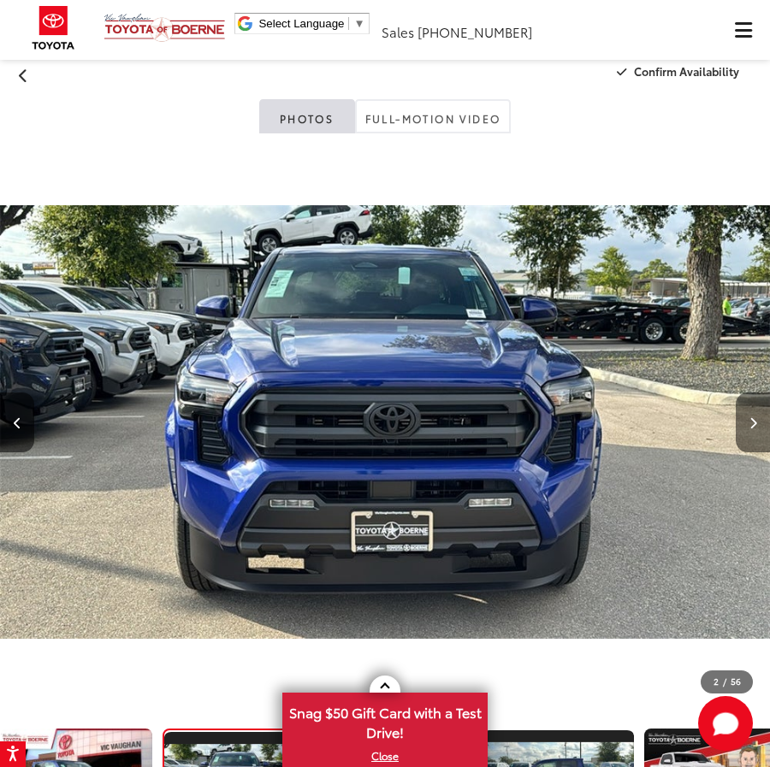
click at [753, 411] on button "Next image" at bounding box center [753, 423] width 34 height 60
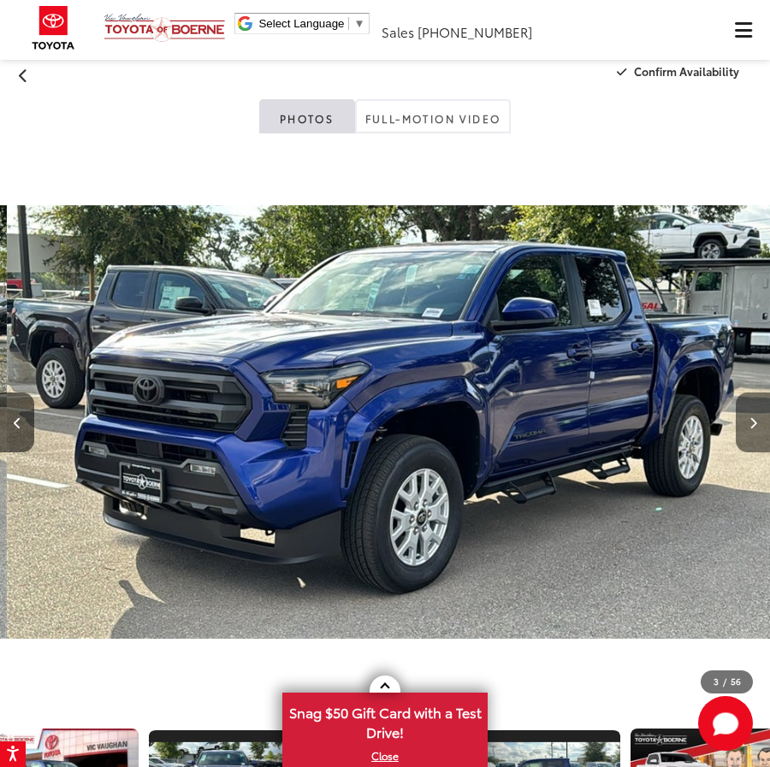
scroll to position [0, 1540]
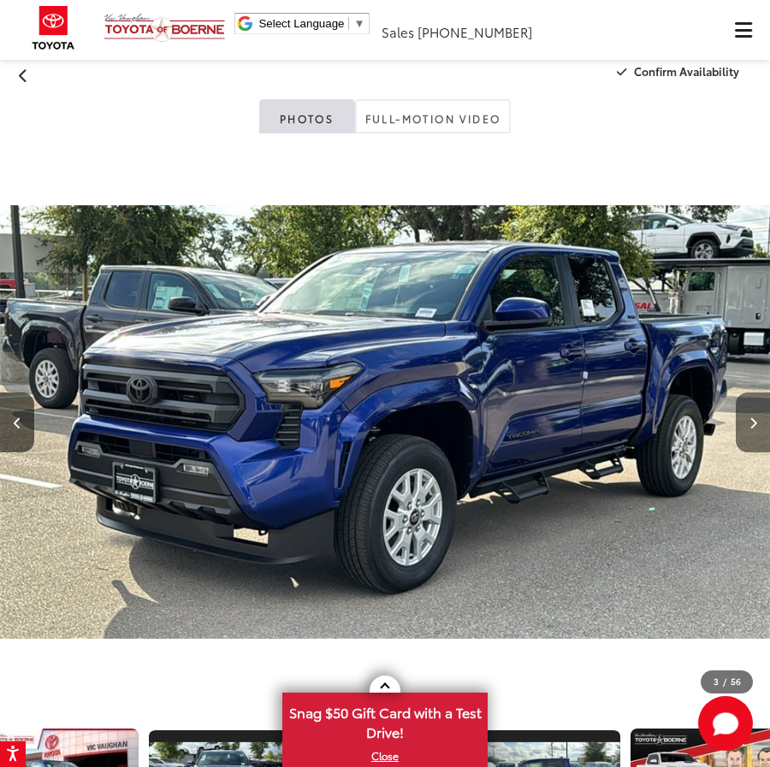
click at [753, 411] on button "Next image" at bounding box center [753, 423] width 34 height 60
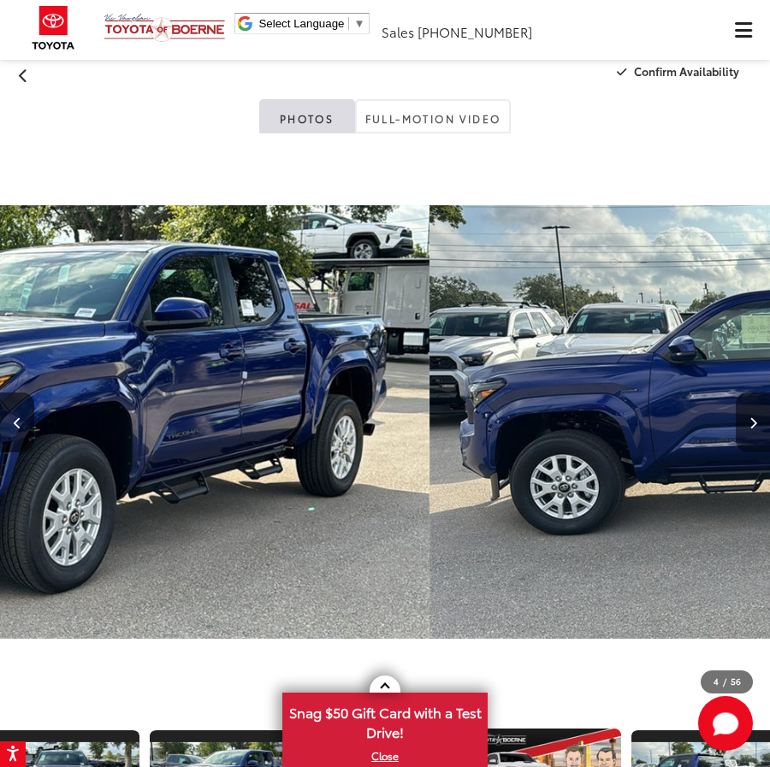
scroll to position [0, 175]
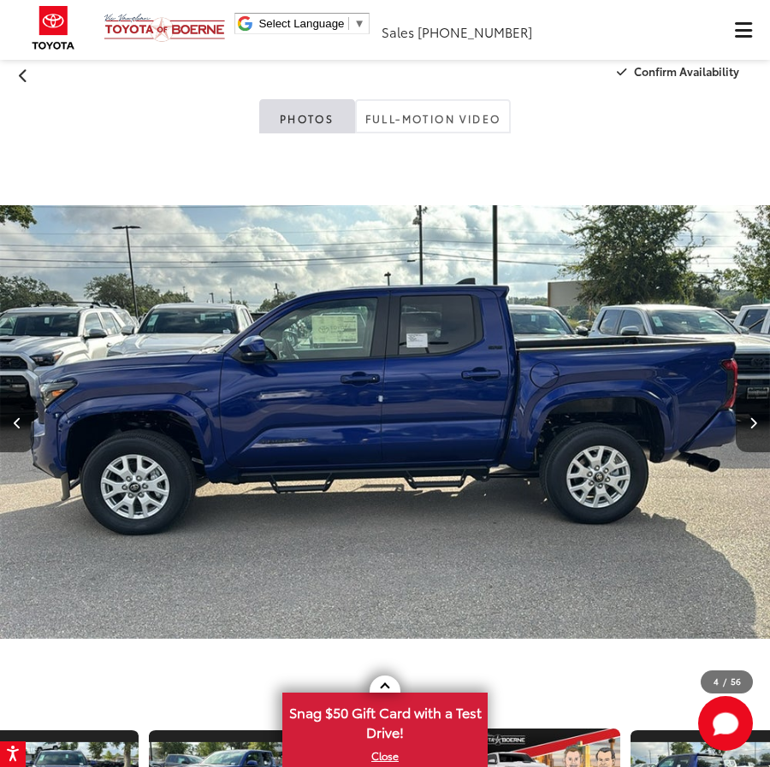
click at [753, 411] on button "Next image" at bounding box center [753, 423] width 34 height 60
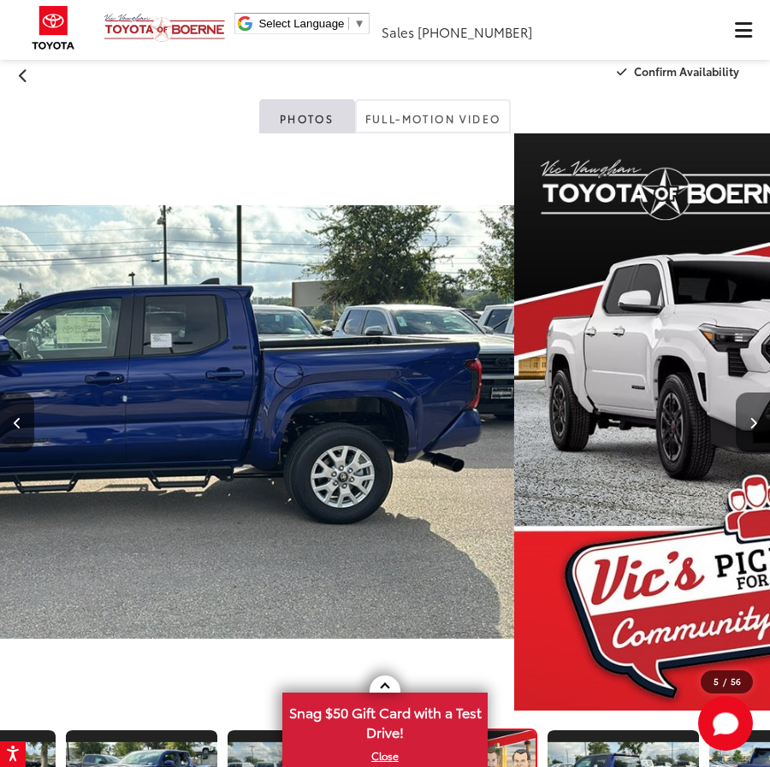
scroll to position [0, 337]
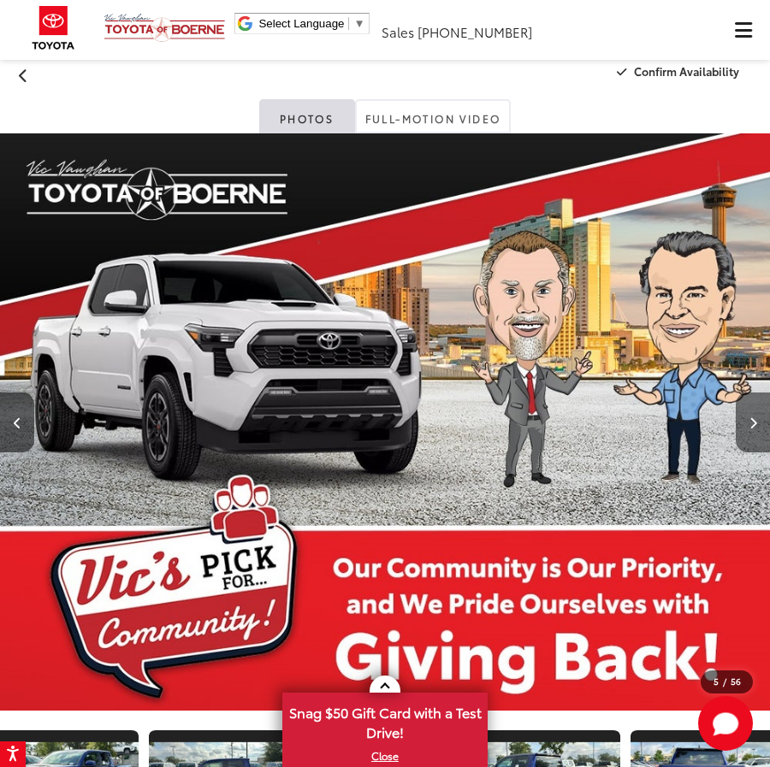
click at [753, 411] on button "Next image" at bounding box center [753, 423] width 34 height 60
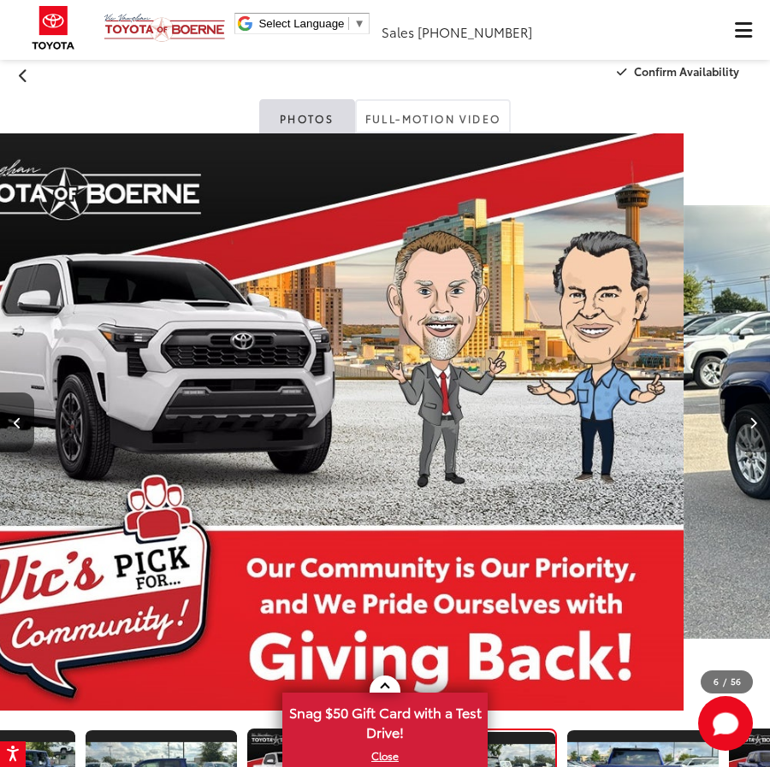
scroll to position [0, 3335]
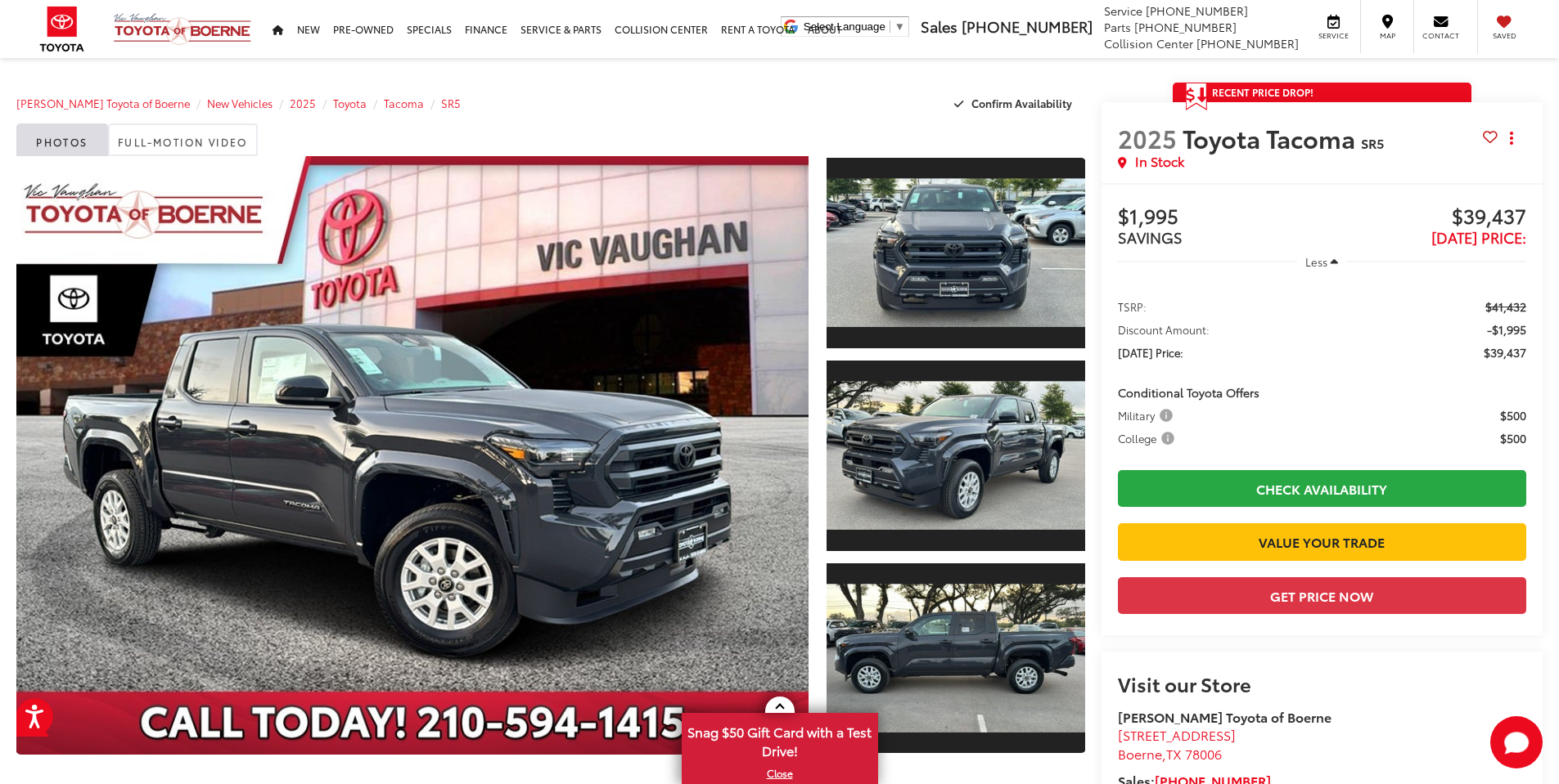
click at [616, 105] on div "[PERSON_NAME] Toyota of Boerne New Vehicles 2025 Toyota Tacoma SR5 Confirm Avai…" at bounding box center [550, 102] width 1068 height 41
